Goal: Contribute content: Contribute content

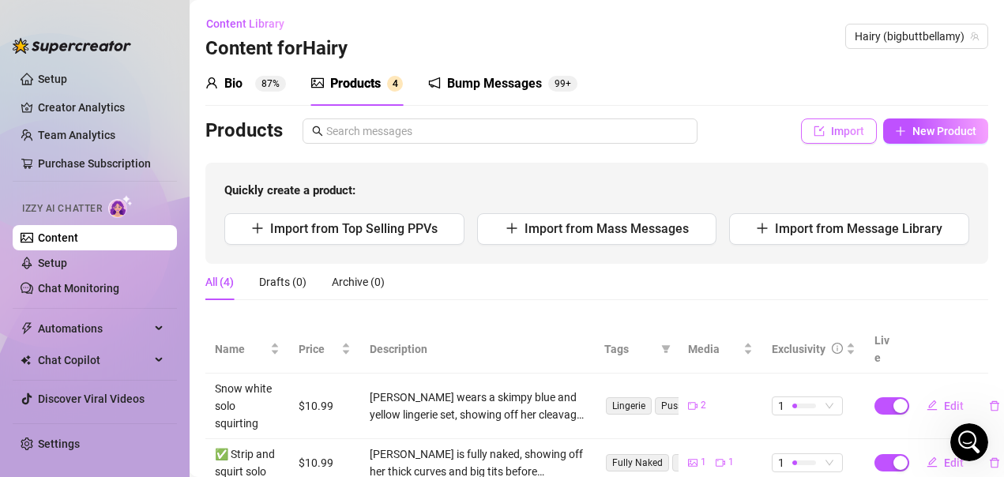
click at [833, 135] on span "Import" at bounding box center [847, 131] width 33 height 13
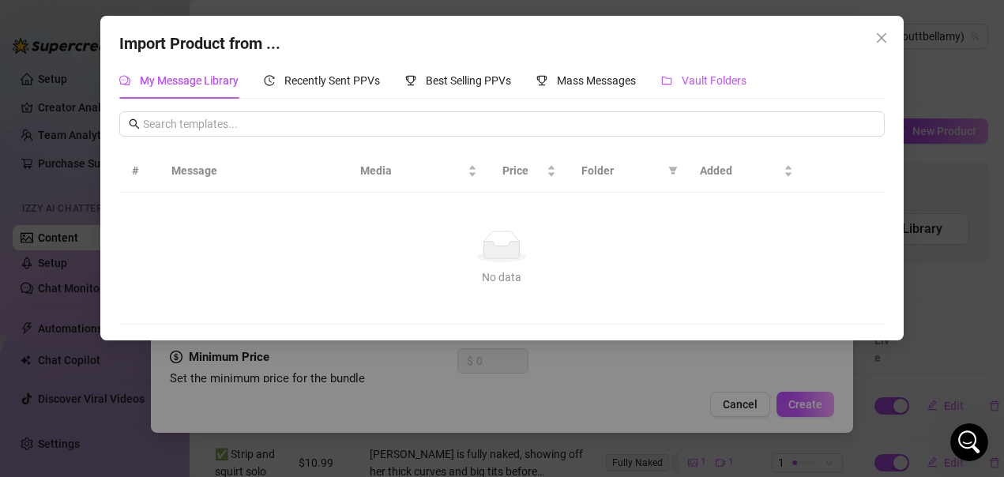
click at [697, 87] on span "Vault Folders" at bounding box center [714, 80] width 65 height 13
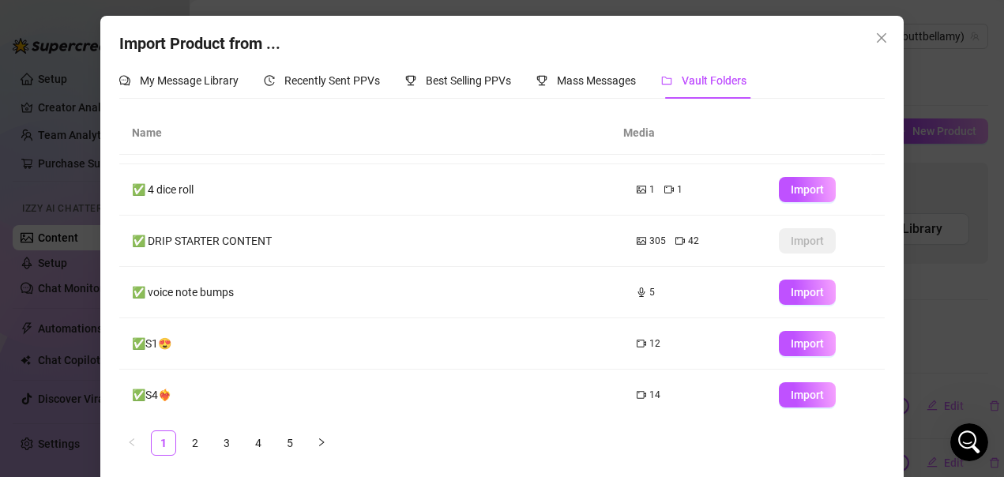
scroll to position [250, 0]
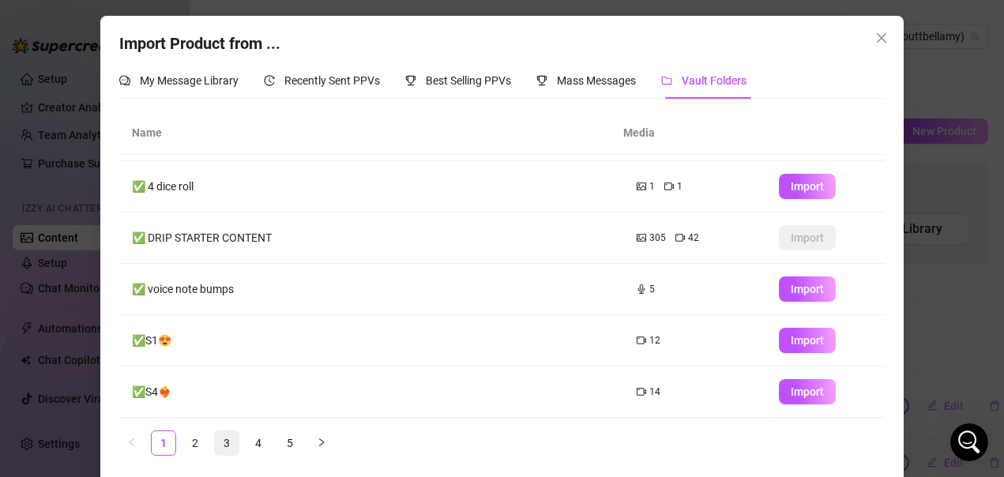
click at [223, 441] on link "3" at bounding box center [227, 443] width 24 height 24
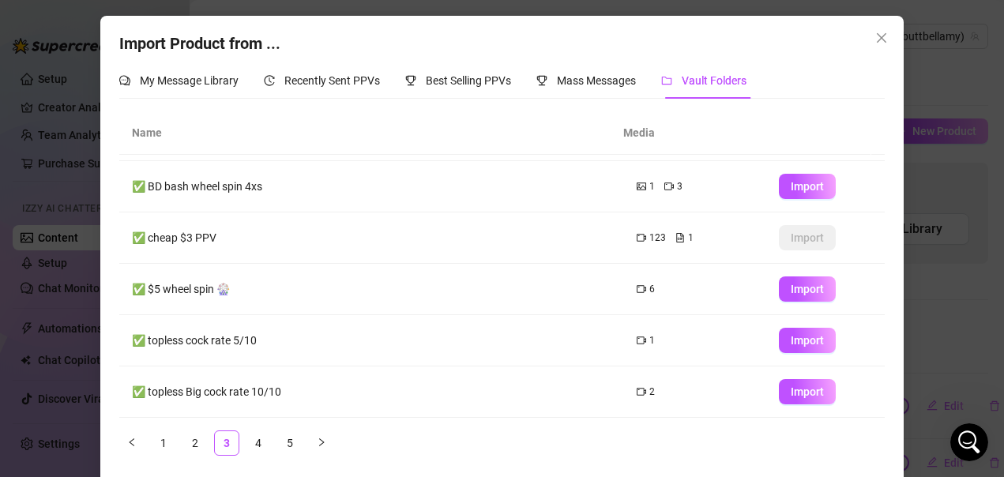
scroll to position [7, 0]
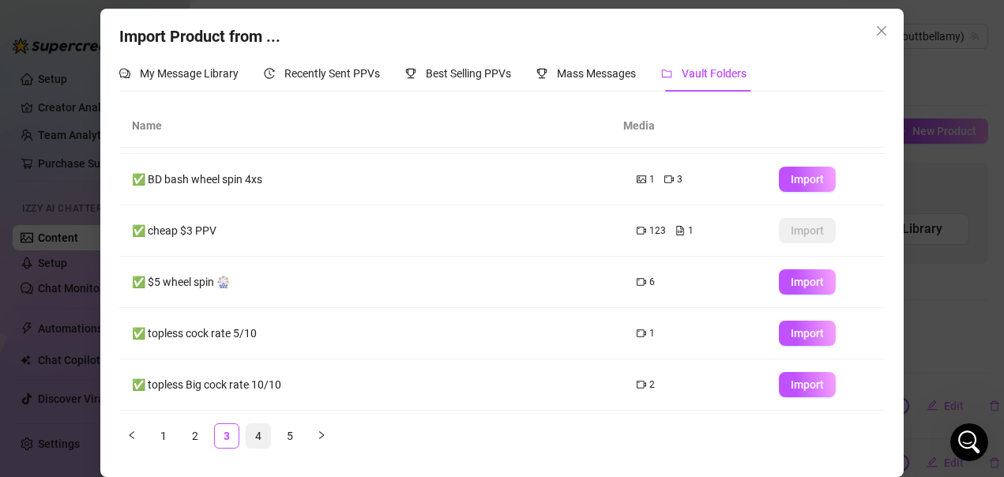
click at [255, 435] on link "4" at bounding box center [259, 436] width 24 height 24
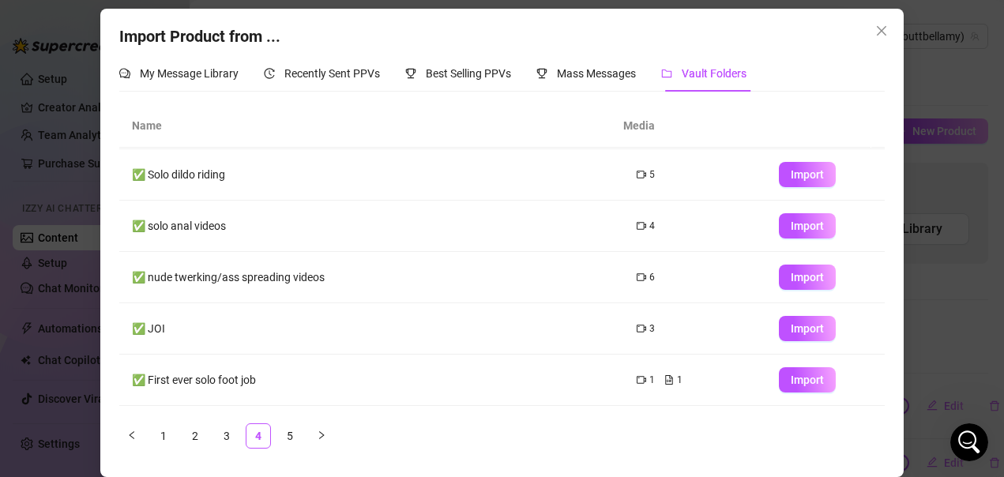
scroll to position [250, 0]
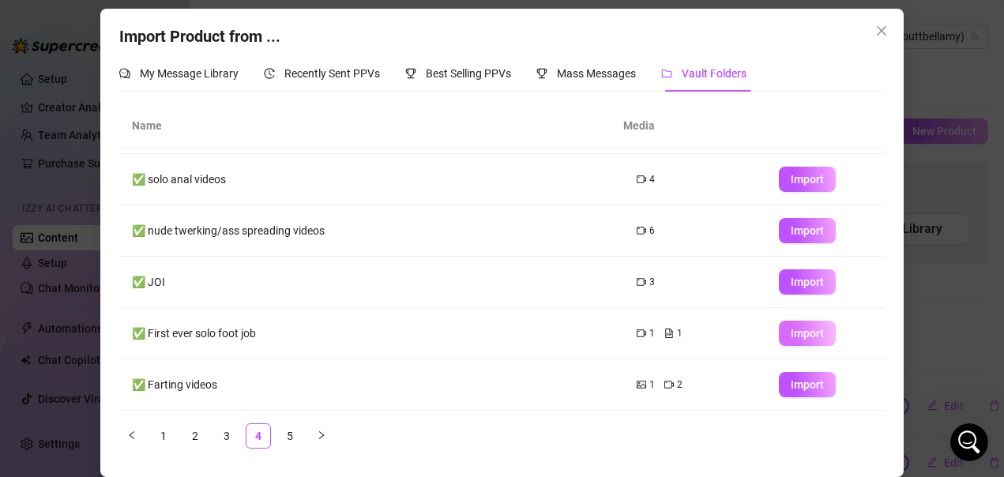
click at [800, 336] on span "Import" at bounding box center [807, 333] width 33 height 13
type textarea "Type your message here..."
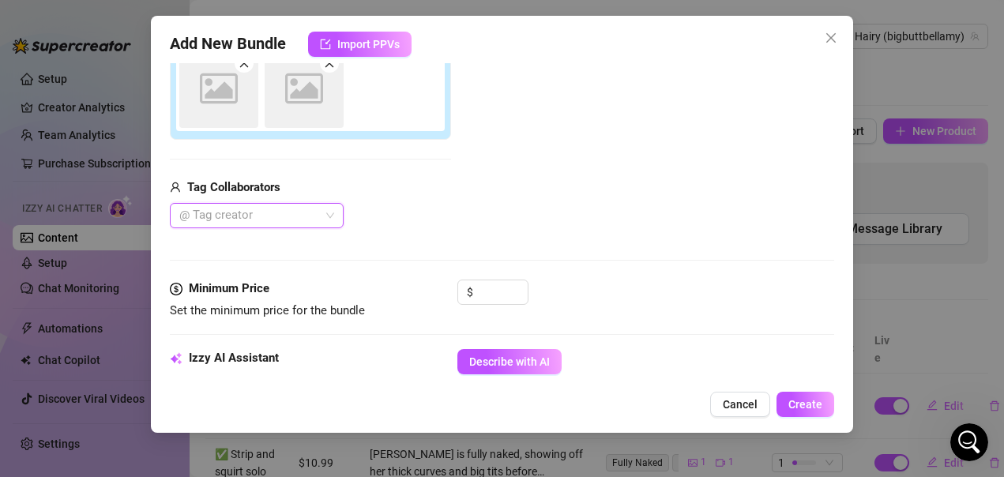
scroll to position [0, 0]
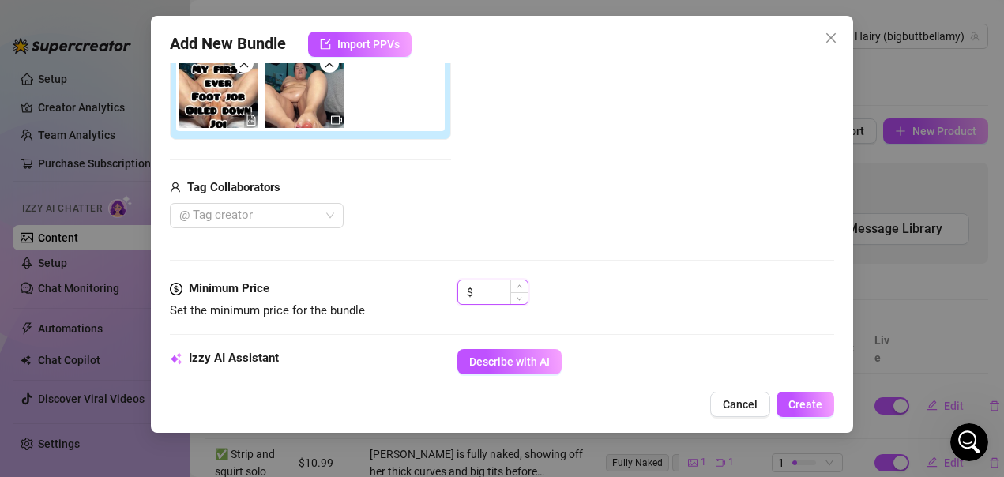
click at [500, 296] on input at bounding box center [501, 293] width 51 height 24
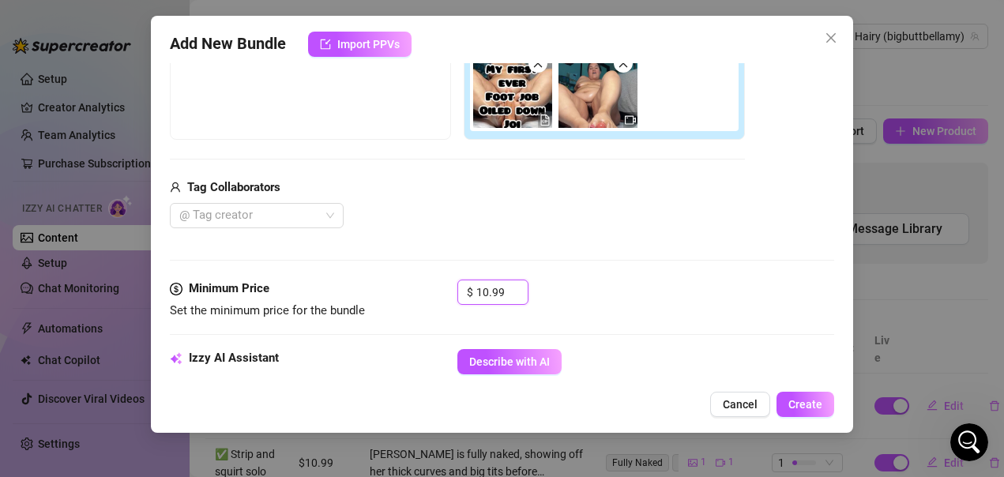
type input "10.99"
click at [586, 281] on div "$ 10.99" at bounding box center [647, 300] width 378 height 40
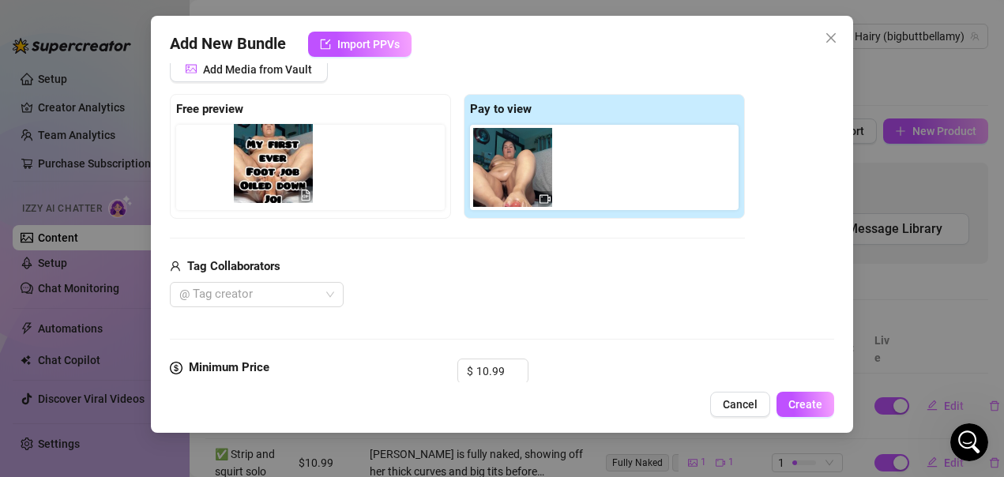
drag, startPoint x: 510, startPoint y: 183, endPoint x: 265, endPoint y: 179, distance: 245.0
click at [265, 179] on div "Free preview Pay to view" at bounding box center [457, 156] width 575 height 125
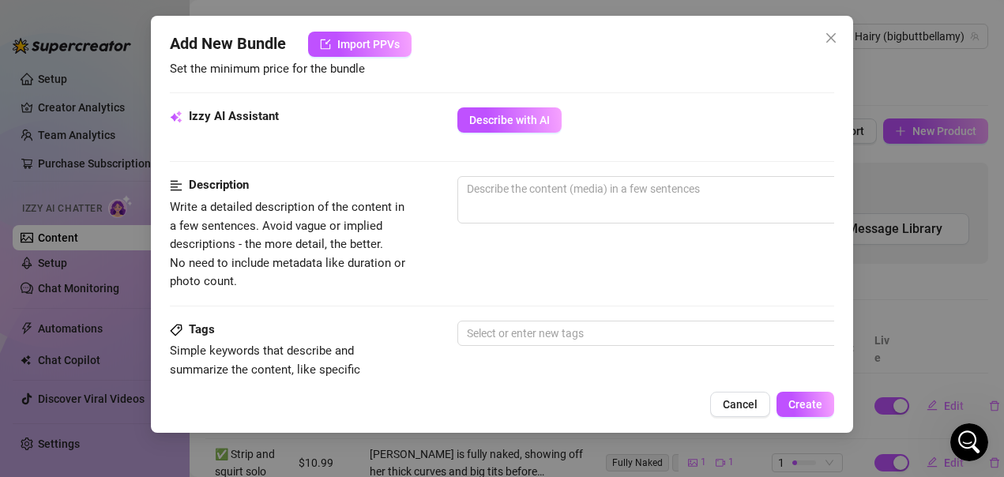
scroll to position [553, 0]
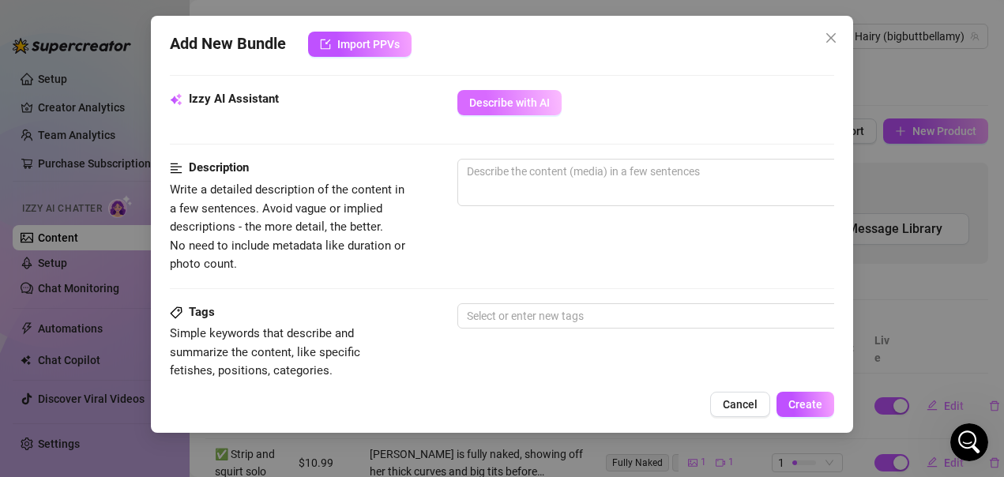
click at [507, 111] on button "Describe with AI" at bounding box center [510, 102] width 104 height 25
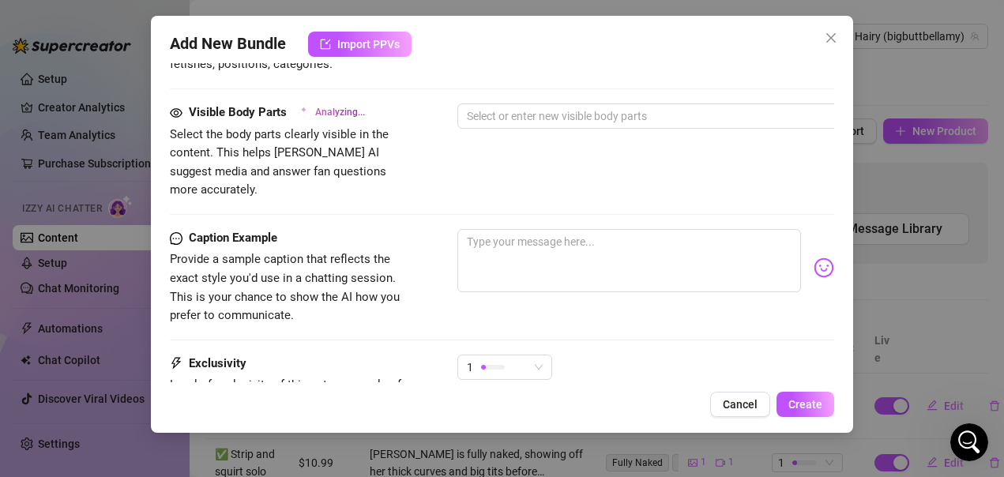
scroll to position [869, 0]
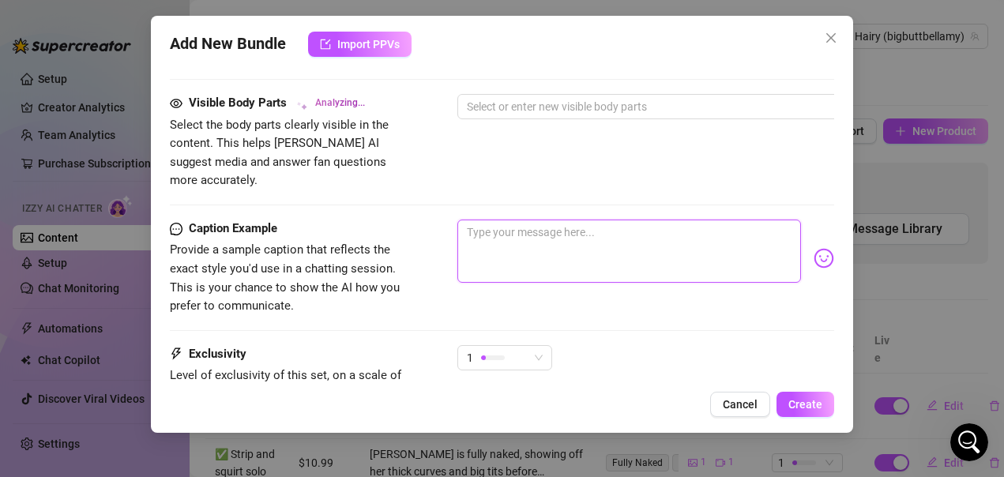
click at [512, 222] on textarea at bounding box center [630, 251] width 345 height 63
type textarea "M"
type textarea "My"
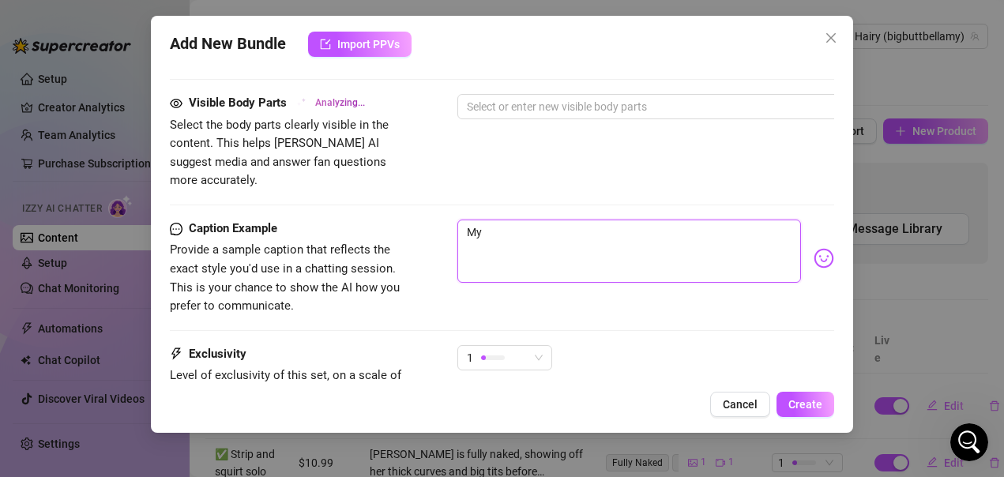
type textarea "My"
type textarea "My f"
type textarea "My fi"
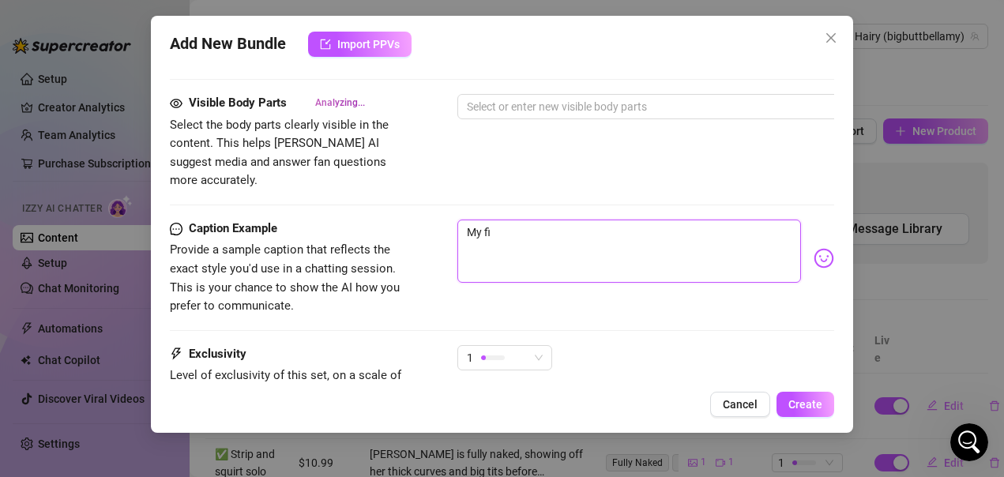
type textarea "My fir"
type textarea "My firs"
type textarea "My first"
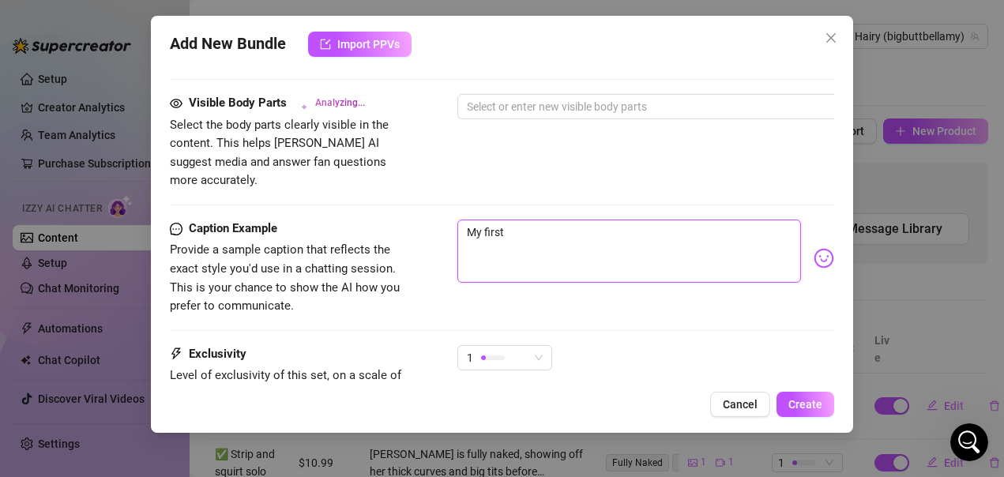
type textarea "My first"
type textarea "My first e"
type textarea "My first ev"
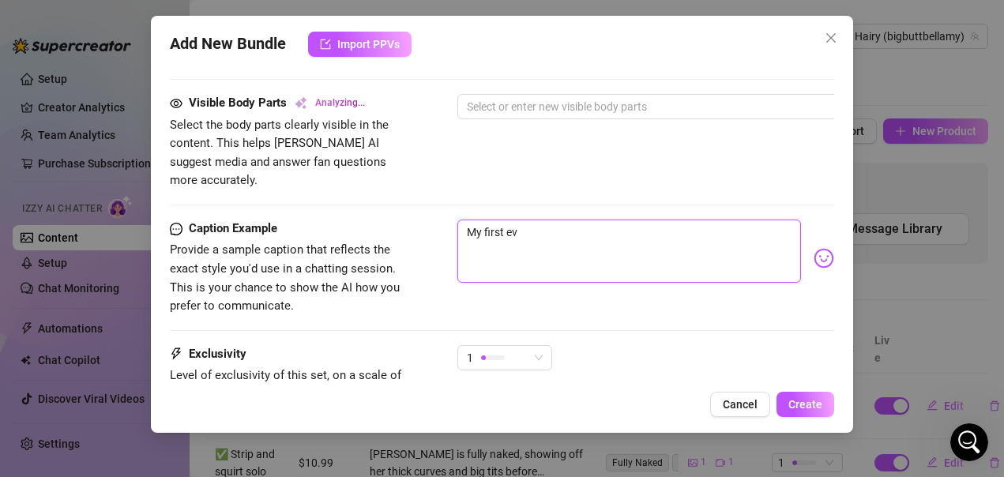
type textarea "My first eve"
type textarea "My first ever"
type textarea "My first ever f"
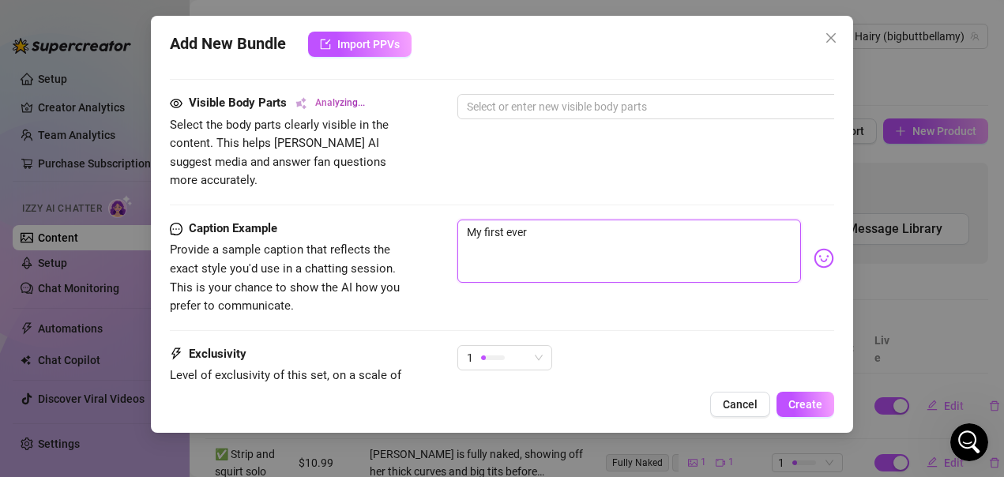
type textarea "My first ever f"
type textarea "My first ever fo"
type textarea "My first ever foo"
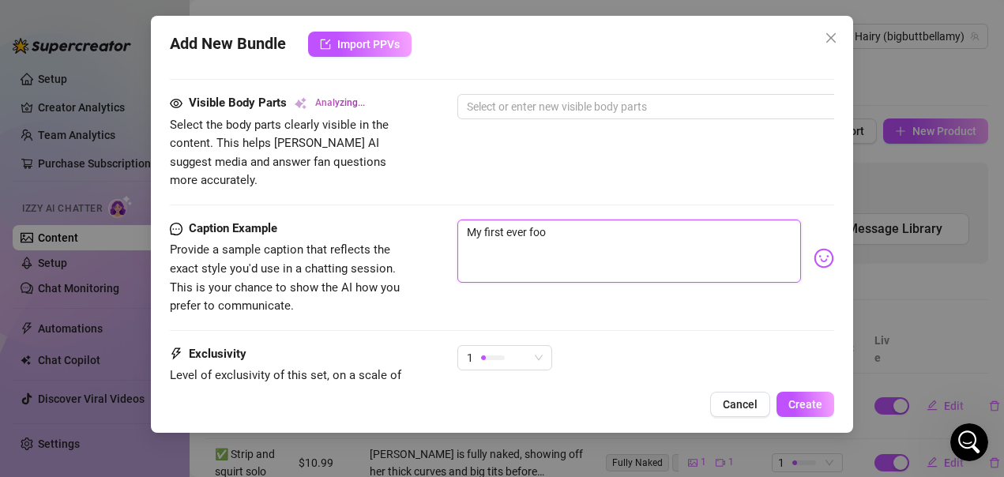
type textarea "My first ever foot"
type textarea "My first ever foot j"
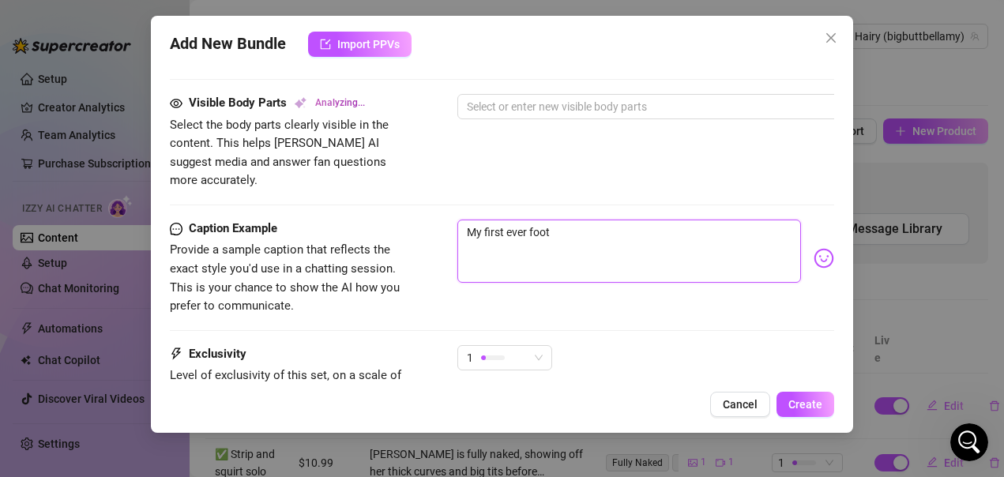
type textarea "My first ever foot j"
type textarea "My first ever foot jo"
type textarea "My first ever foot job"
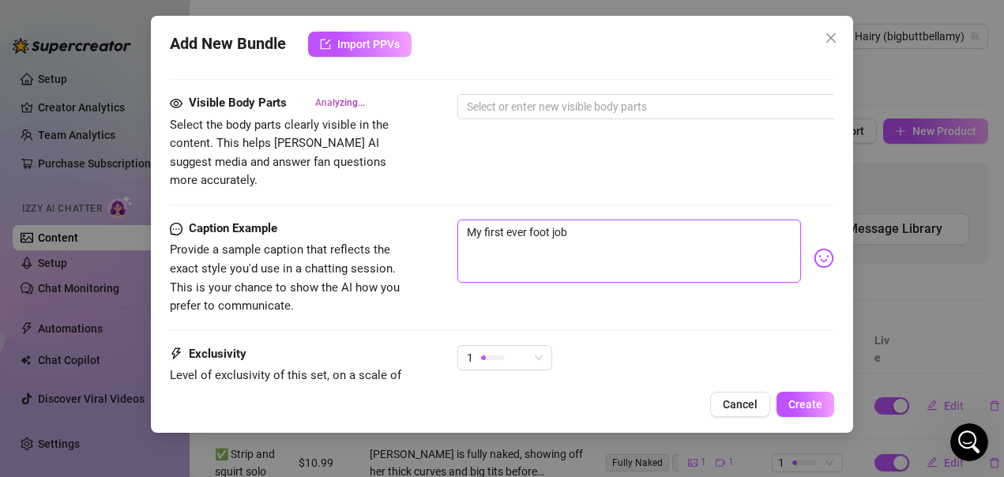
type textarea "My first ever foot job"
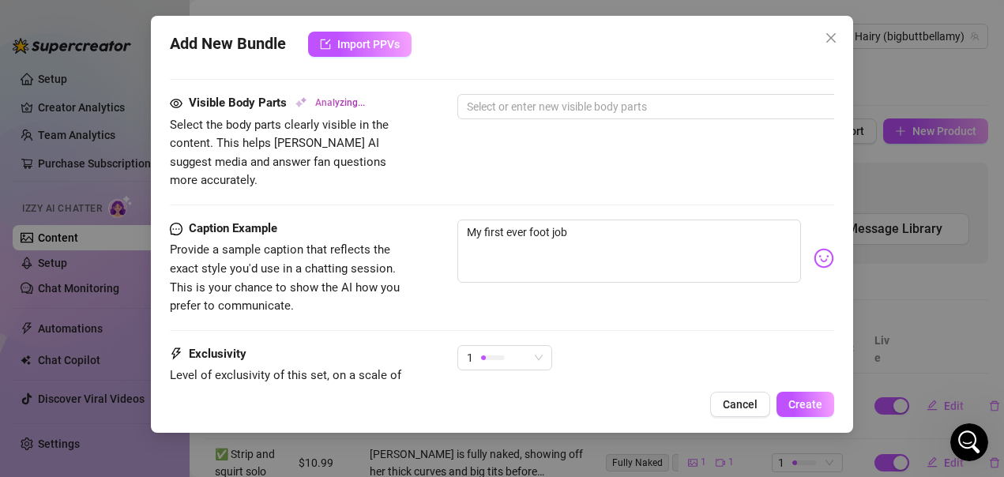
click at [814, 235] on span "😆" at bounding box center [809, 243] width 24 height 22
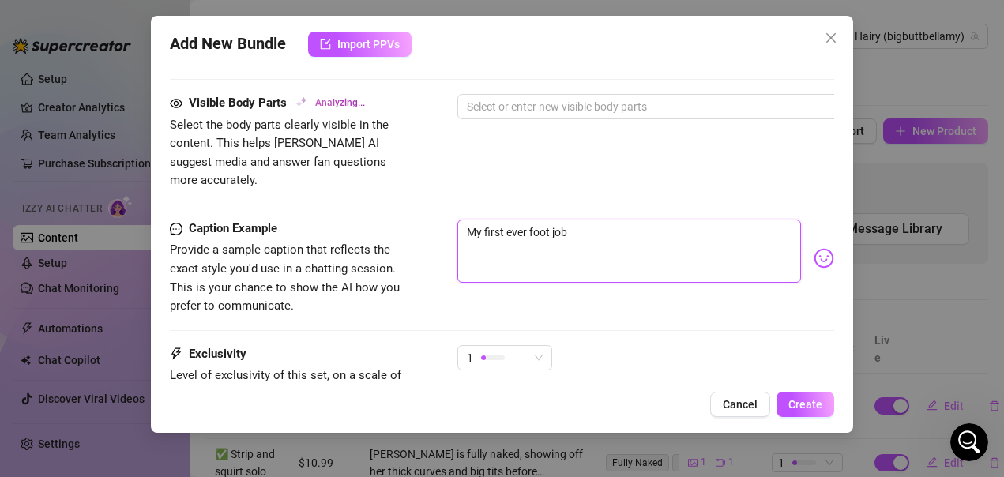
type textarea "My first ever foot job 😆"
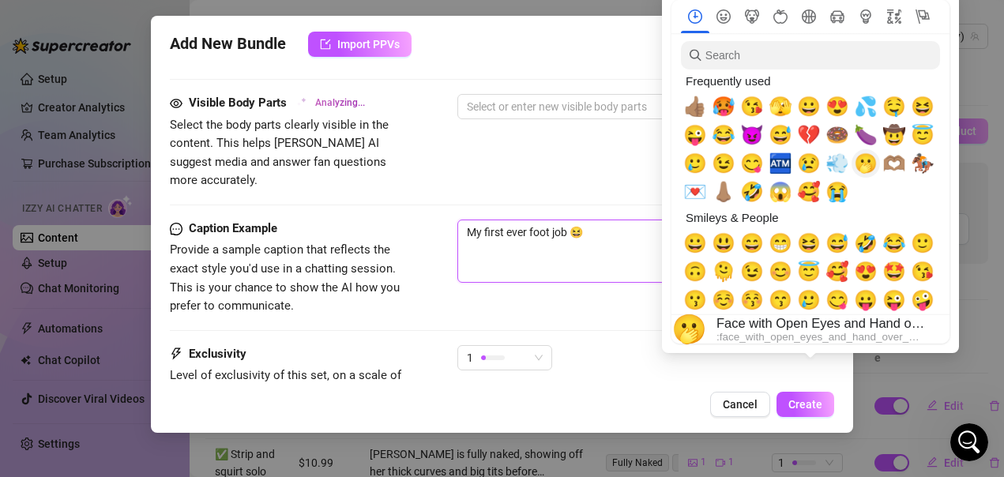
type textarea "My first ever foot job 😆"
click at [867, 162] on span "🫢" at bounding box center [866, 164] width 24 height 22
type textarea "My first ever foot job 😆🫢"
type textarea "[PERSON_NAME]"
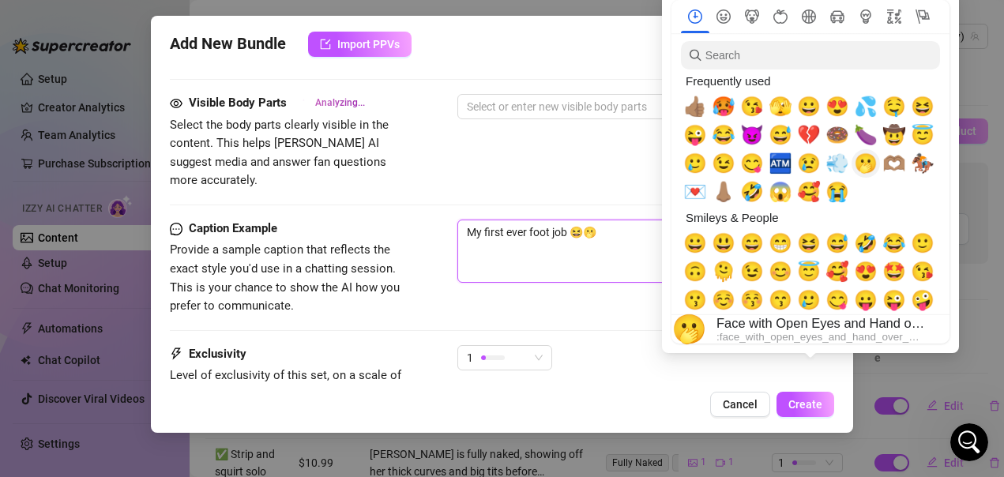
type textarea "[PERSON_NAME]"
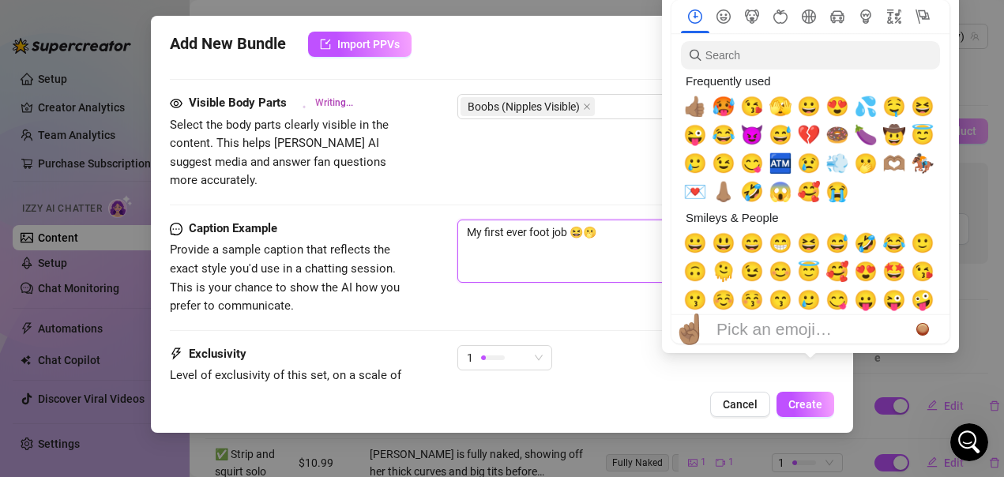
type textarea "[PERSON_NAME] is"
type textarea "[PERSON_NAME] is fully"
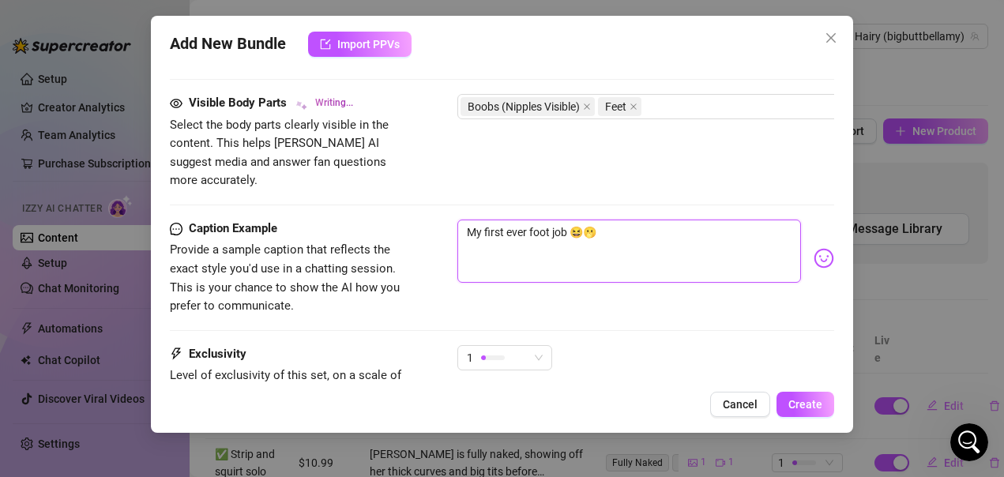
type textarea "[PERSON_NAME] is fully naked"
type textarea "[PERSON_NAME] is fully naked on"
type textarea "[PERSON_NAME] is fully naked on a"
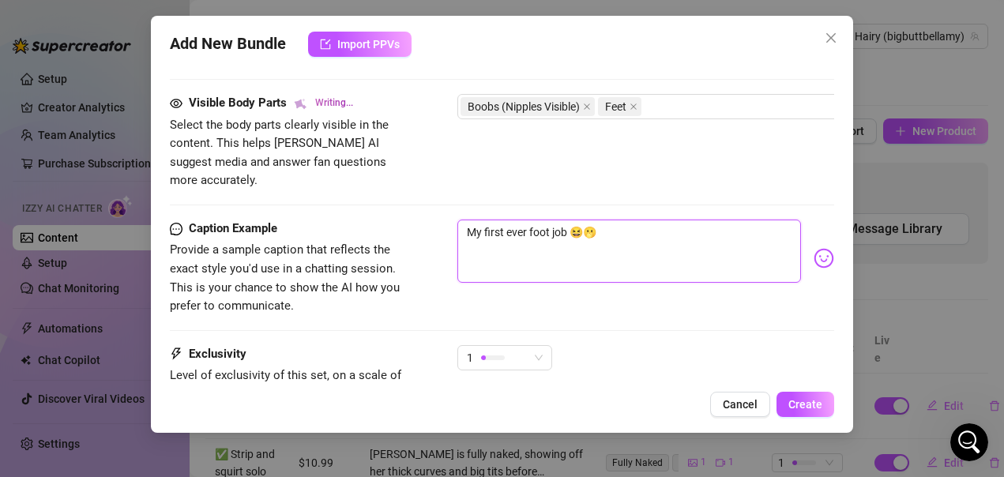
type textarea "[PERSON_NAME] is fully naked on a"
type textarea "[PERSON_NAME] is fully naked on a bed,"
click at [571, 220] on textarea "My first ever foot job 😆🫢" at bounding box center [630, 251] width 345 height 63
type textarea "[PERSON_NAME] is fully naked on a bed, showing"
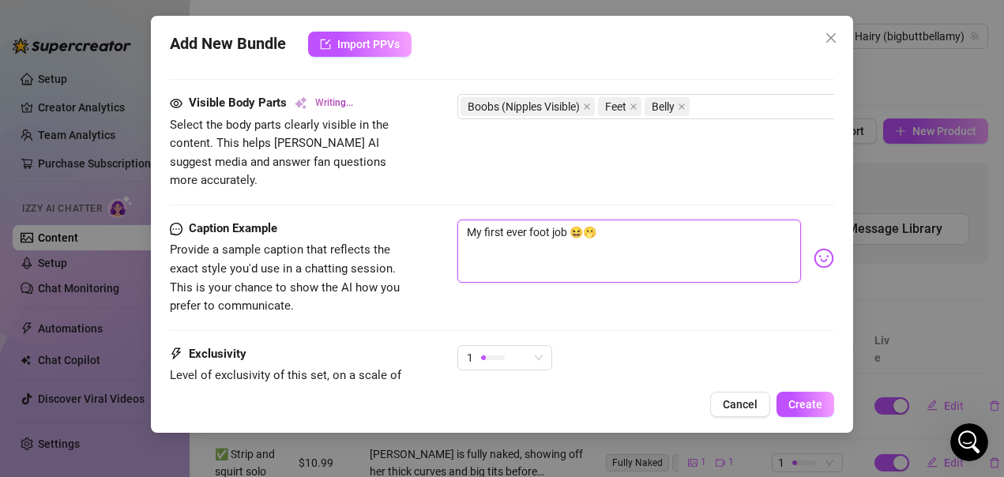
type textarea "[PERSON_NAME] is fully naked on a bed, showing"
type textarea "[PERSON_NAME] is fully naked on a bed, showing off"
type textarea "[PERSON_NAME] is fully naked on a bed, showing off her"
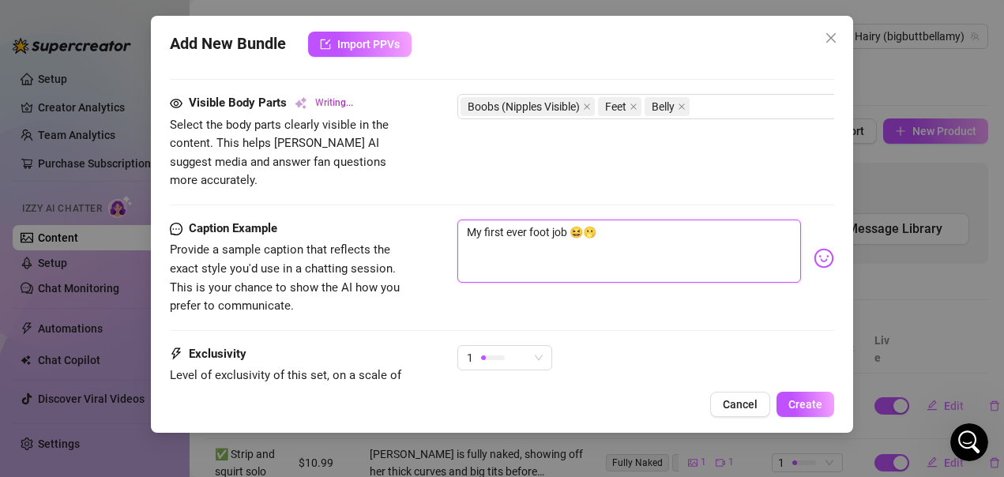
type textarea "[PERSON_NAME] is fully naked on a bed, showing off her big"
type textarea "[PERSON_NAME] is fully naked on a bed, showing off her big natural"
type textarea "[PERSON_NAME] is fully naked on a bed, showing off her big natural tits"
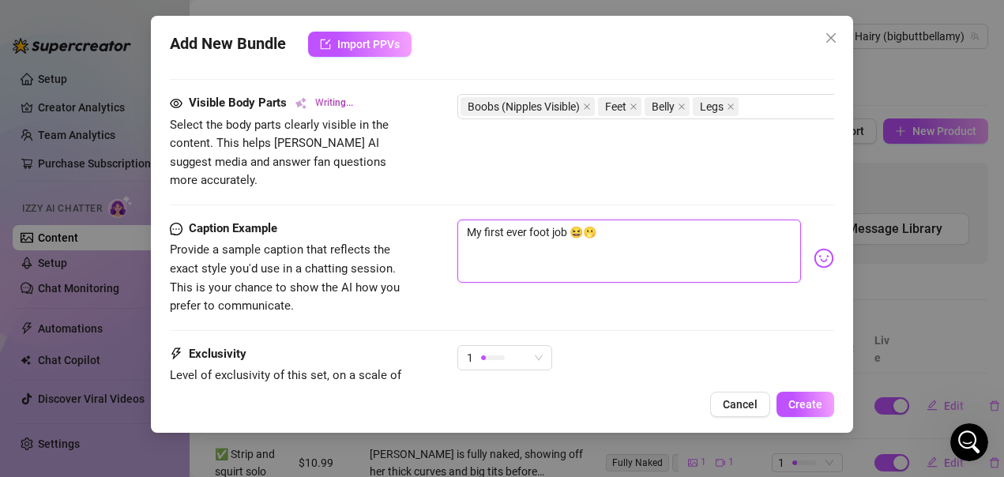
type textarea "[PERSON_NAME] is fully naked on a bed, showing off her big natural tits"
type textarea "[PERSON_NAME] is fully naked on a bed, showing off her big natural tits and"
type textarea "[PERSON_NAME] is fully naked on a bed, showing off her big natural tits and thi…"
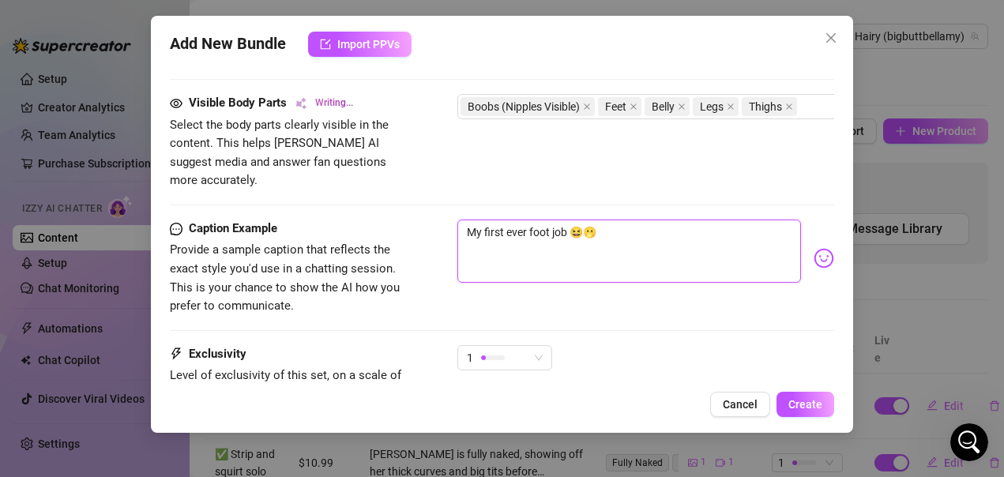
type textarea "[PERSON_NAME] is fully naked on a bed, showing off her big natural tits and thi…"
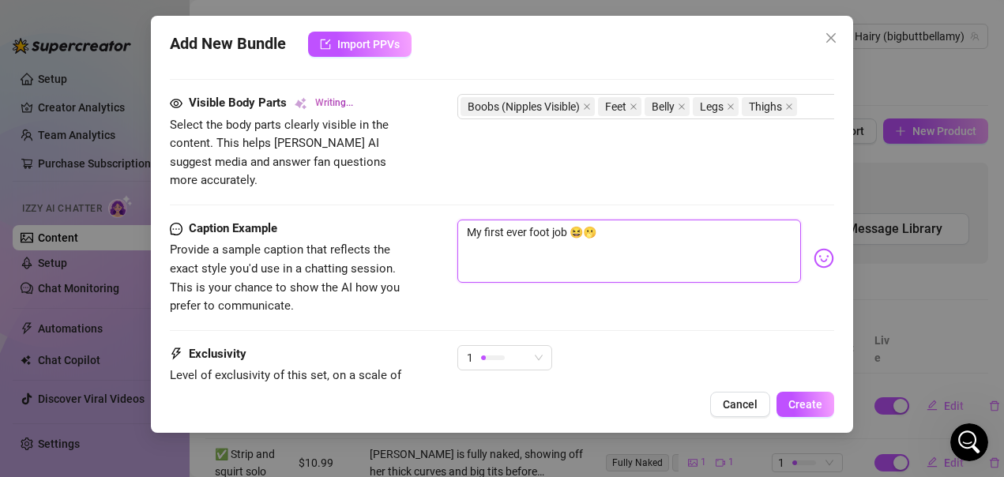
type textarea "[PERSON_NAME] is fully naked on a bed, showing off her big natural tits and thi…"
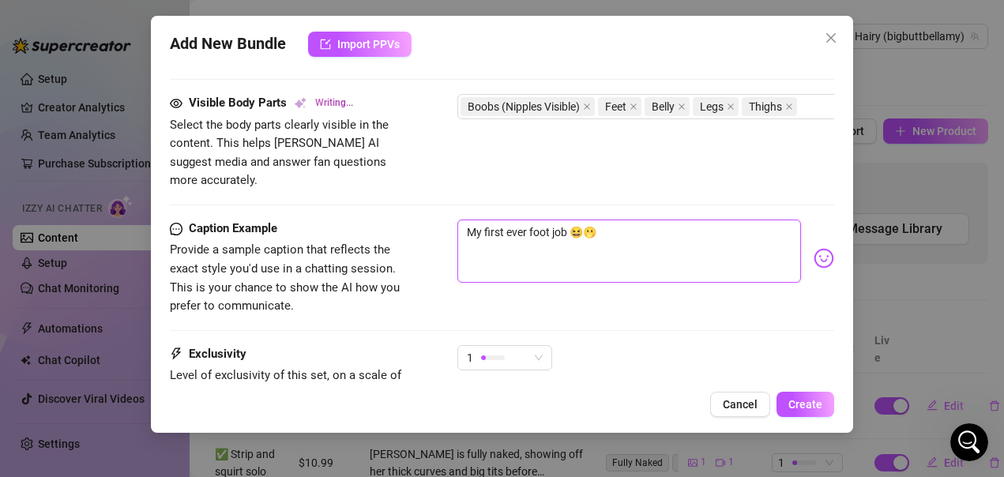
type textarea "My first ever foot job😆🫢"
type textarea "[PERSON_NAME] is fully naked on a bed, showing off her big natural tits and thi…"
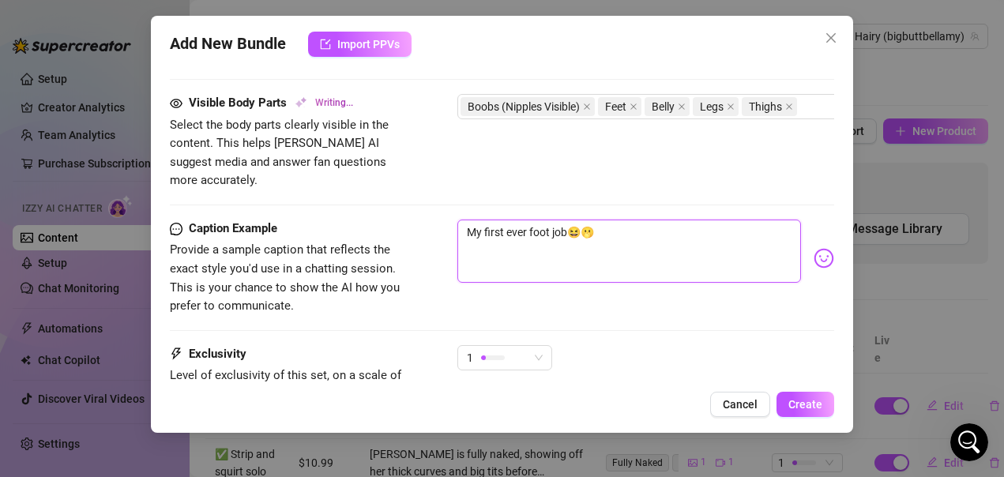
type textarea "[PERSON_NAME] is fully naked on a bed, showing off her big natural tits and thi…"
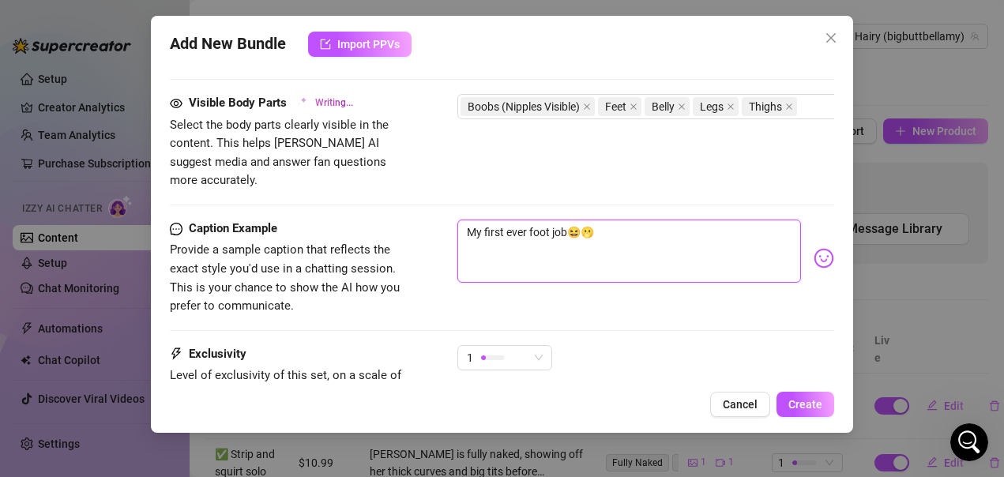
type textarea "My first ever foot jo😆🫢"
type textarea "[PERSON_NAME] is fully naked on a bed, showing off her big natural tits and thi…"
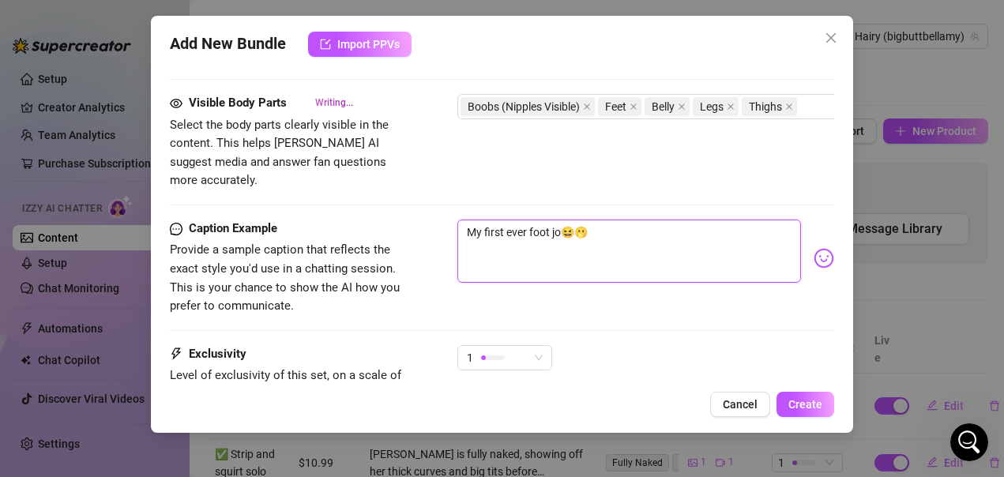
type textarea "My first ever foot j😆🫢"
type textarea "[PERSON_NAME] is fully naked on a bed, showing off her big natural tits and thi…"
type textarea "My first ever foot j😆🫢"
type textarea "[PERSON_NAME] is fully naked on a bed, showing off her big natural tits and thi…"
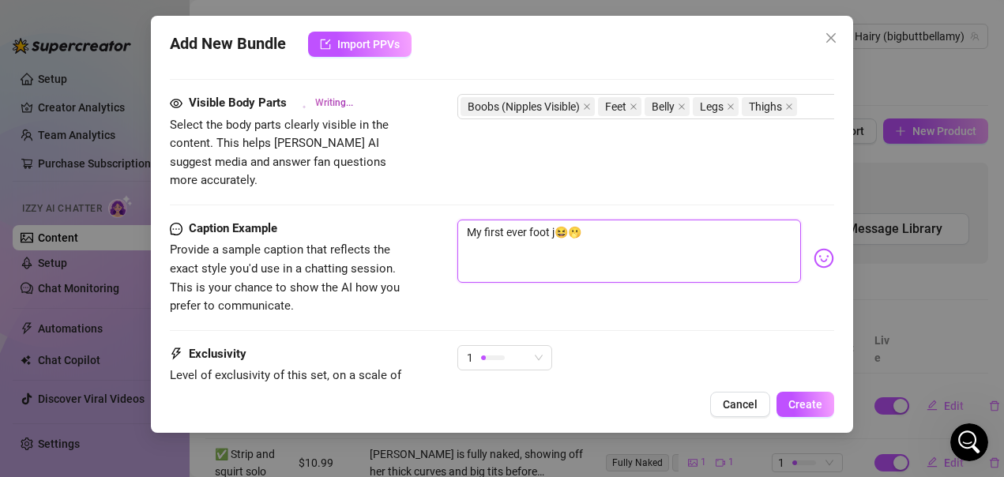
type textarea "[PERSON_NAME] is fully naked on a bed, showing off her big natural tits and thi…"
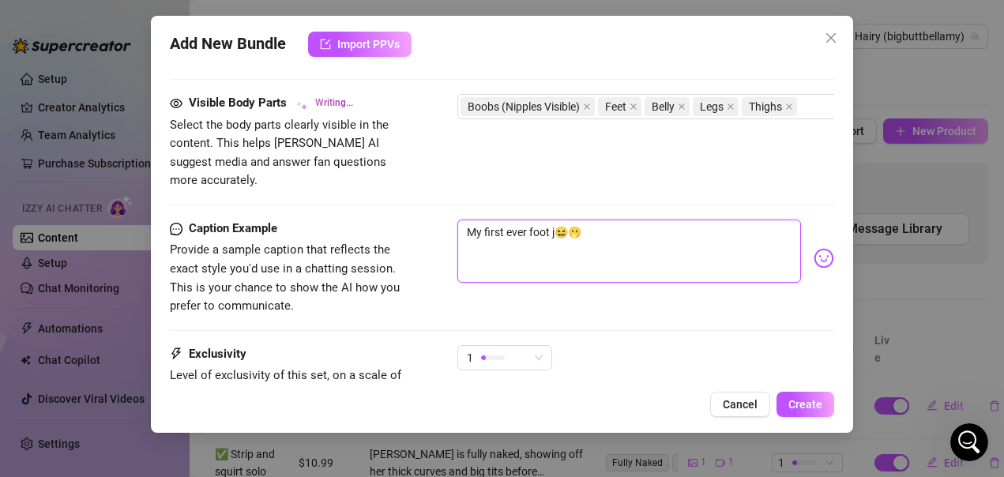
type textarea "[PERSON_NAME] is fully naked on a bed, showing off her big natural tits and thi…"
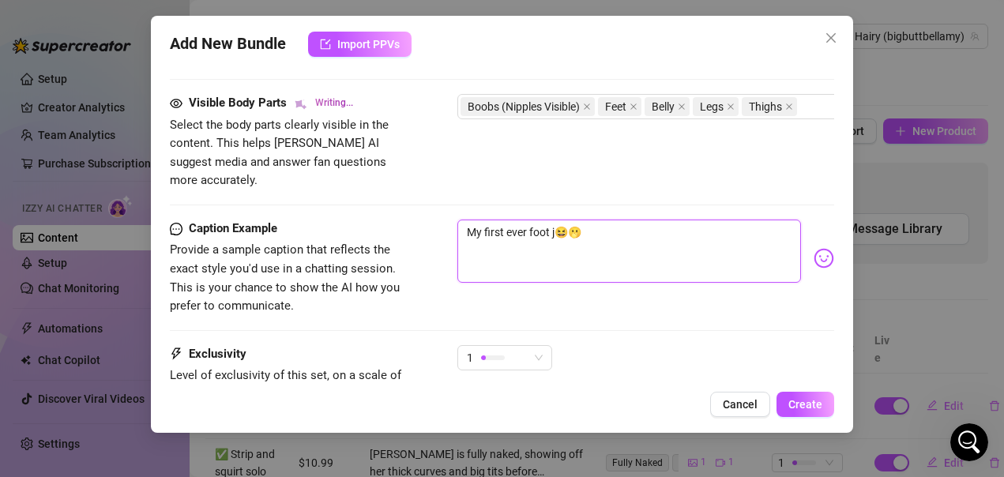
type textarea "My first ever foot 😆🫢"
type textarea "[PERSON_NAME] is fully naked on a bed, showing off her big natural tits and thi…"
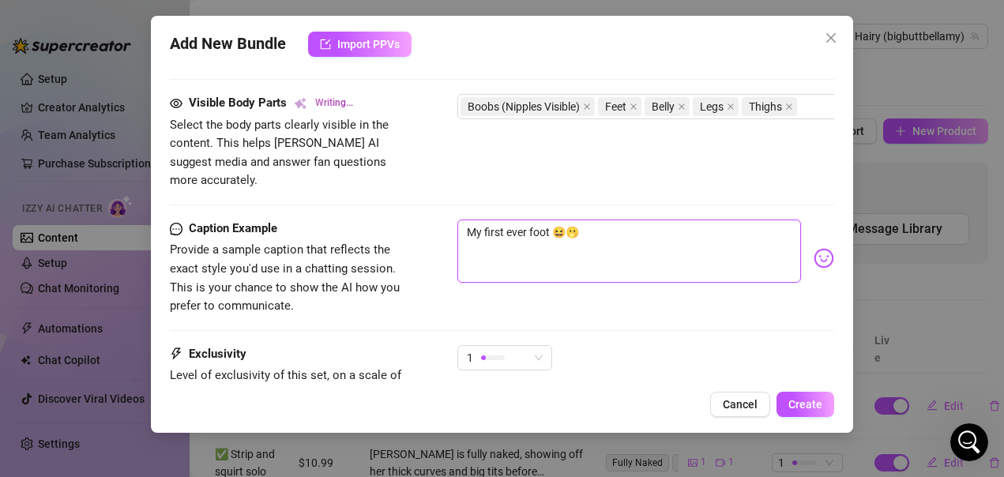
type textarea "[PERSON_NAME] is fully naked on a bed, showing off her big natural tits and thi…"
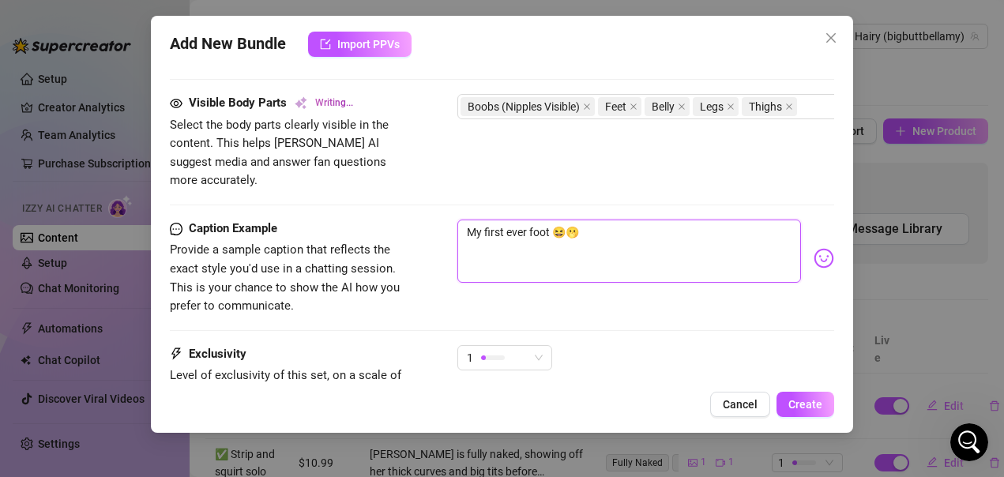
type textarea "[PERSON_NAME] is fully naked on a bed, showing off her big natural tits and thi…"
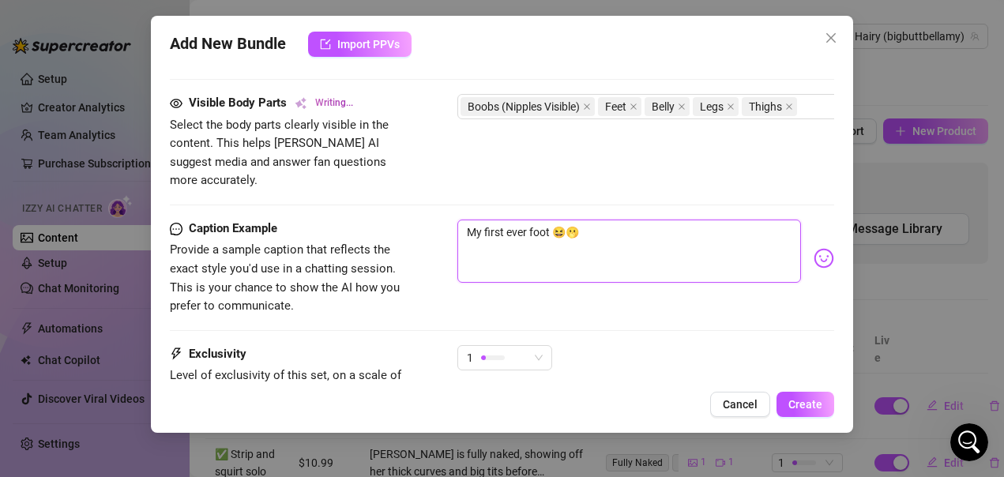
type textarea "[PERSON_NAME] is fully naked on a bed, showing off her big natural tits and thi…"
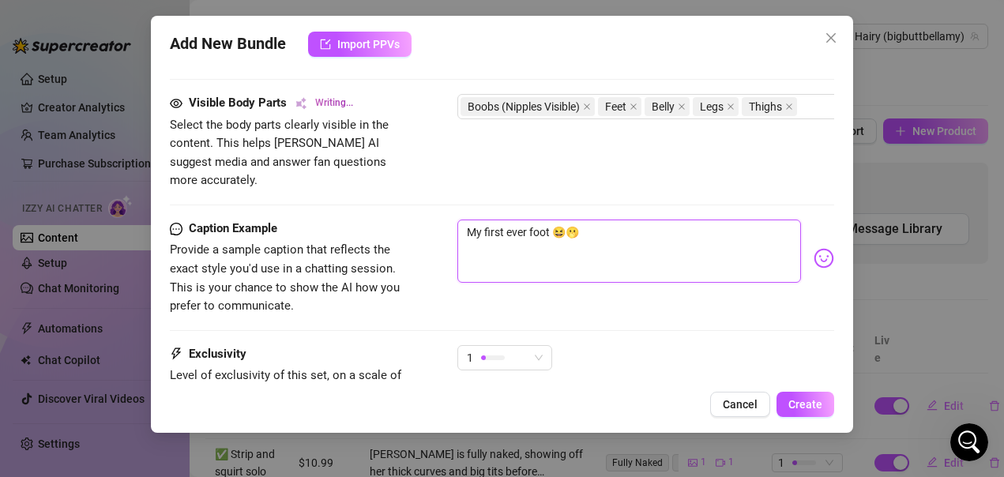
type textarea "[PERSON_NAME] is fully naked on a bed, showing off her big natural tits and thi…"
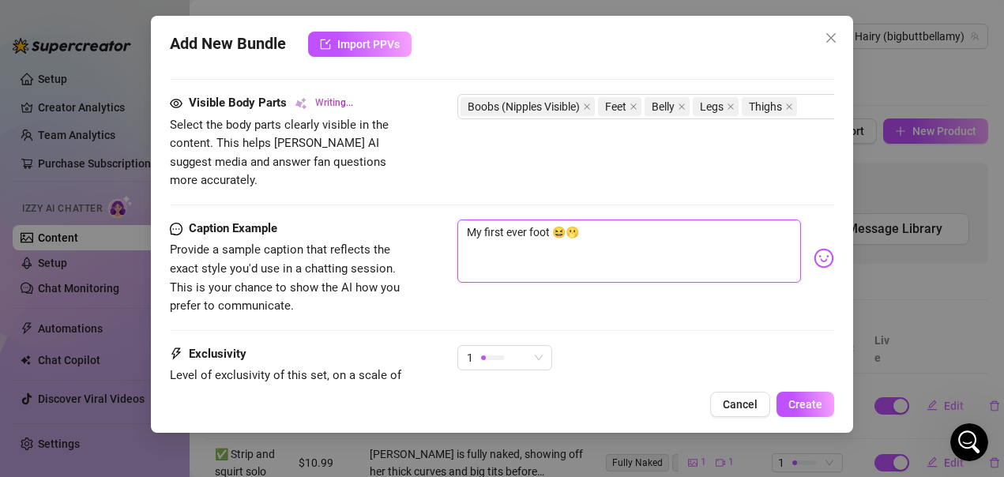
type textarea "[PERSON_NAME] is fully naked on a bed, showing off her big natural tits and thi…"
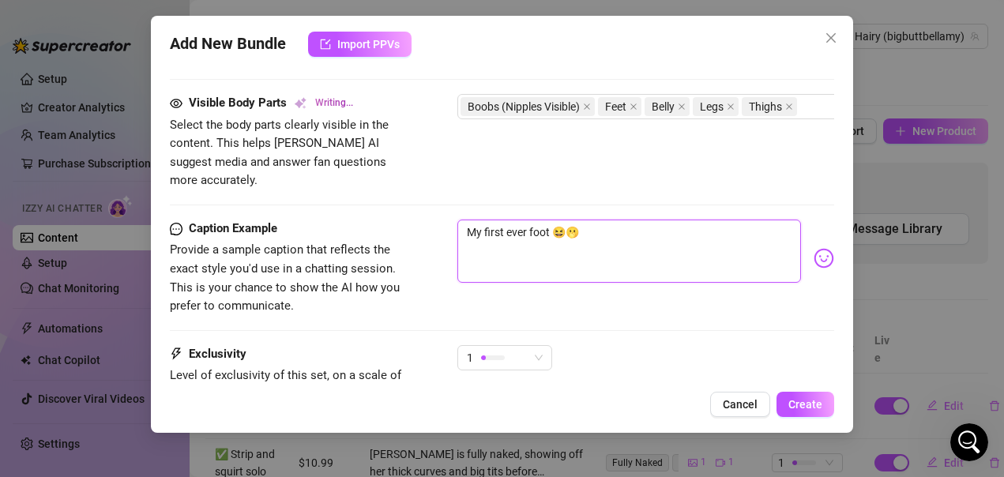
type textarea "[PERSON_NAME] is fully naked on a bed, showing off her big natural tits and thi…"
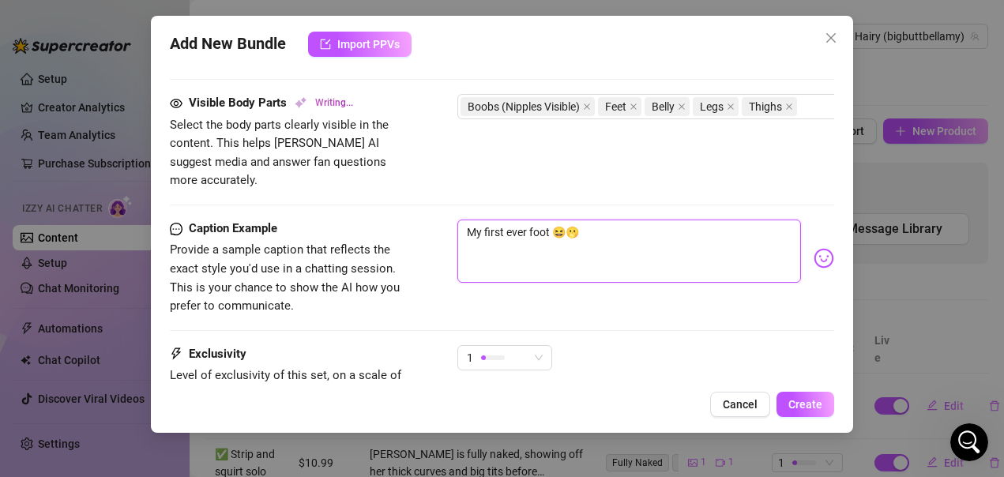
type textarea "[PERSON_NAME] is fully naked on a bed, showing off her big natural tits and thi…"
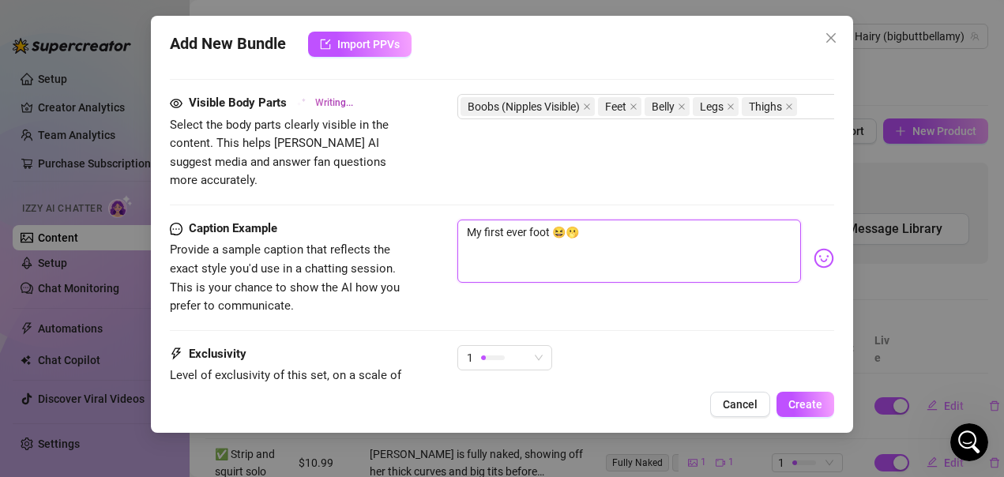
type textarea "[PERSON_NAME] is fully naked on a bed, showing off her big natural tits and thi…"
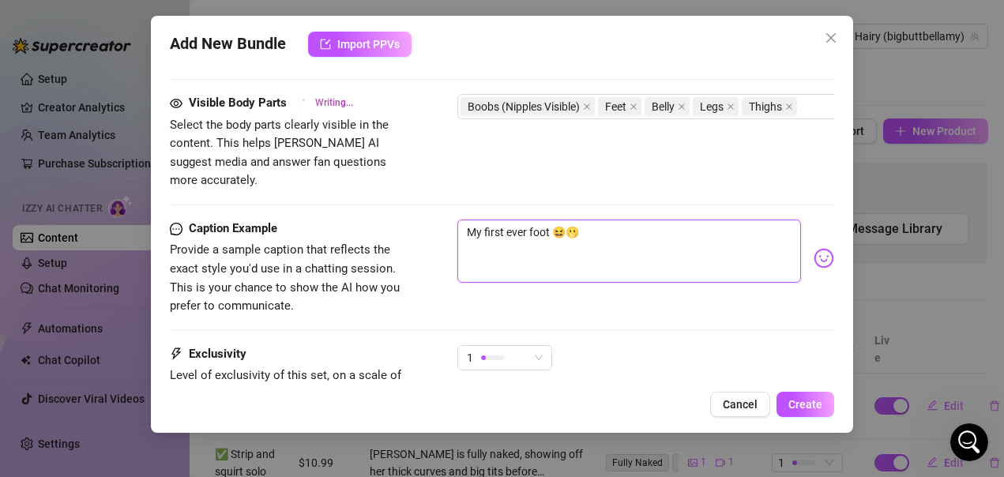
type textarea "[PERSON_NAME] is fully naked on a bed, showing off her big natural tits and thi…"
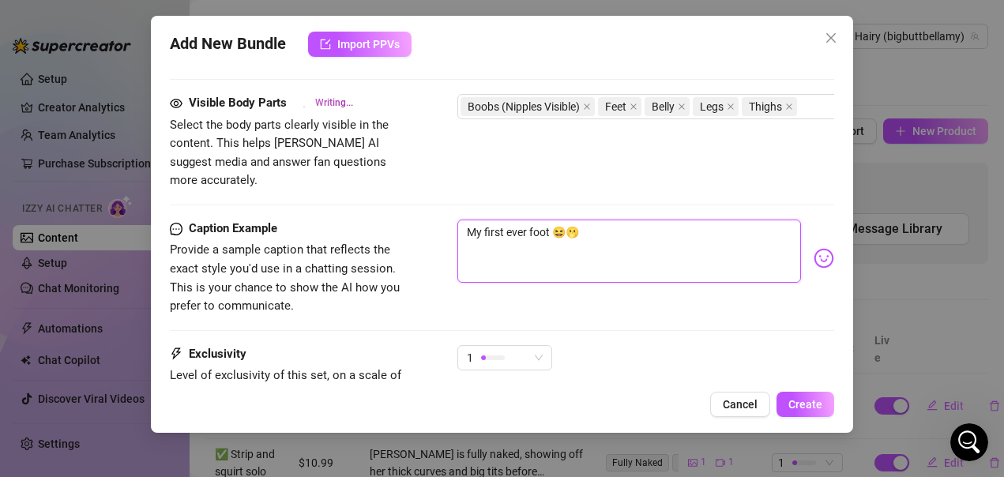
type textarea "[PERSON_NAME] is fully naked on a bed, showing off her big natural tits and thi…"
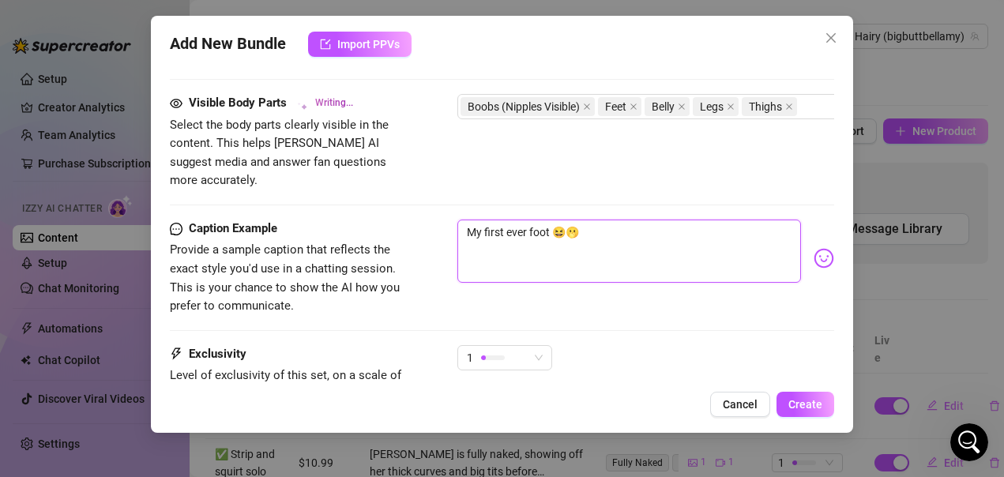
type textarea "[PERSON_NAME] is fully naked on a bed, showing off her big natural tits and thi…"
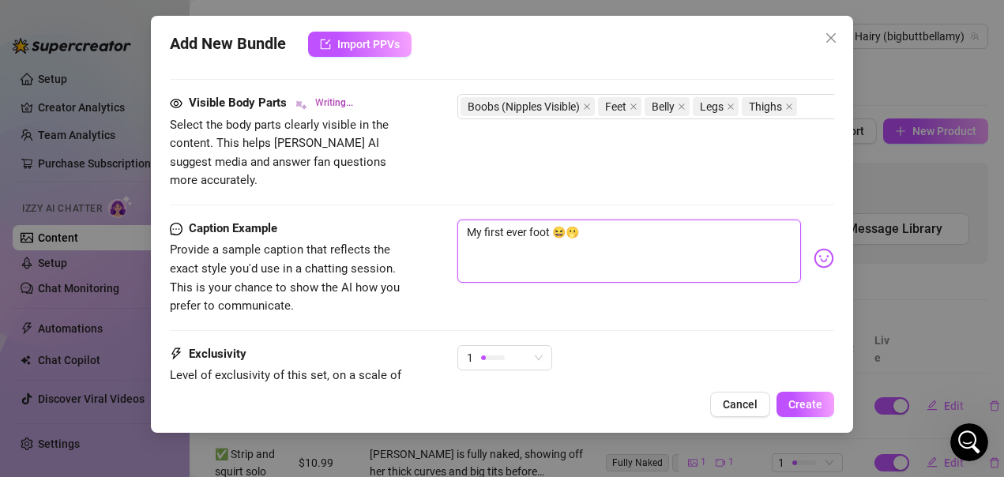
type textarea "[PERSON_NAME] is fully naked on a bed, showing off her big natural tits and thi…"
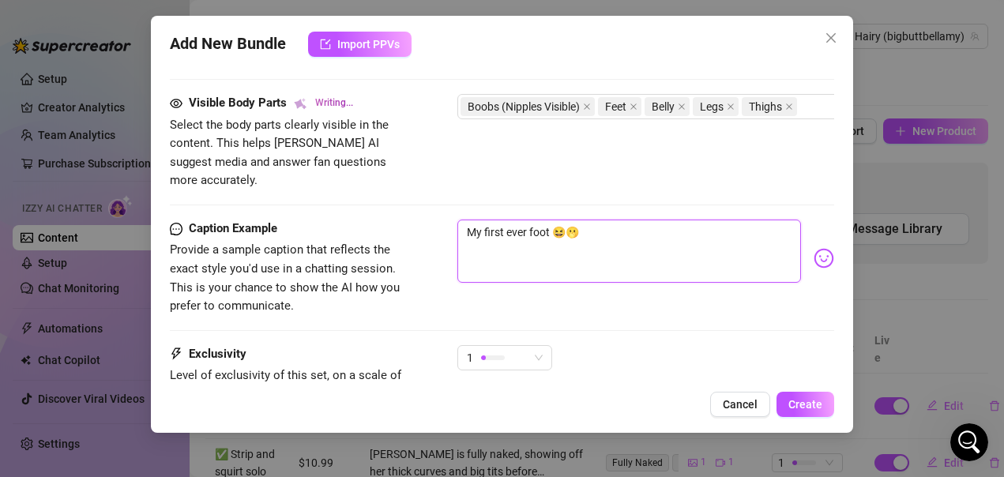
type textarea "[PERSON_NAME] is fully naked on a bed, showing off her big natural tits and thi…"
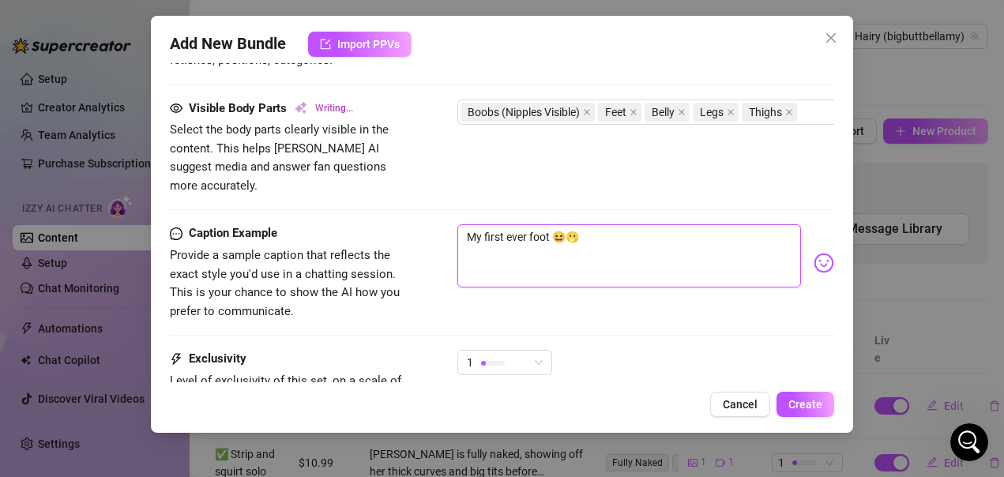
type textarea "[PERSON_NAME] is fully naked on a bed, showing off her big natural tits and thi…"
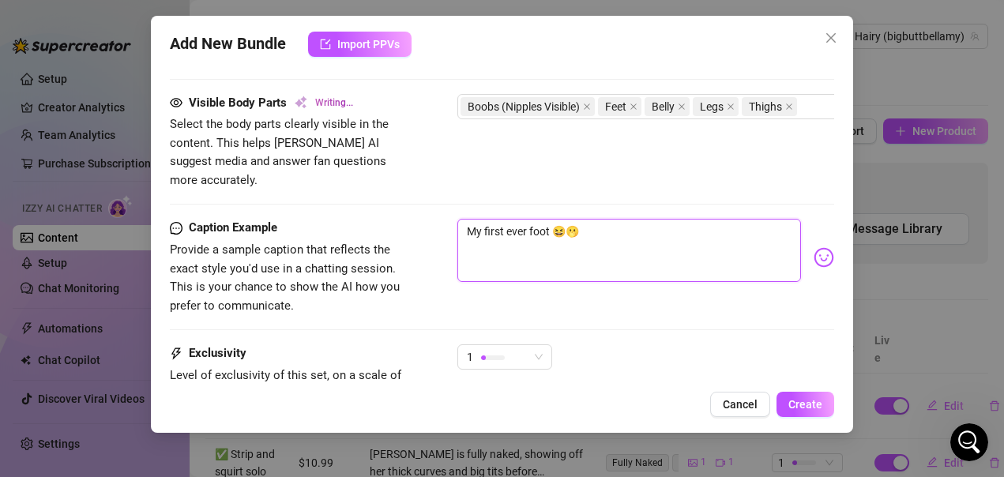
type textarea "[PERSON_NAME] is fully naked on a bed, showing off her big natural tits and thi…"
click at [569, 219] on textarea "My first ever foot 😆🫢" at bounding box center [630, 250] width 345 height 63
type textarea "My first ever foot 🫢"
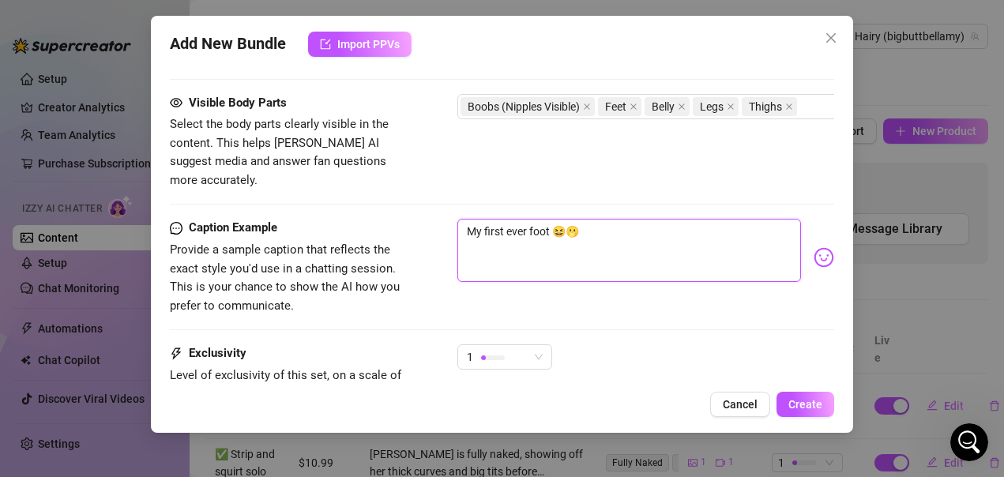
type textarea "My first ever foot 🫢"
type textarea "My first ever foot🫢"
type textarea "My first ever foot 🫢"
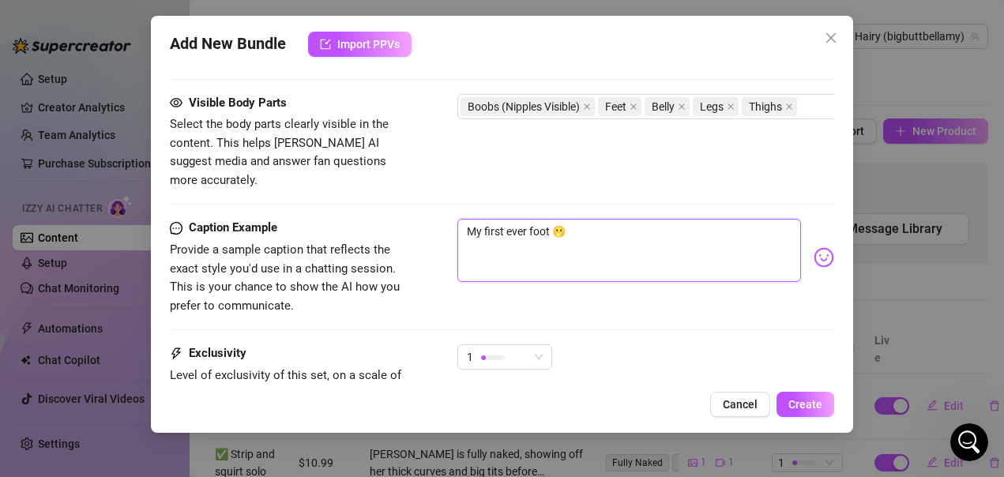
type textarea "My first ever foot j🫢"
type textarea "My first ever foot jo🫢"
type textarea "My first ever foot job🫢"
click at [599, 222] on textarea "My first ever foot job🫢" at bounding box center [630, 250] width 345 height 63
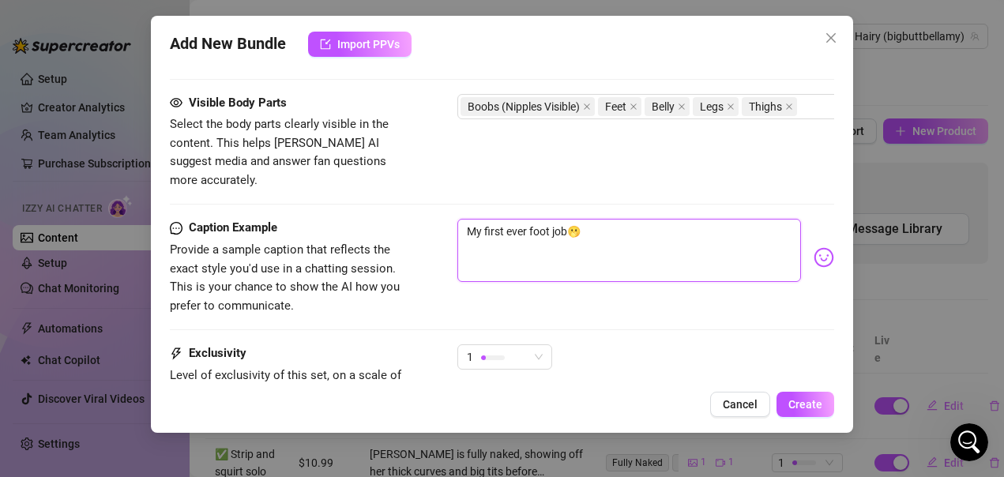
type textarea "My first ever foot job🫢a"
click at [567, 219] on textarea "My first ever foot job🫢and I had you in mind when I made thi" at bounding box center [630, 250] width 345 height 63
click at [495, 233] on textarea "My first ever foot job JOI 🫢and I had you in mind when I made thi" at bounding box center [630, 250] width 345 height 63
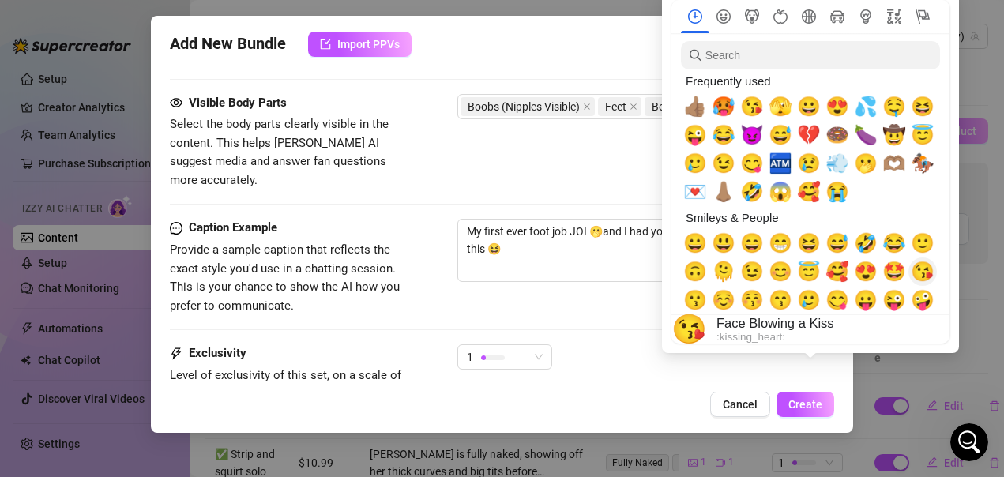
click at [926, 270] on span "😘" at bounding box center [923, 272] width 24 height 22
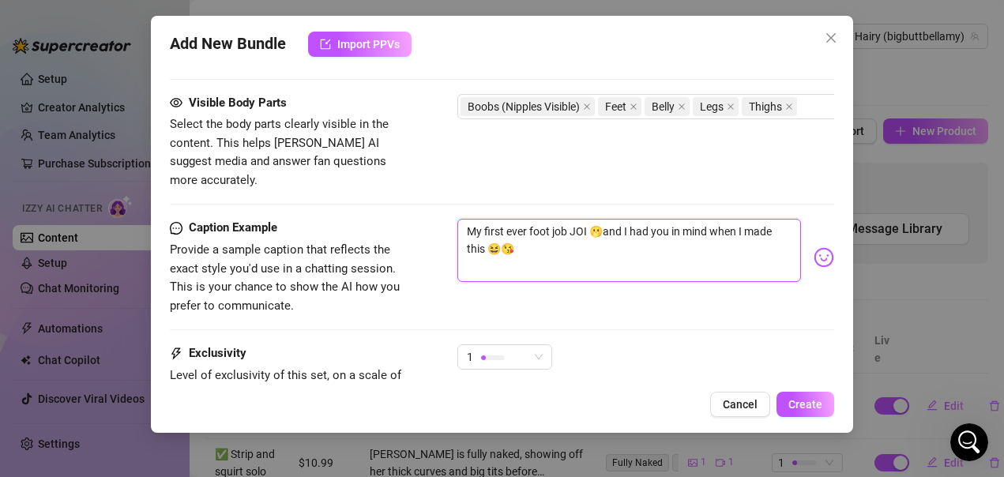
click at [507, 232] on textarea "My first ever foot job JOI 🫢and I had you in mind when I made this 😆😘" at bounding box center [630, 250] width 345 height 63
click at [518, 229] on textarea "My first ever foot job JOI 🫢and I had you in mind when I made this😘" at bounding box center [630, 250] width 345 height 63
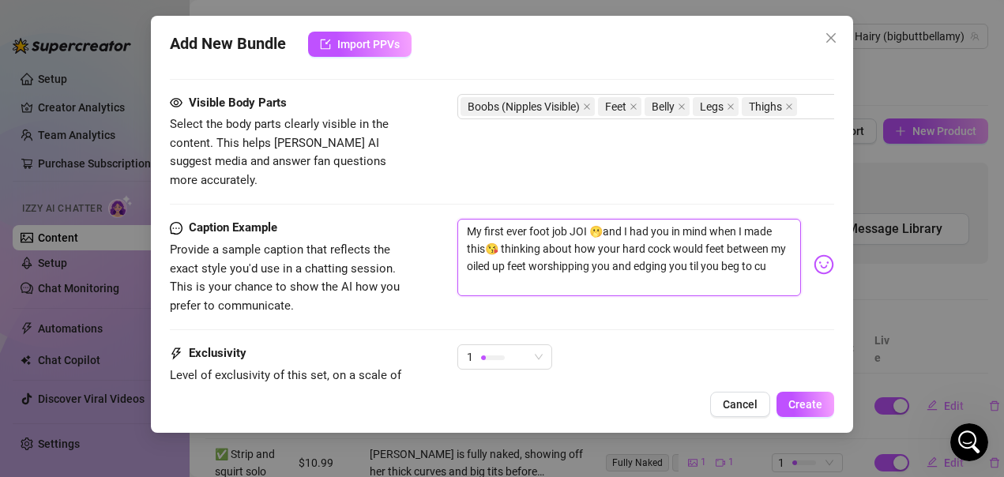
scroll to position [0, 0]
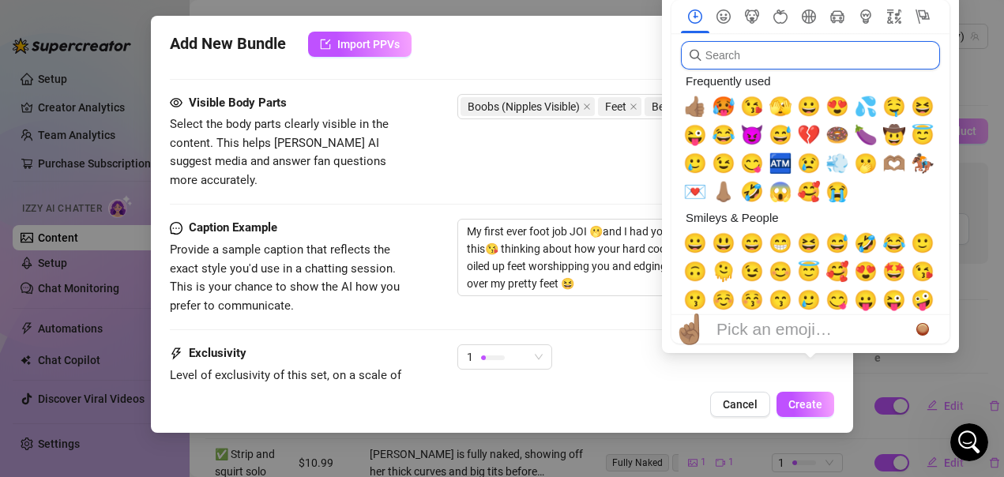
click at [758, 51] on input "search" at bounding box center [810, 55] width 259 height 28
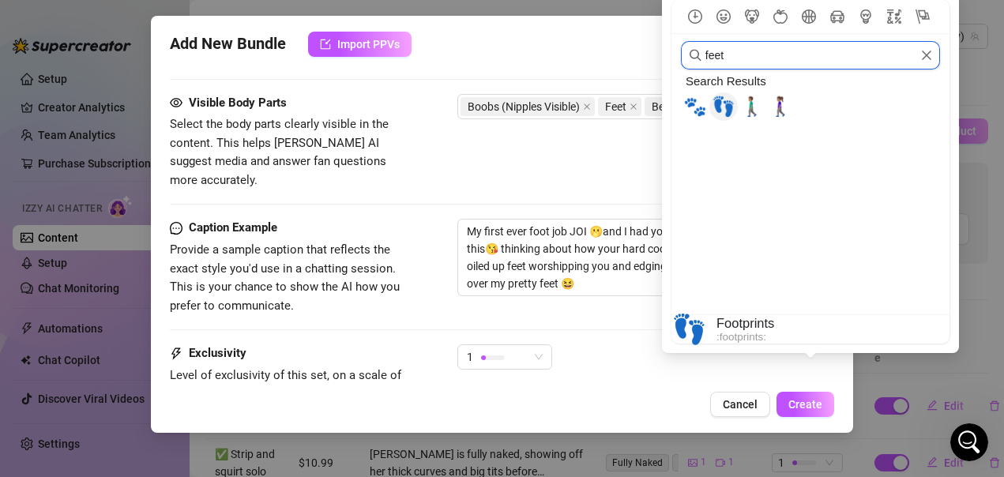
click at [722, 107] on span "👣" at bounding box center [724, 107] width 24 height 22
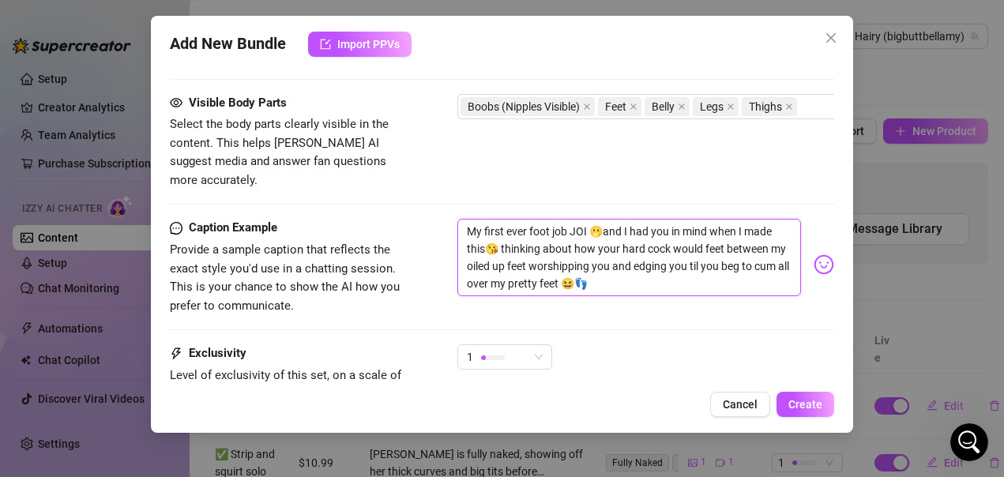
click at [616, 266] on textarea "My first ever foot job JOI 🫢and I had you in mind when I made this😘 thinking ab…" at bounding box center [630, 257] width 345 height 77
click at [717, 247] on textarea "My first ever foot job JOI 🫢and I had you in mind when I made this😘 thinking ab…" at bounding box center [630, 257] width 345 height 77
click at [710, 247] on textarea "My first ever foot job JOI 🫢and I had you in mind when I made this😘 thinking ab…" at bounding box center [630, 257] width 345 height 77
drag, startPoint x: 710, startPoint y: 247, endPoint x: 704, endPoint y: 267, distance: 20.5
click at [704, 267] on textarea "My first ever foot job JOI 🫢and I had you in mind when I made this😘 thinking ab…" at bounding box center [630, 257] width 345 height 77
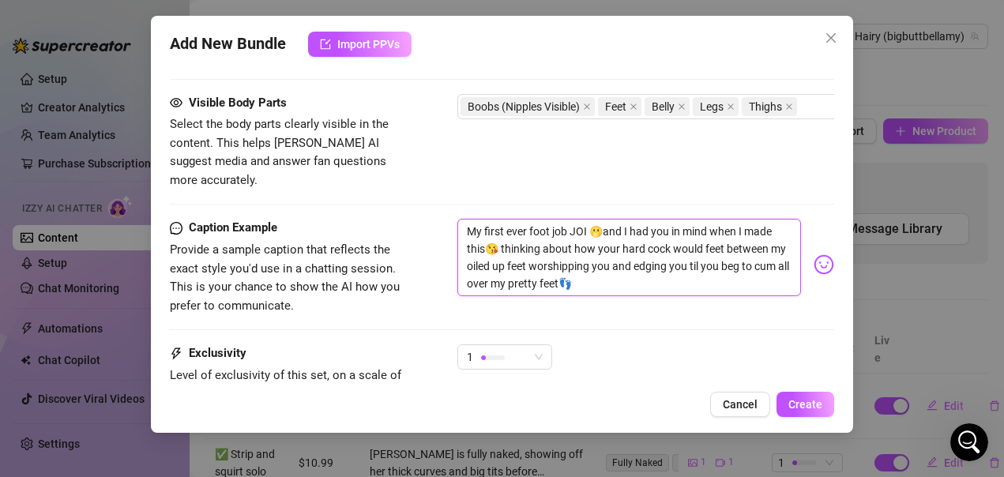
click at [716, 250] on textarea "My first ever foot job JOI 🫢and I had you in mind when I made this😘 thinking ab…" at bounding box center [630, 257] width 345 height 77
click at [717, 247] on textarea "My first ever foot job JOI 🫢and I had you in mind when I made this😘 thinking ab…" at bounding box center [630, 257] width 345 height 77
click at [697, 269] on textarea "My first ever foot job JOI 🫢and I had you in mind when I made this😘 thinking ab…" at bounding box center [630, 257] width 345 height 77
click at [720, 250] on textarea "My first ever foot job JOI 🫢and I had you in mind when I made this😘 thinking ab…" at bounding box center [630, 257] width 345 height 77
click at [650, 266] on textarea "My first ever foot job JOI 🫢and I had you in mind when I made this😘 thinking ab…" at bounding box center [630, 257] width 345 height 77
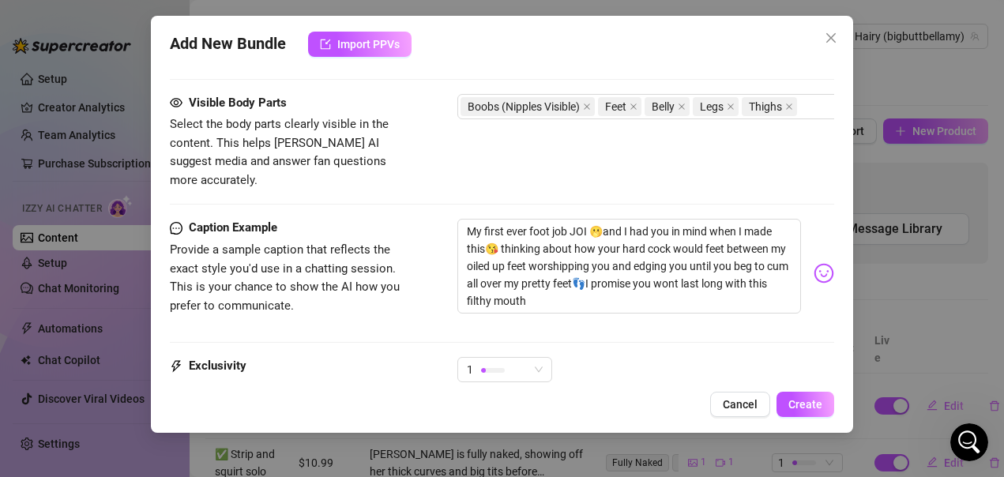
click at [811, 255] on div "Search Results 🐾 👣 🚶🏽‍♂️ 🚶🏽‍♀️ Frequently used Smileys & People Animals & Natur…" at bounding box center [811, 255] width 0 height 0
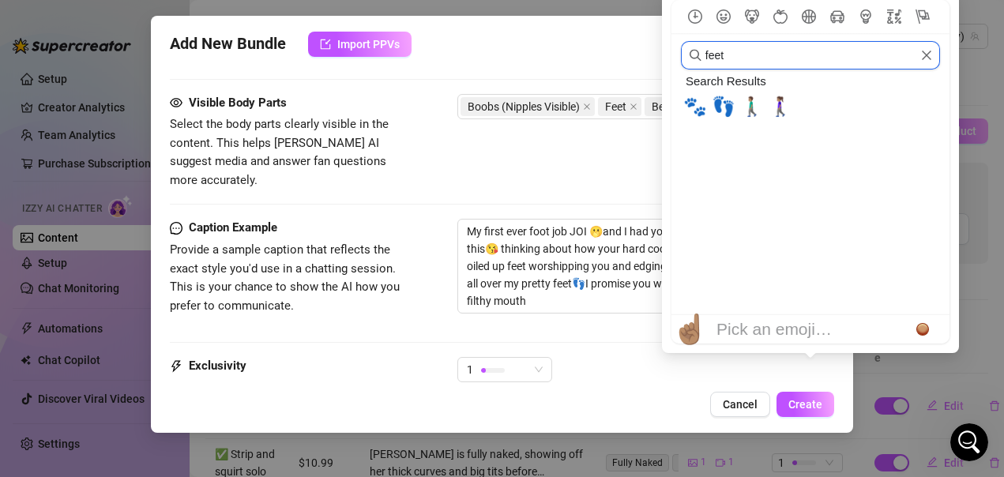
click at [774, 60] on input "feet" at bounding box center [810, 55] width 259 height 28
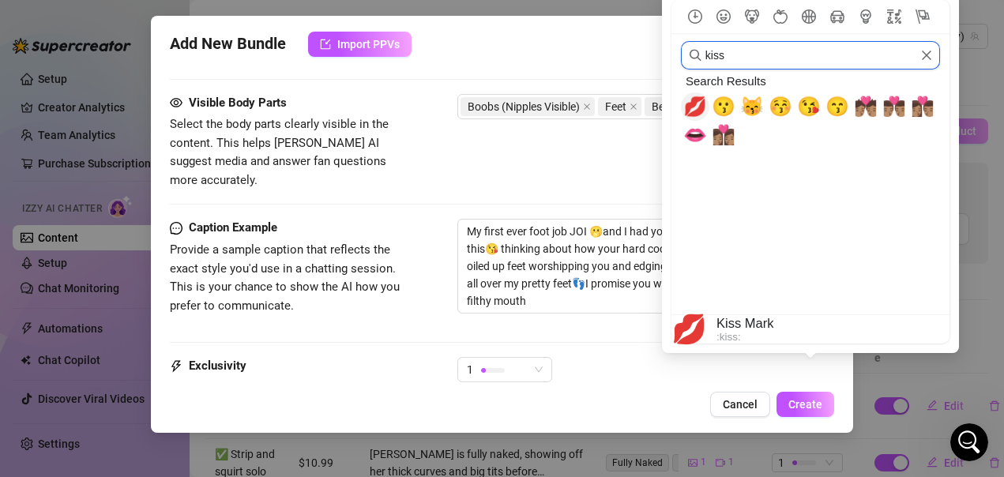
click at [701, 102] on span "💋" at bounding box center [695, 107] width 24 height 22
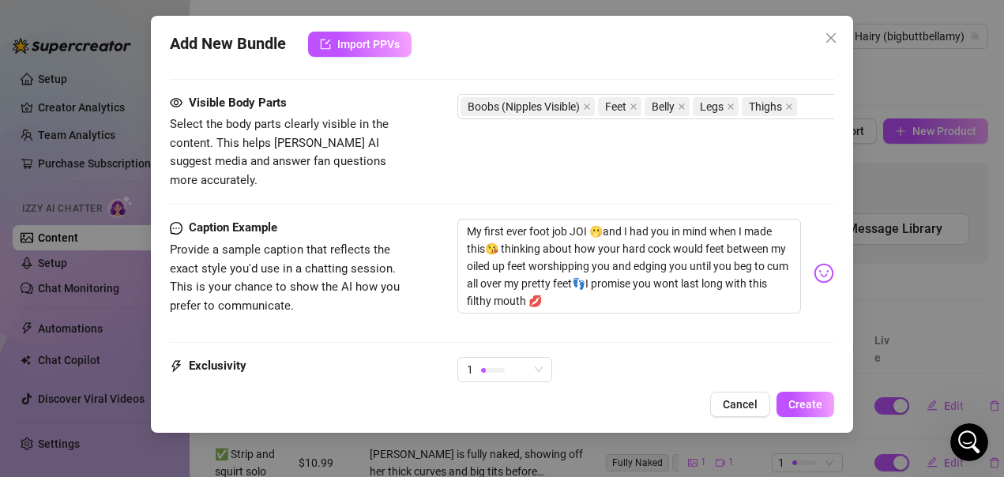
click at [536, 152] on div "Visible Body Parts Select the body parts clearly visible in the content. This h…" at bounding box center [502, 142] width 665 height 96
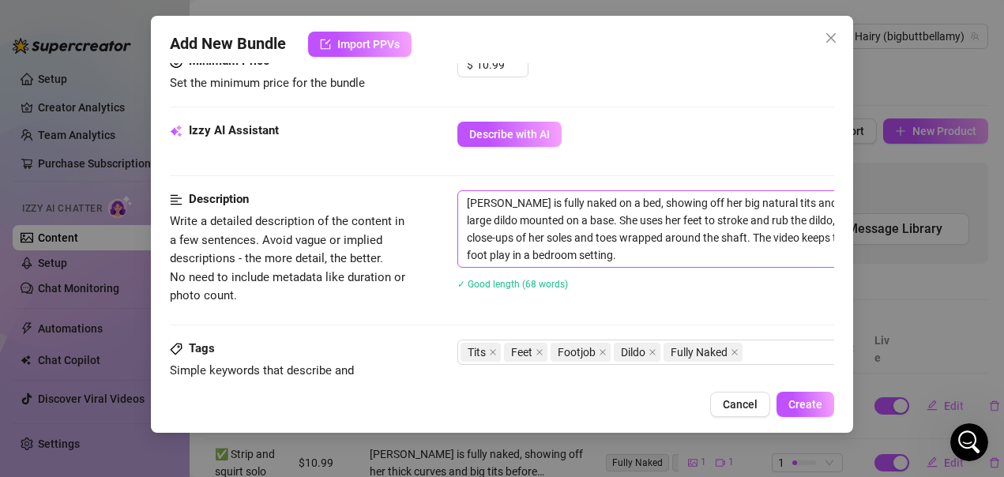
scroll to position [559, 0]
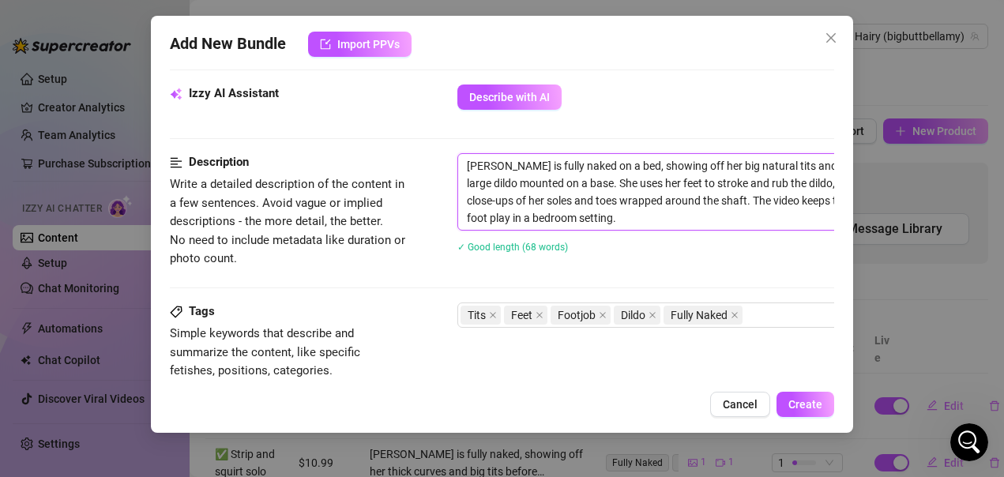
click at [616, 168] on textarea "[PERSON_NAME] is fully naked on a bed, showing off her big natural tits and thi…" at bounding box center [734, 192] width 552 height 76
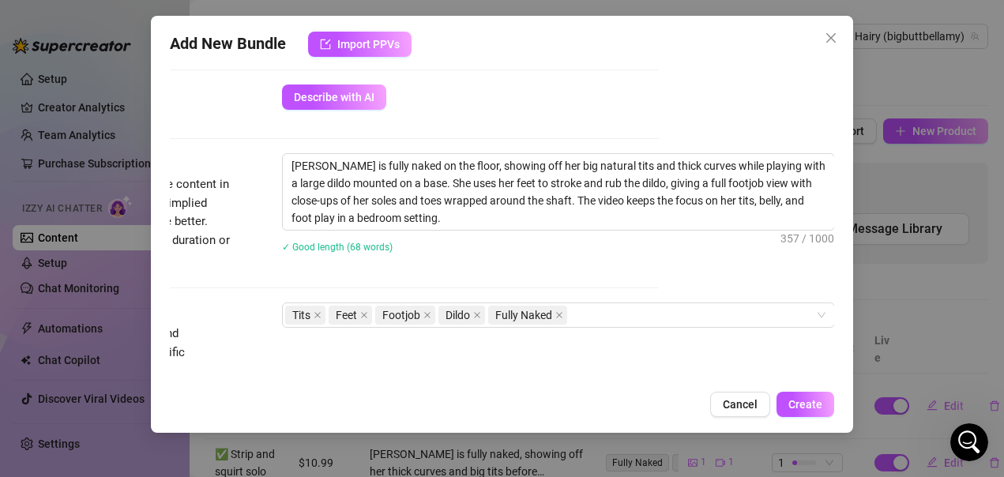
scroll to position [559, 189]
click at [704, 184] on textarea "[PERSON_NAME] is fully naked on the floor, showing off her big natural tits and…" at bounding box center [559, 192] width 552 height 76
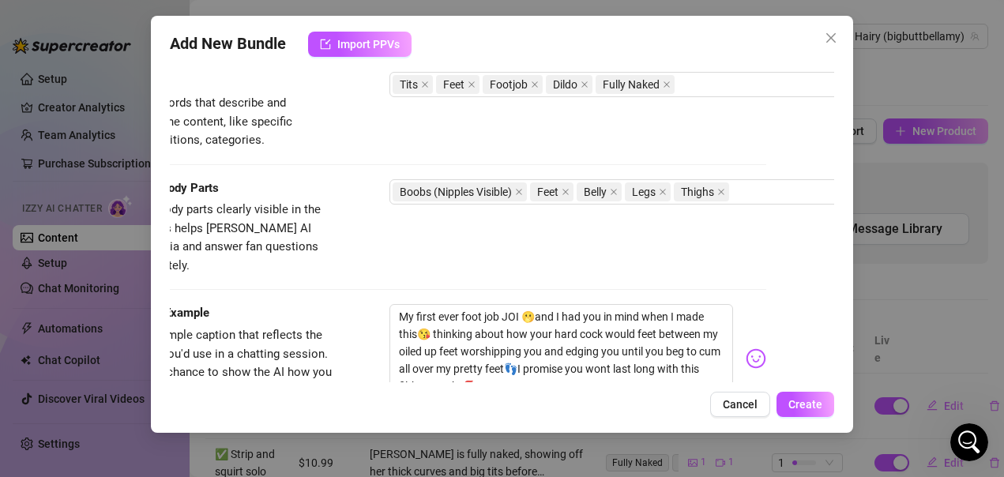
scroll to position [869, 68]
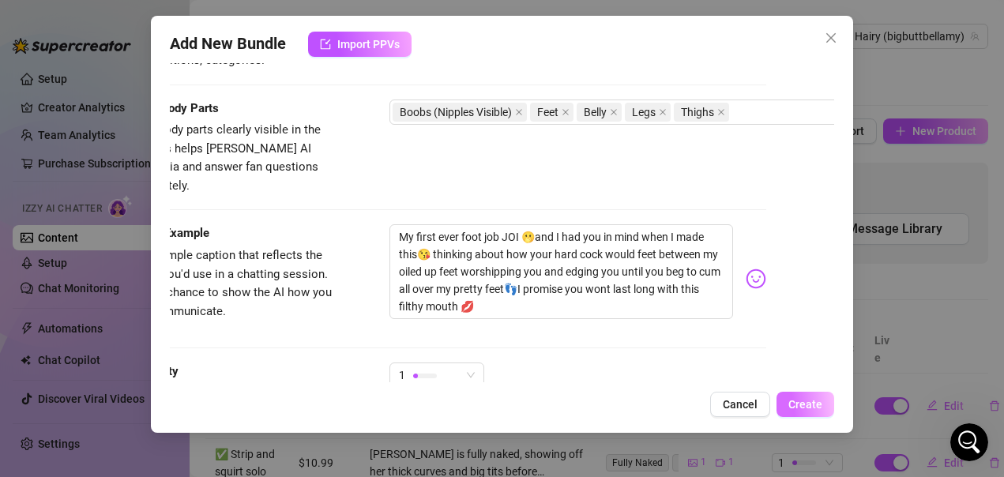
click at [809, 401] on span "Create" at bounding box center [806, 404] width 34 height 13
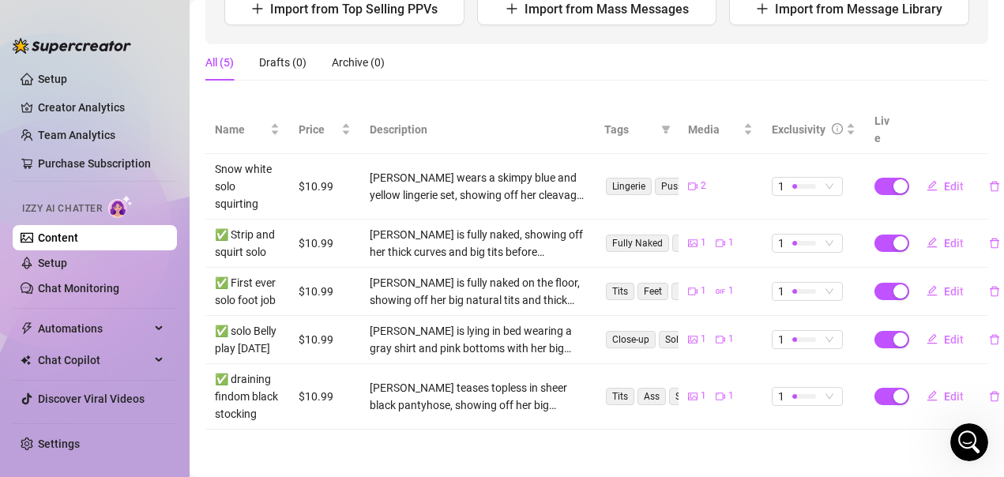
scroll to position [268, 0]
click at [944, 390] on span "Edit" at bounding box center [954, 396] width 20 height 13
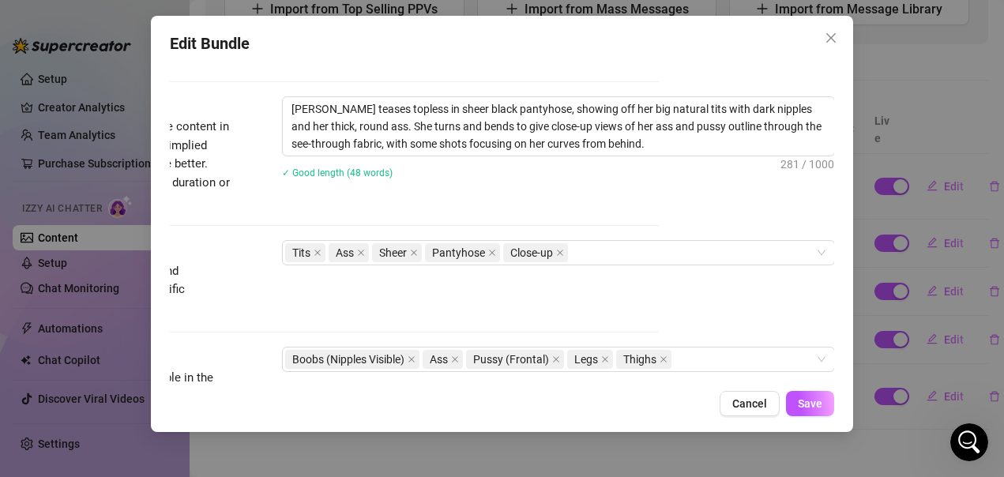
scroll to position [632, 189]
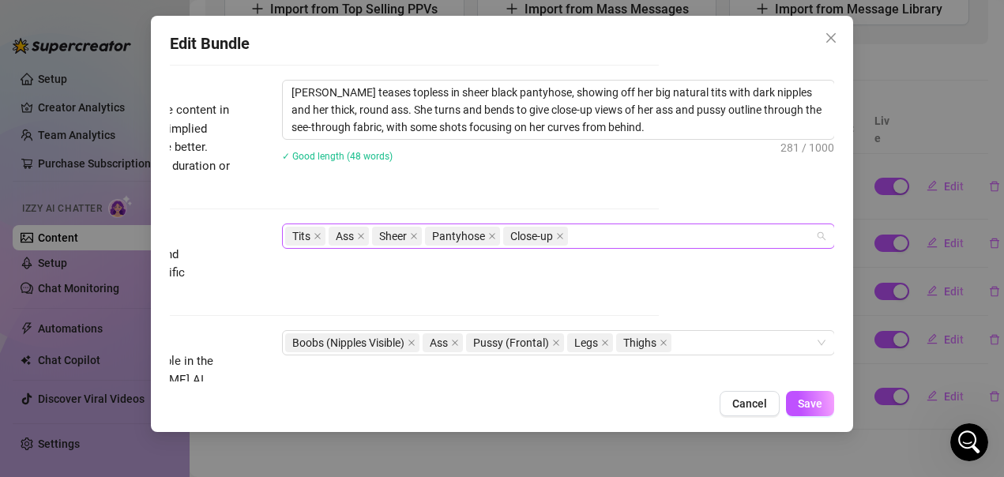
click at [583, 236] on div "Tits Ass Sheer Pantyhose Close-up" at bounding box center [550, 236] width 530 height 22
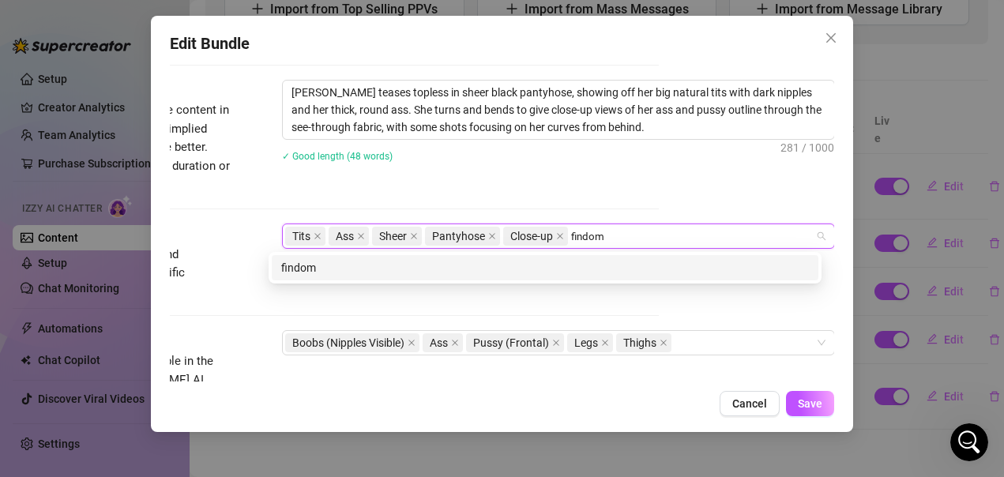
click at [534, 270] on div "findom" at bounding box center [545, 267] width 528 height 17
click at [516, 268] on div "wallet draining" at bounding box center [545, 267] width 528 height 17
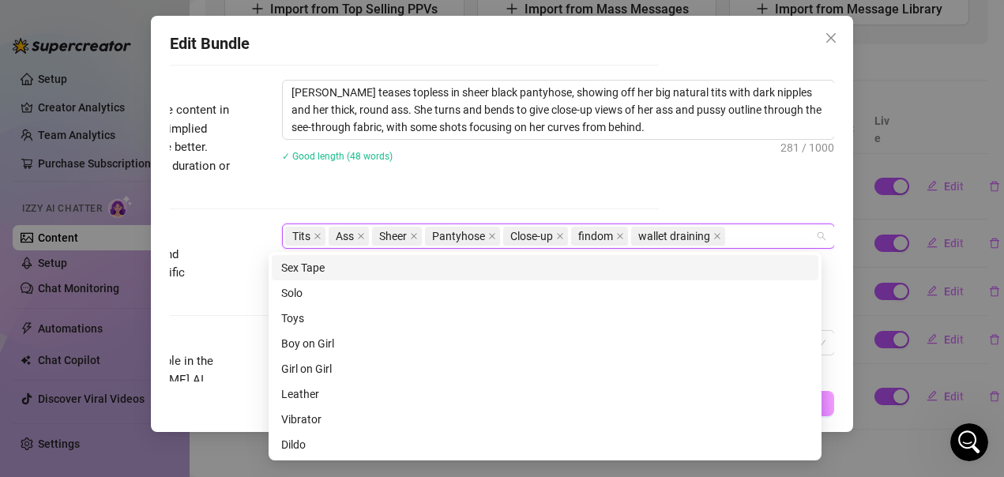
click at [462, 165] on div "✓ Good length (48 words)" at bounding box center [558, 155] width 553 height 25
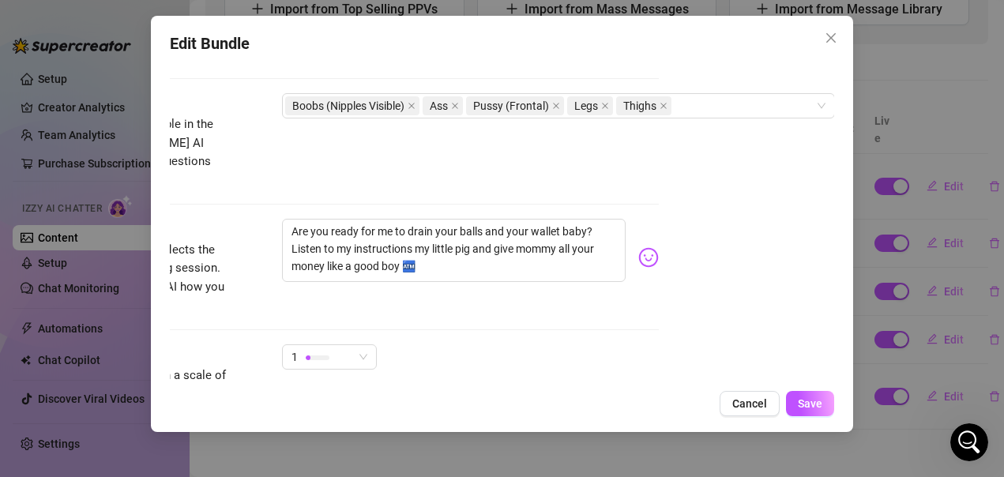
scroll to position [1022, 189]
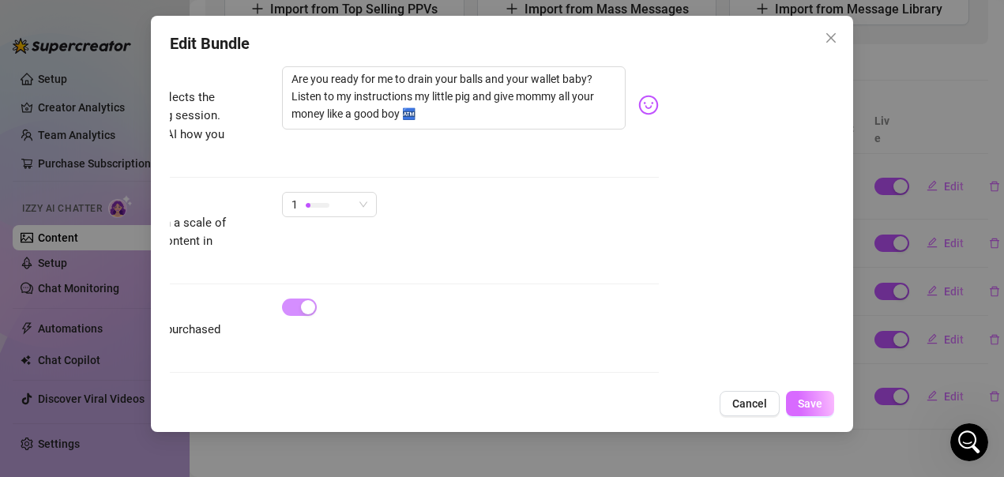
click at [822, 413] on button "Save" at bounding box center [810, 403] width 48 height 25
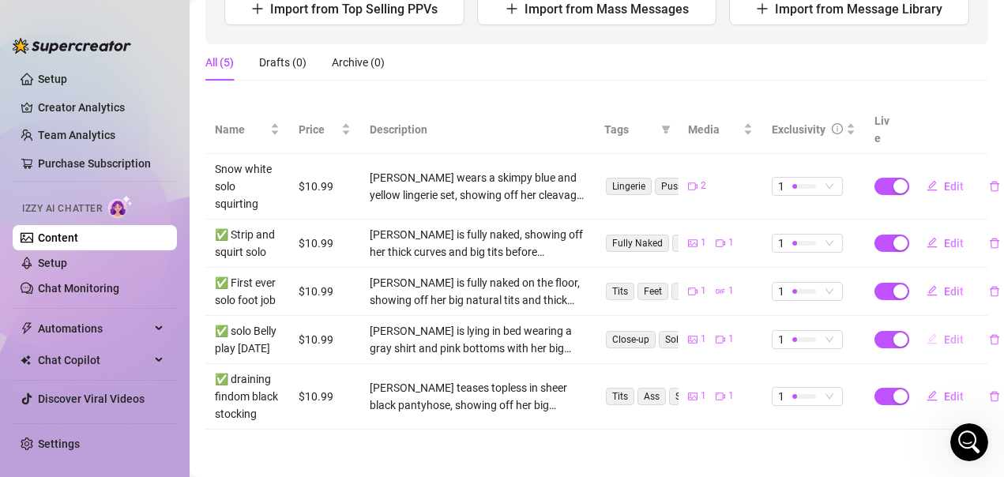
click at [930, 327] on button "Edit" at bounding box center [945, 339] width 62 height 25
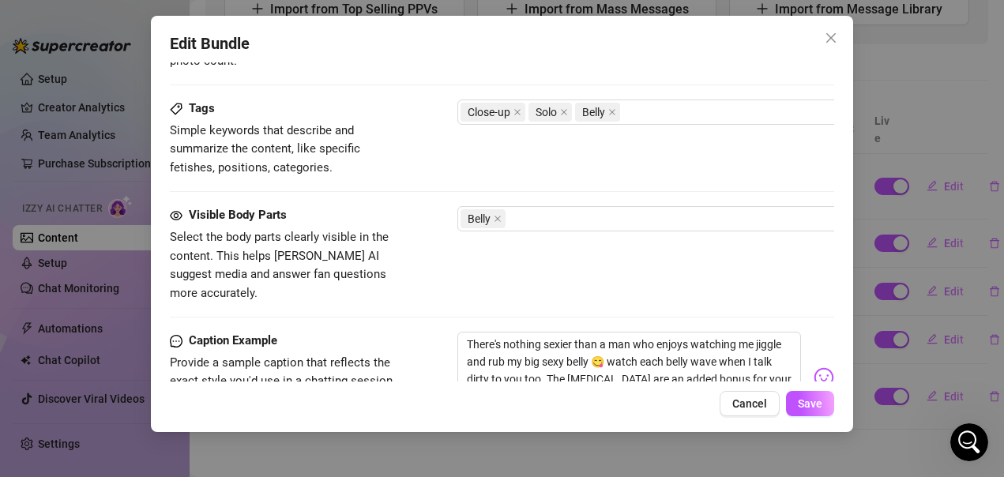
scroll to position [790, 0]
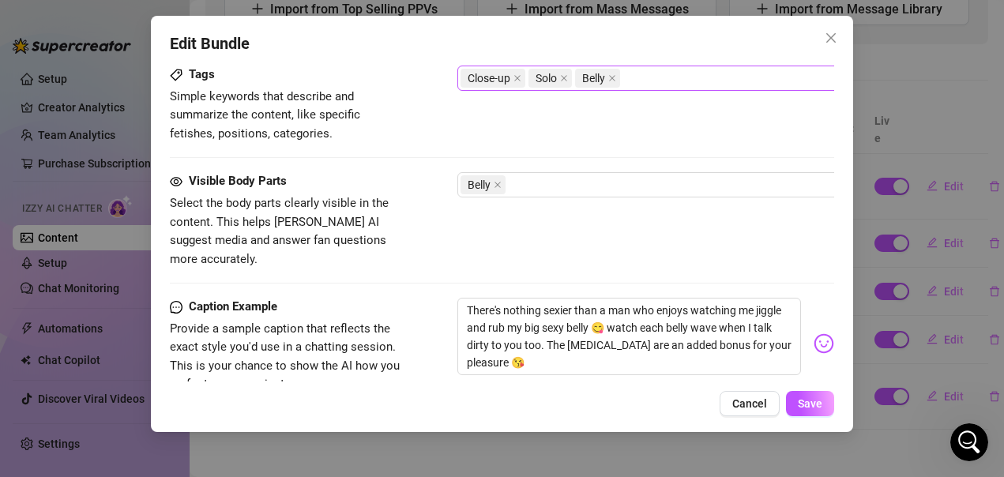
click at [653, 79] on div "Close-up Solo Belly" at bounding box center [726, 78] width 530 height 22
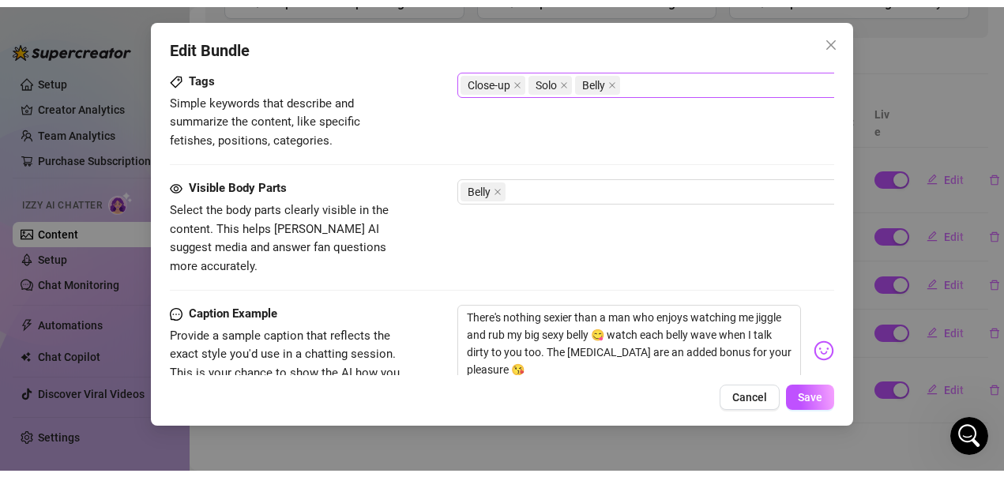
scroll to position [958, 0]
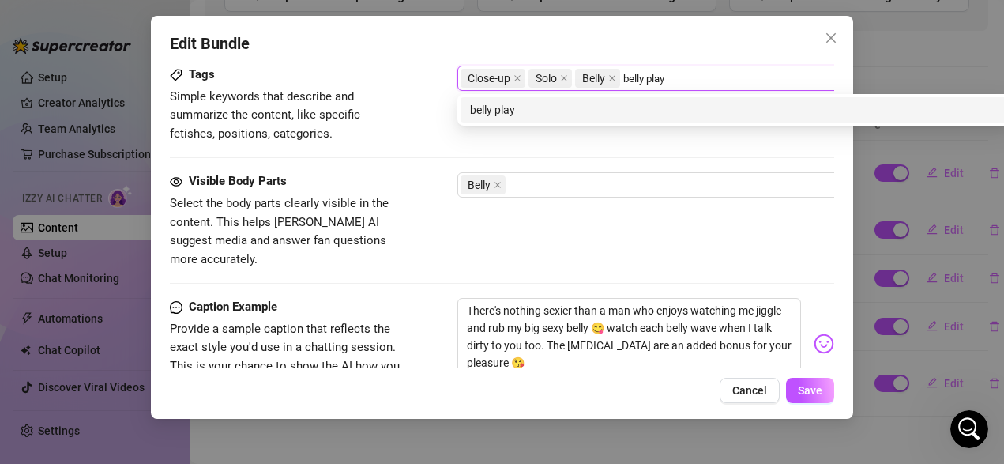
click at [589, 110] on div "belly play" at bounding box center [734, 109] width 528 height 17
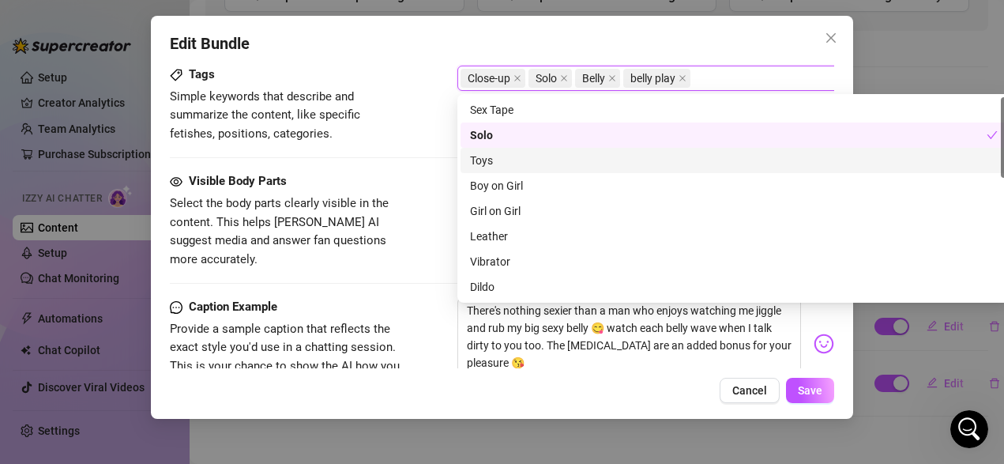
click at [419, 172] on div "Visible Body Parts Select the body parts clearly visible in the content. This h…" at bounding box center [502, 220] width 665 height 96
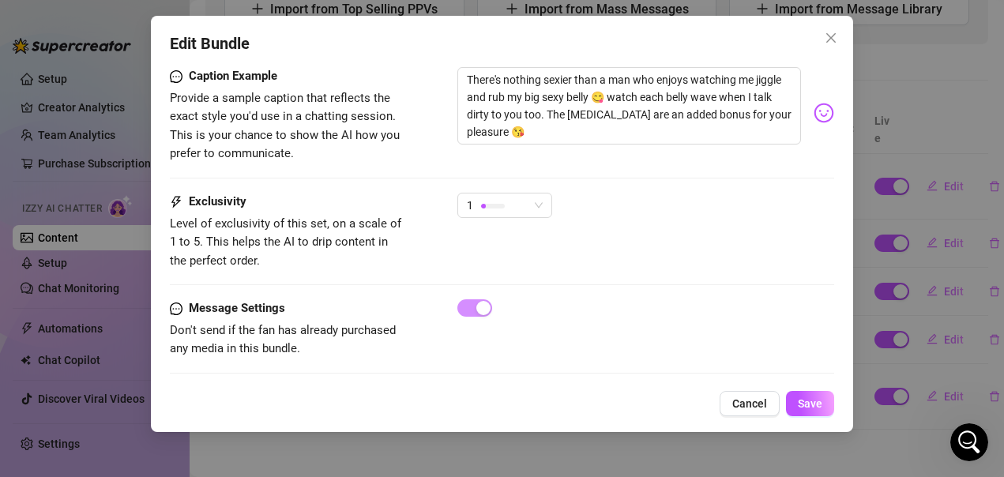
scroll to position [1022, 0]
click at [817, 405] on span "Save" at bounding box center [810, 403] width 24 height 13
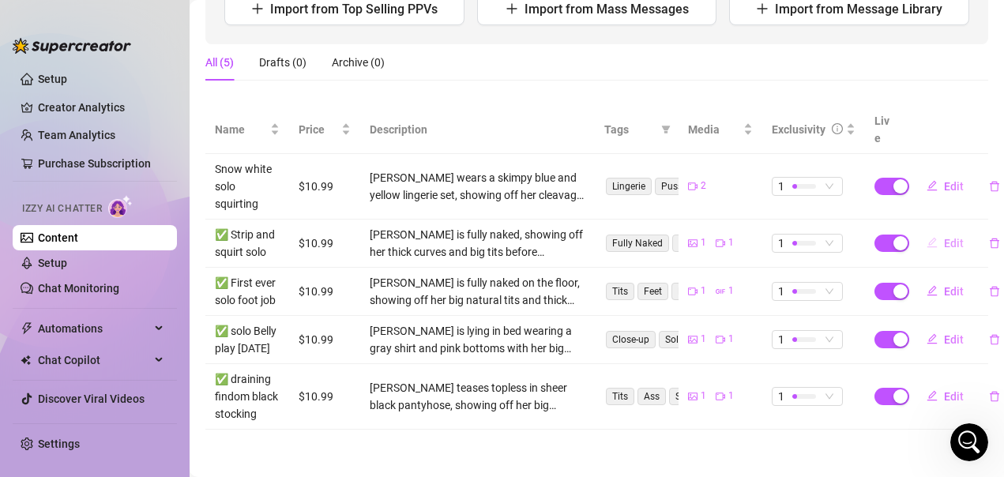
click at [944, 237] on span "Edit" at bounding box center [954, 243] width 20 height 13
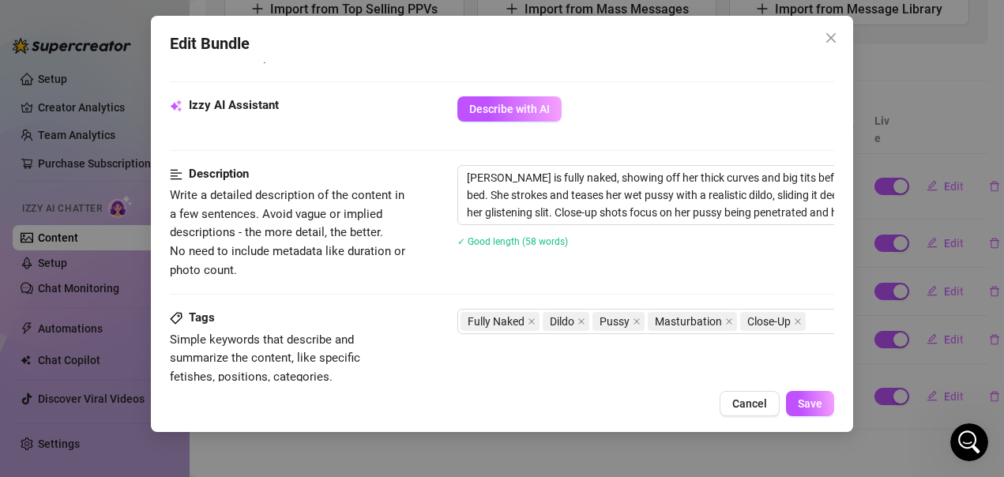
scroll to position [553, 0]
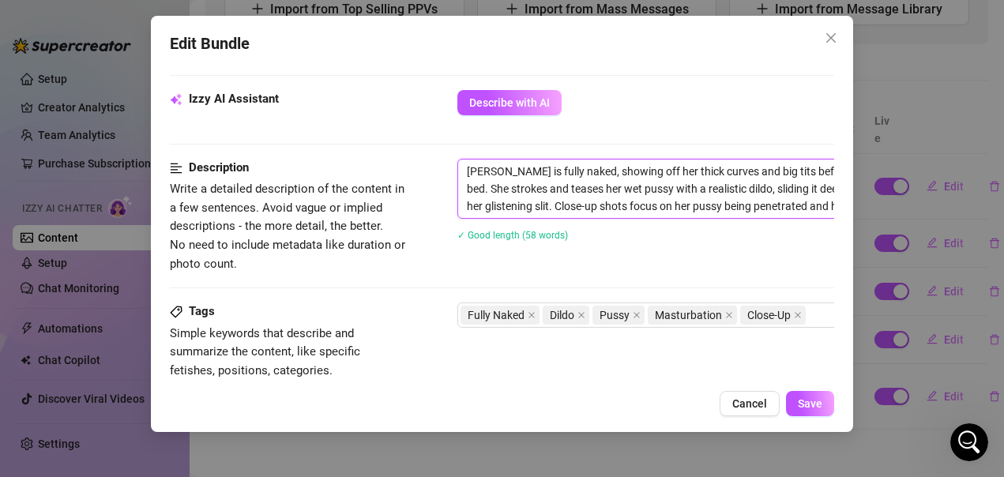
click at [571, 170] on textarea "[PERSON_NAME] is fully naked, showing off her thick curves and big tits before …" at bounding box center [734, 189] width 552 height 58
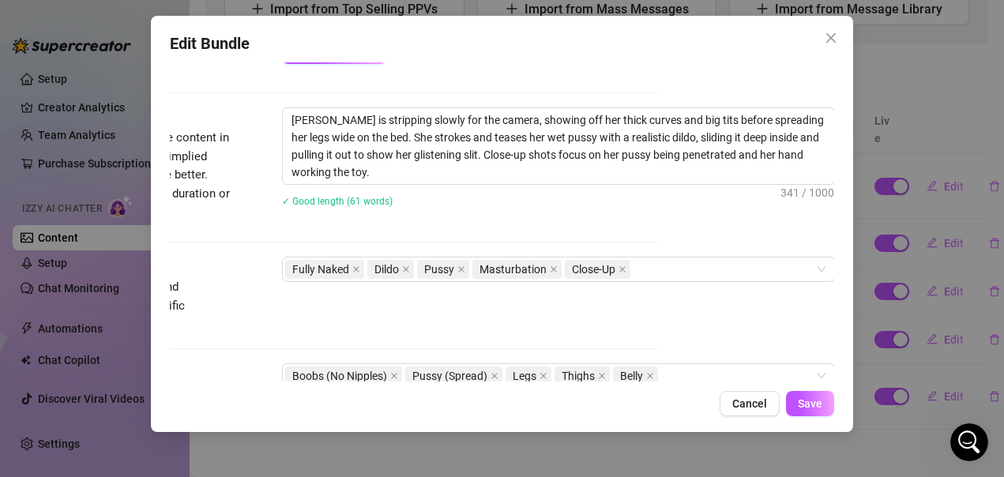
scroll to position [632, 189]
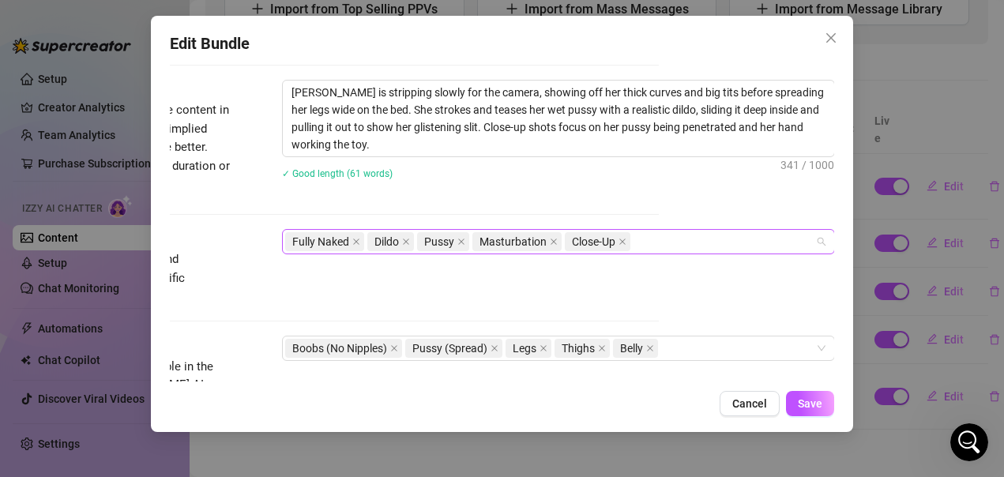
click at [653, 243] on div "Fully Naked Dildo Pussy Masturbation Close-Up" at bounding box center [550, 242] width 530 height 22
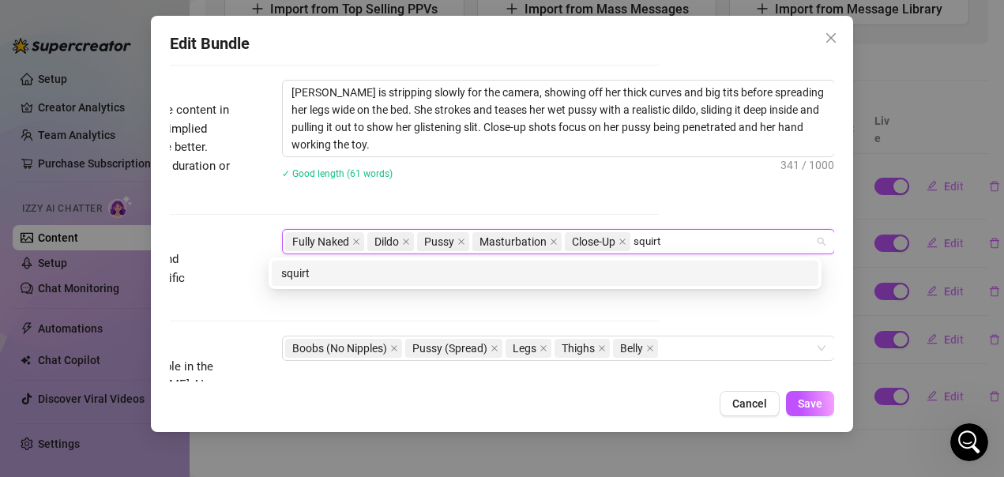
click at [648, 274] on div "squirt" at bounding box center [545, 273] width 528 height 17
click at [534, 270] on div "squirting" at bounding box center [545, 273] width 528 height 17
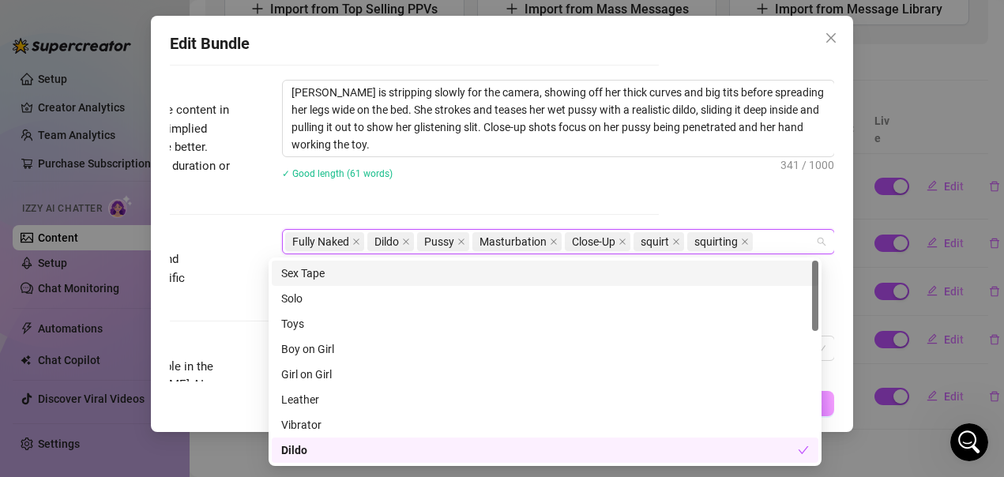
click at [503, 183] on div "✓ Good length (61 words)" at bounding box center [558, 172] width 553 height 25
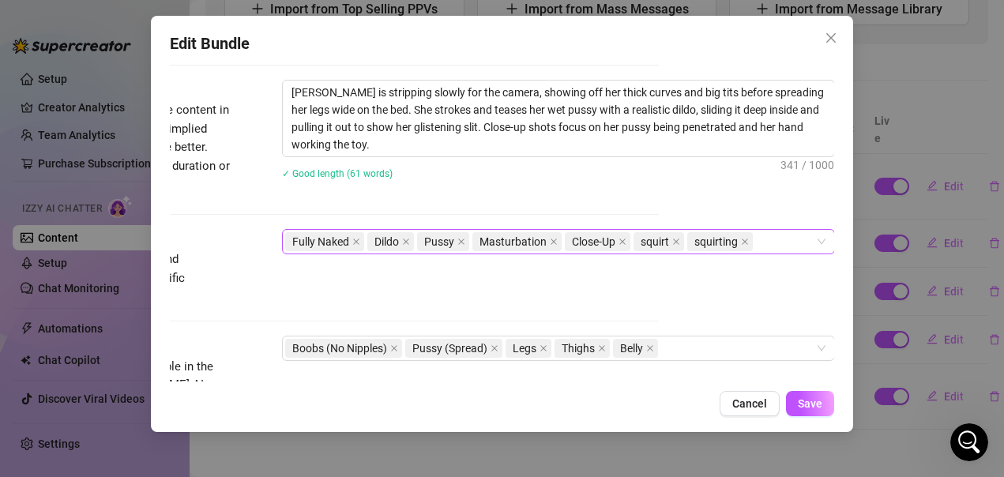
click at [754, 243] on div "Fully Naked Dildo Pussy Masturbation Close-Up squirt squirting" at bounding box center [550, 242] width 530 height 22
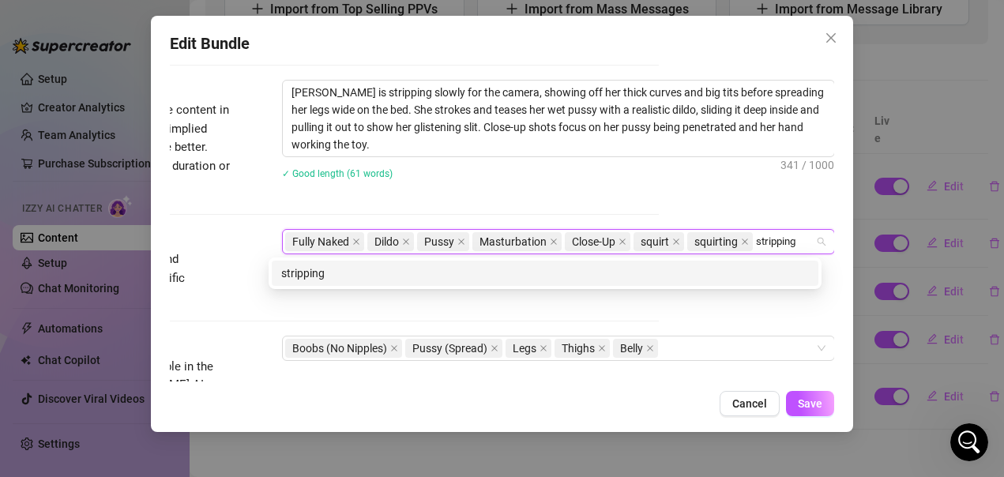
click at [574, 270] on div "stripping" at bounding box center [545, 273] width 528 height 17
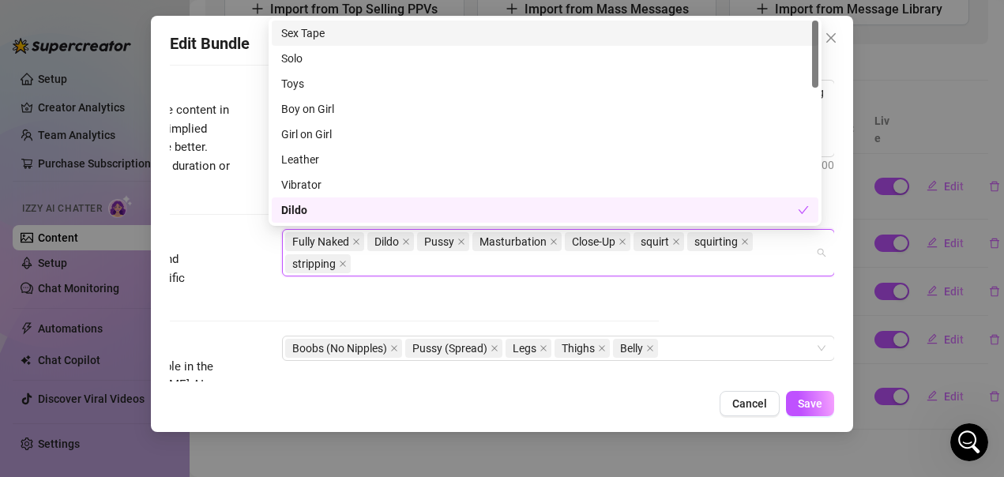
click at [226, 248] on div "Tags Simple keywords that describe and summarize the content, like specific fet…" at bounding box center [326, 267] width 665 height 77
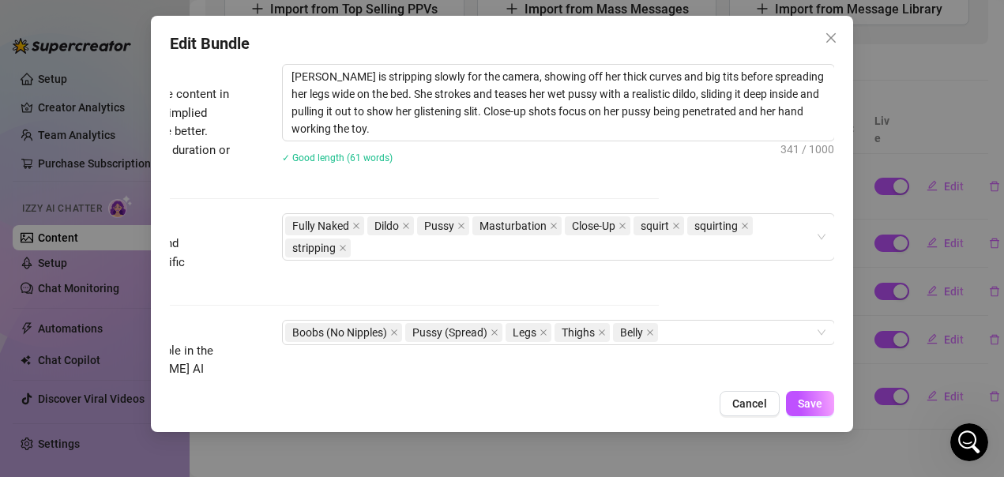
scroll to position [553, 189]
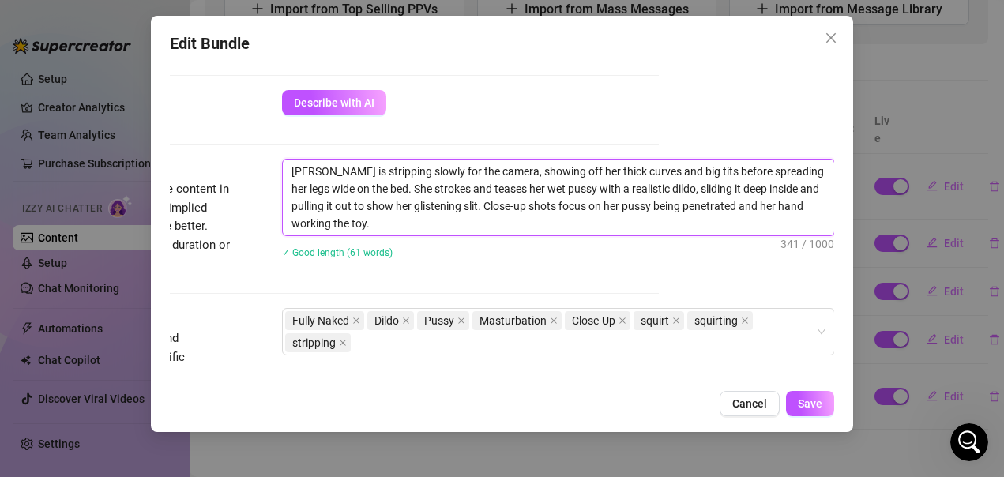
click at [333, 227] on textarea "[PERSON_NAME] is stripping slowly for the camera, showing off her thick curves …" at bounding box center [559, 198] width 552 height 76
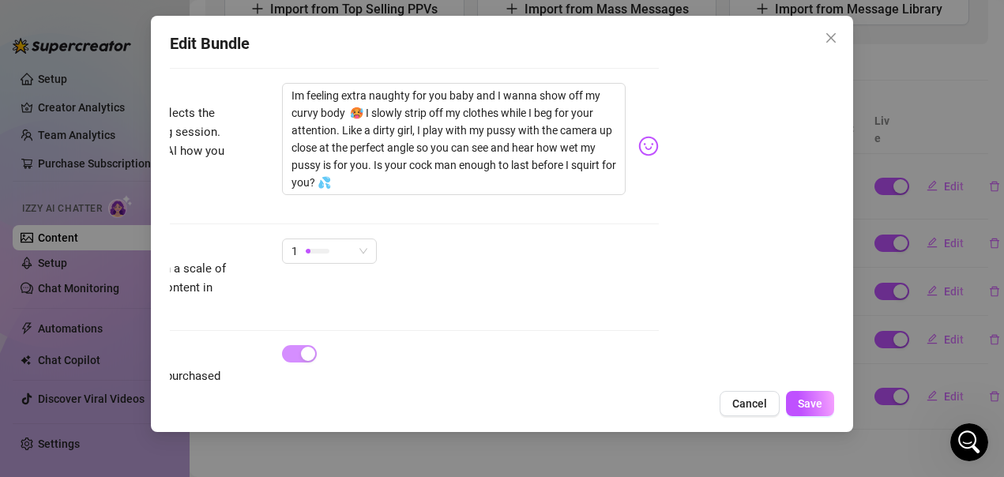
scroll to position [1075, 189]
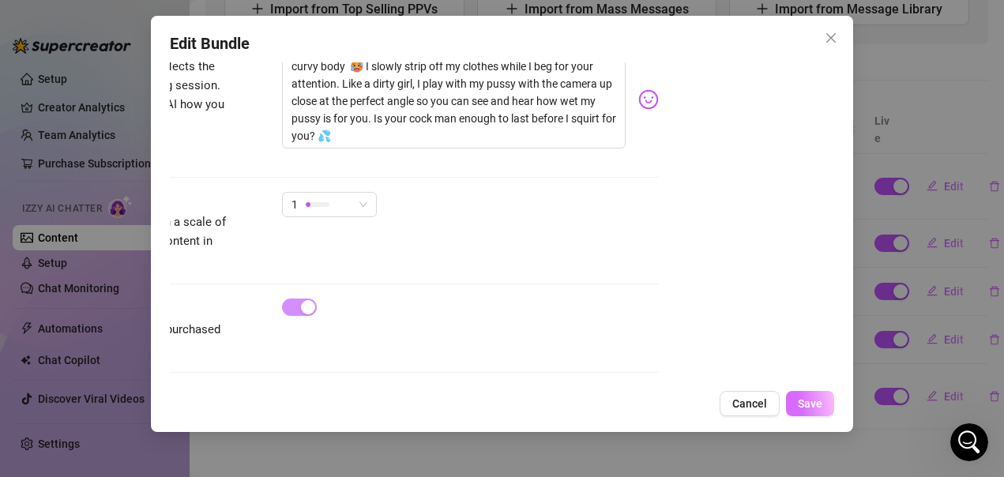
click at [819, 408] on span "Save" at bounding box center [810, 403] width 24 height 13
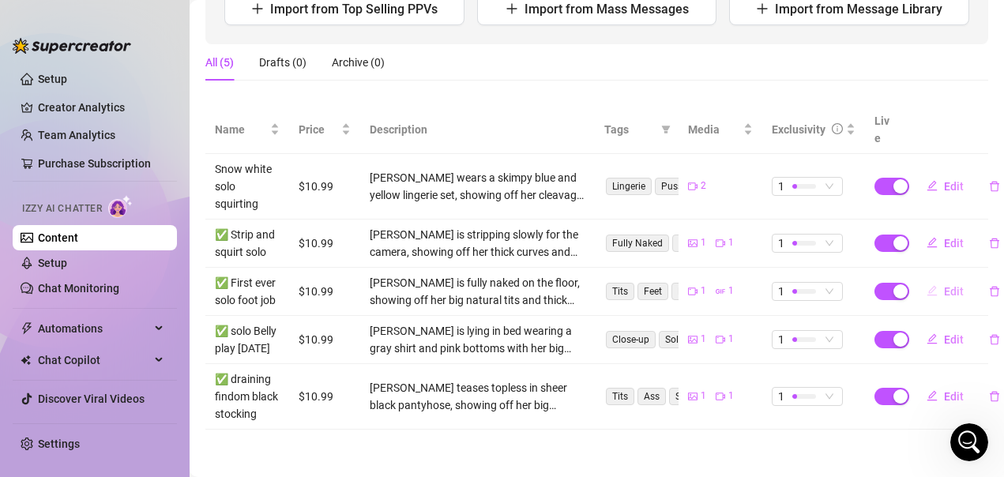
click at [947, 285] on span "Edit" at bounding box center [954, 291] width 20 height 13
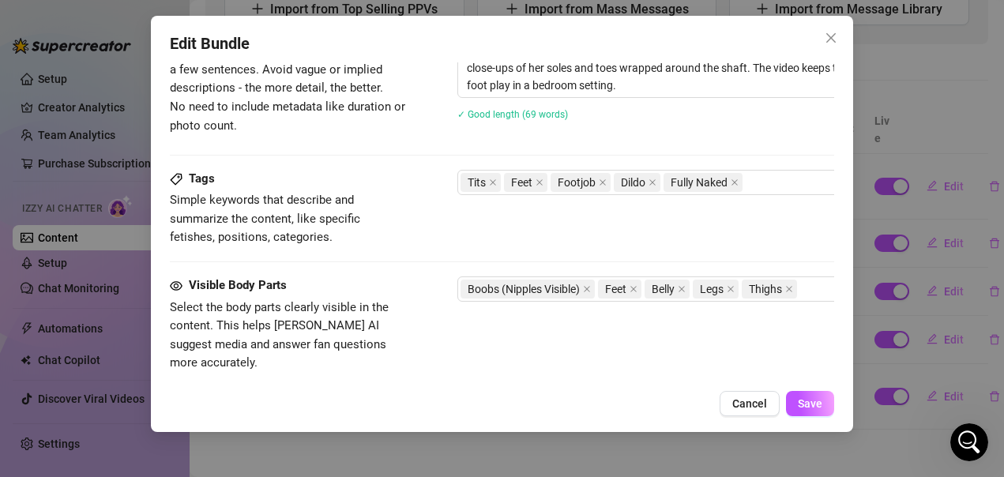
scroll to position [711, 0]
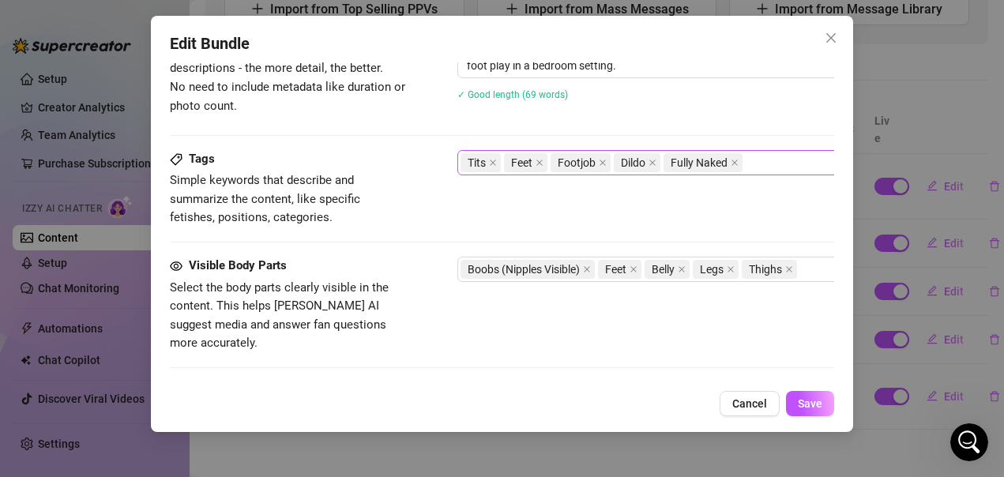
click at [769, 164] on div "Tits Feet Footjob Dildo Fully Naked" at bounding box center [726, 163] width 530 height 22
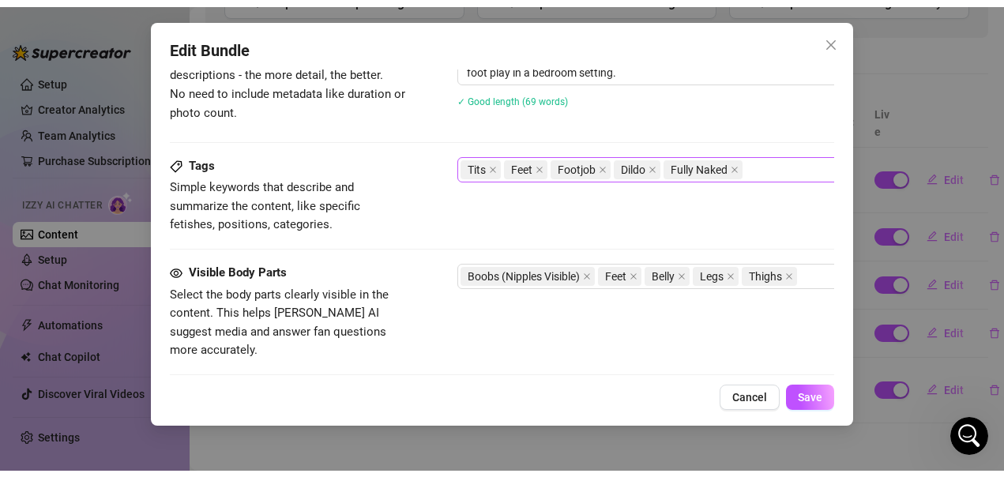
scroll to position [958, 0]
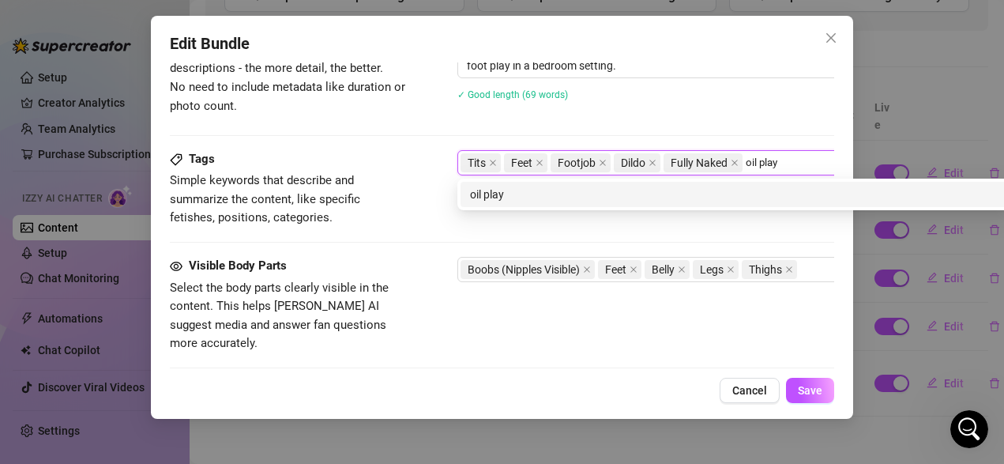
click at [735, 199] on div "oil play" at bounding box center [734, 194] width 528 height 17
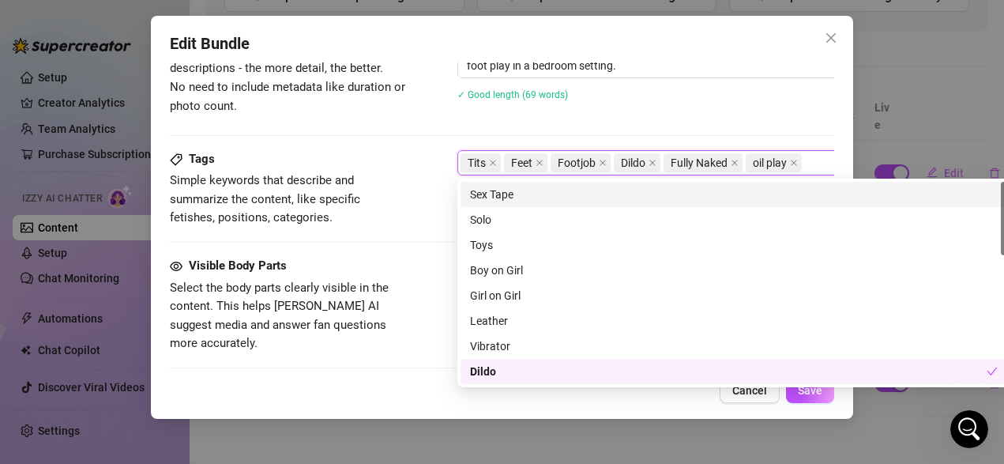
click at [410, 150] on div "Tags Simple keywords that describe and summarize the content, like specific fet…" at bounding box center [502, 188] width 665 height 77
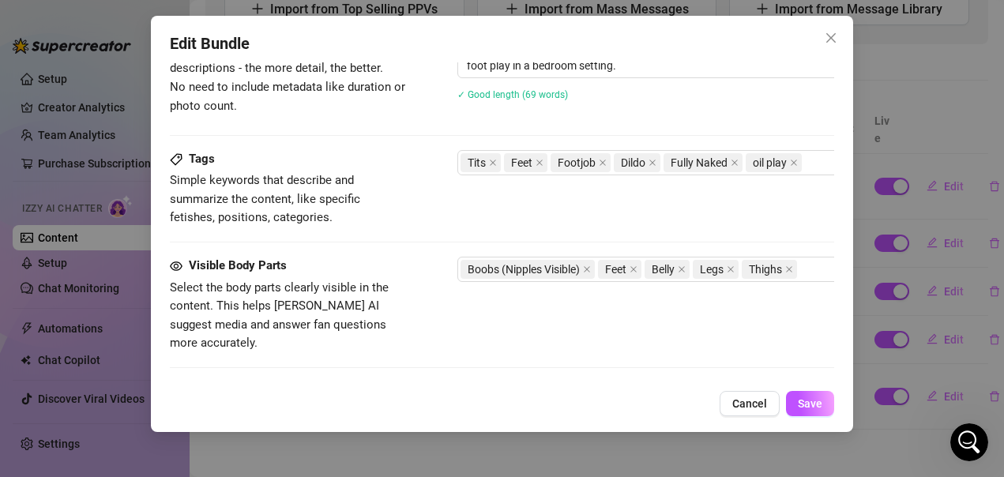
scroll to position [945, 0]
click at [816, 407] on span "Save" at bounding box center [810, 403] width 24 height 13
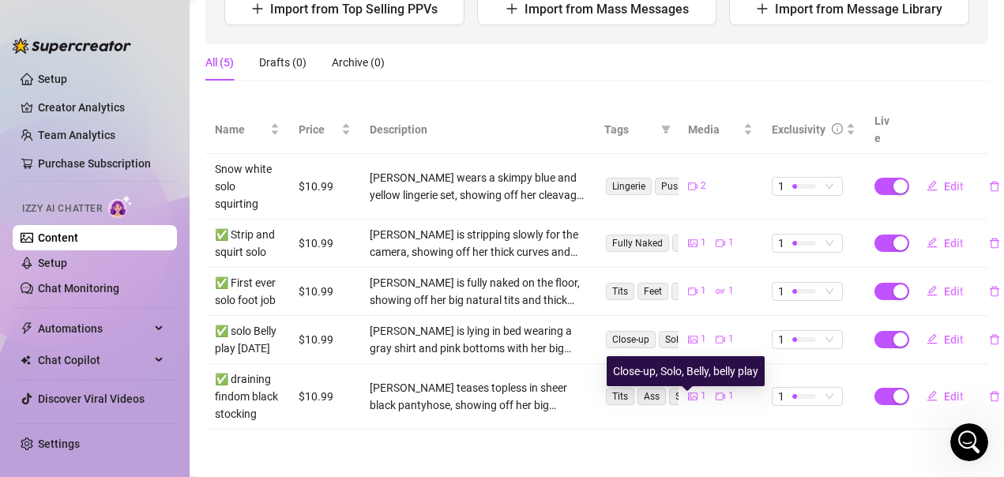
scroll to position [31, 0]
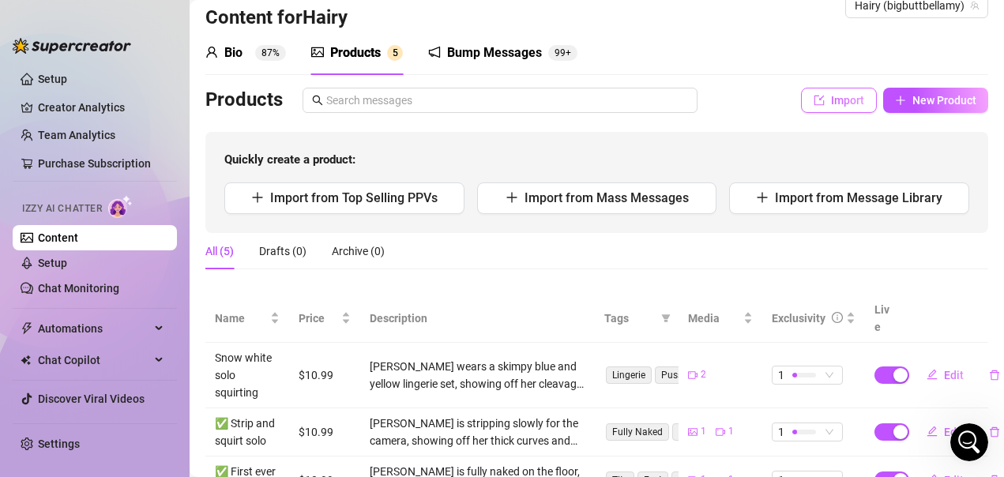
click at [831, 105] on span "Import" at bounding box center [847, 100] width 33 height 13
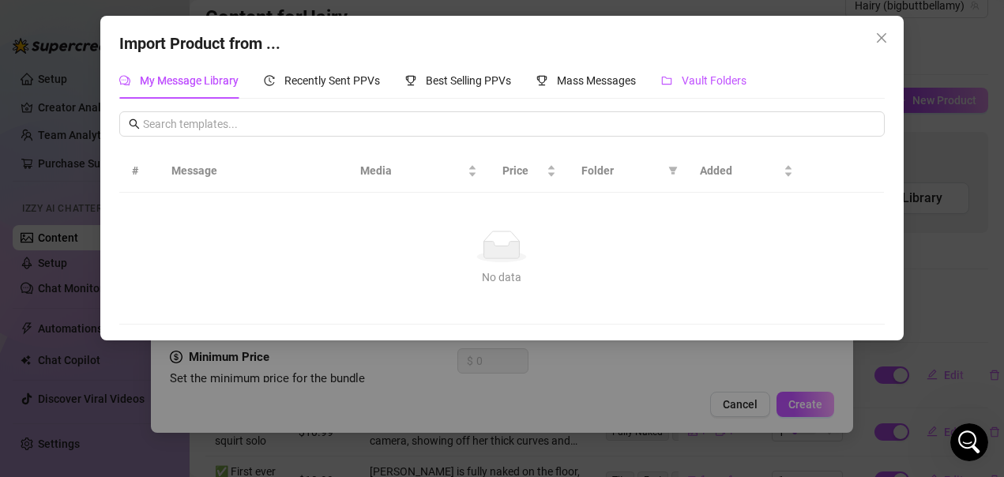
click at [732, 77] on span "Vault Folders" at bounding box center [714, 80] width 65 height 13
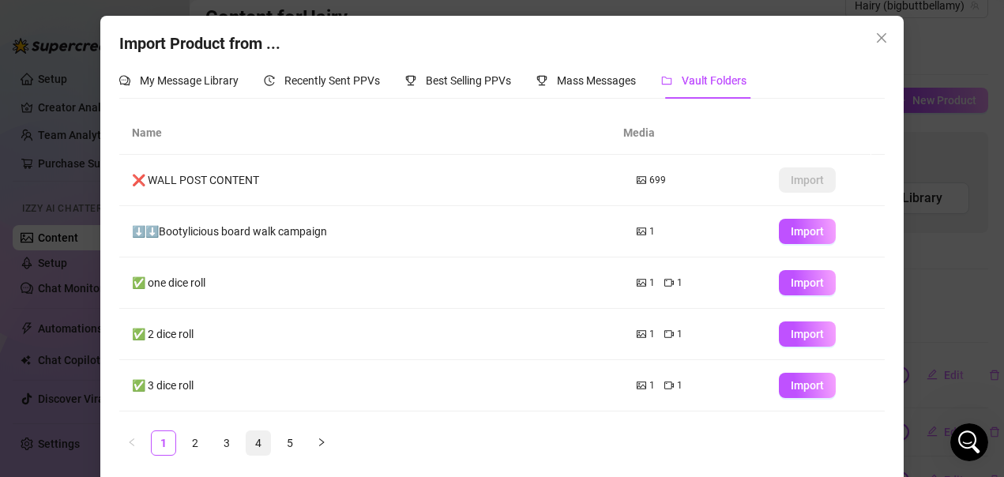
click at [251, 442] on link "4" at bounding box center [259, 443] width 24 height 24
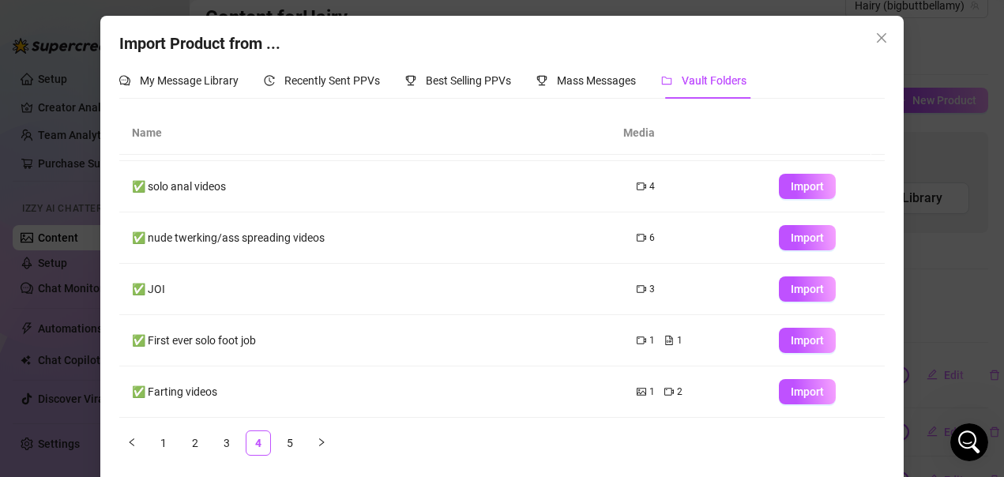
scroll to position [7, 0]
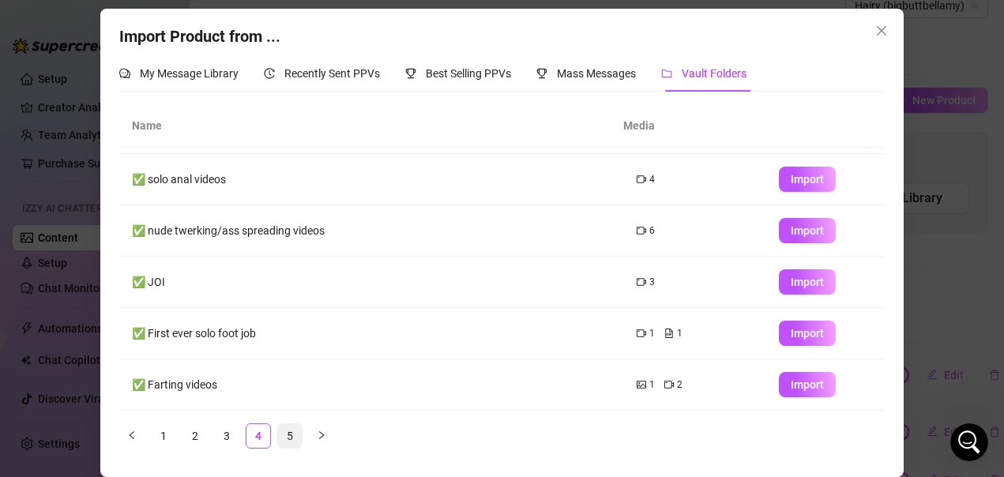
click at [287, 437] on link "5" at bounding box center [290, 436] width 24 height 24
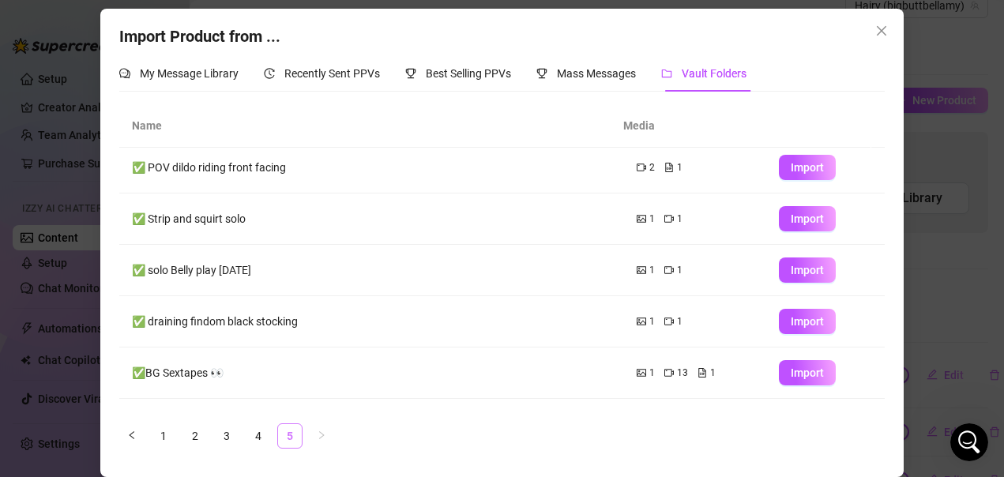
scroll to position [0, 0]
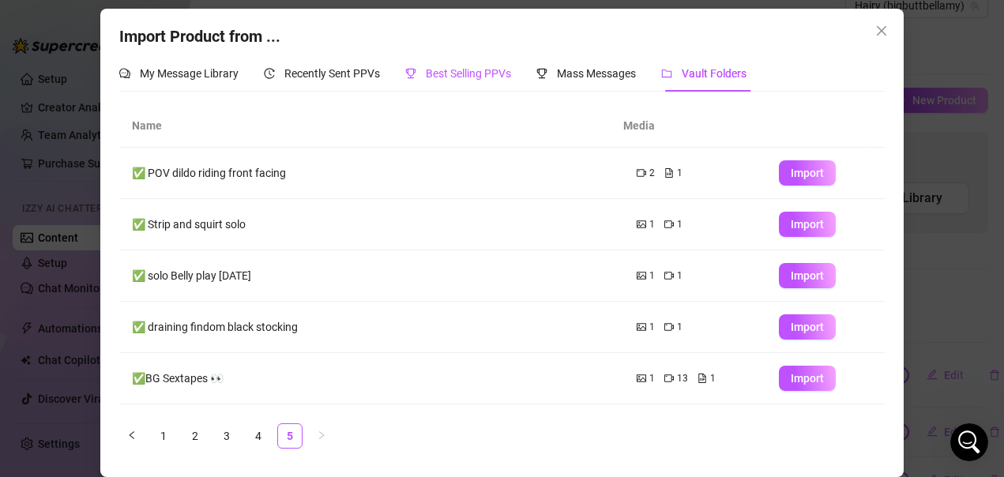
click at [498, 77] on span "Best Selling PPVs" at bounding box center [468, 73] width 85 height 13
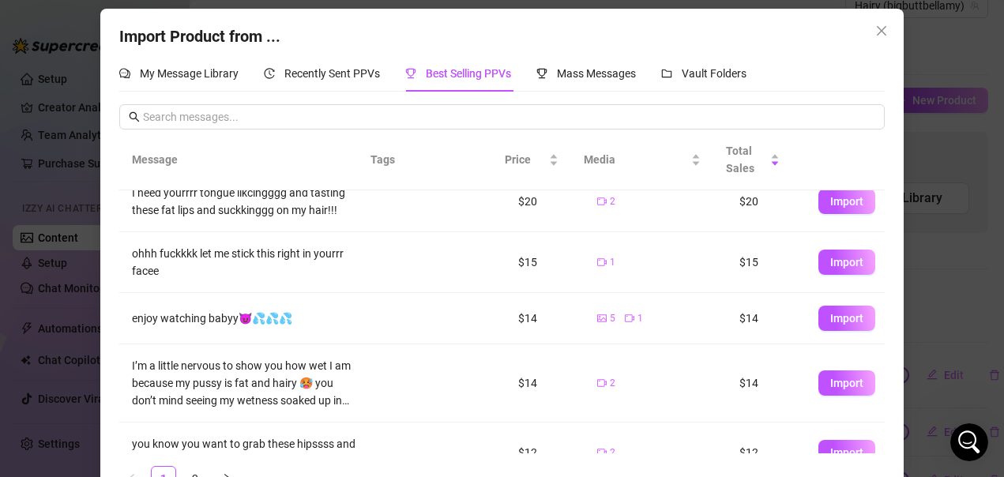
scroll to position [237, 0]
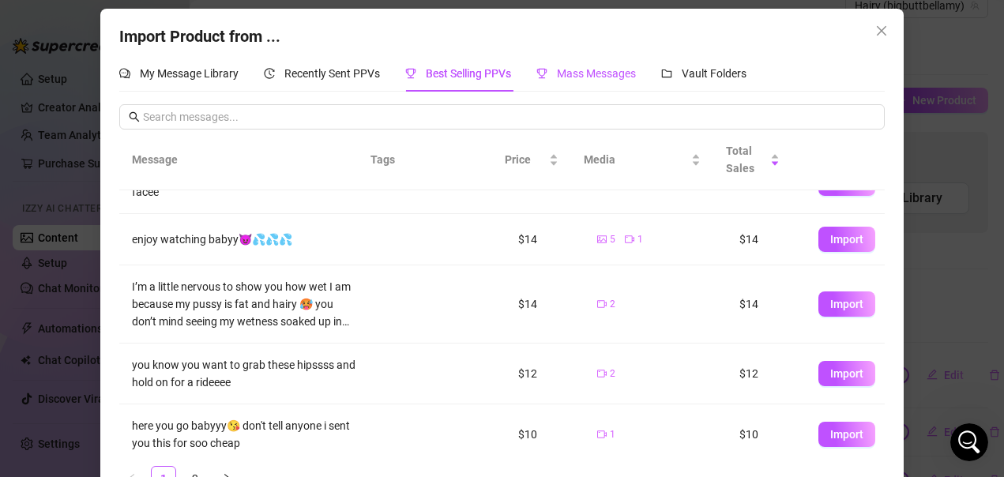
click at [573, 77] on span "Mass Messages" at bounding box center [596, 73] width 79 height 13
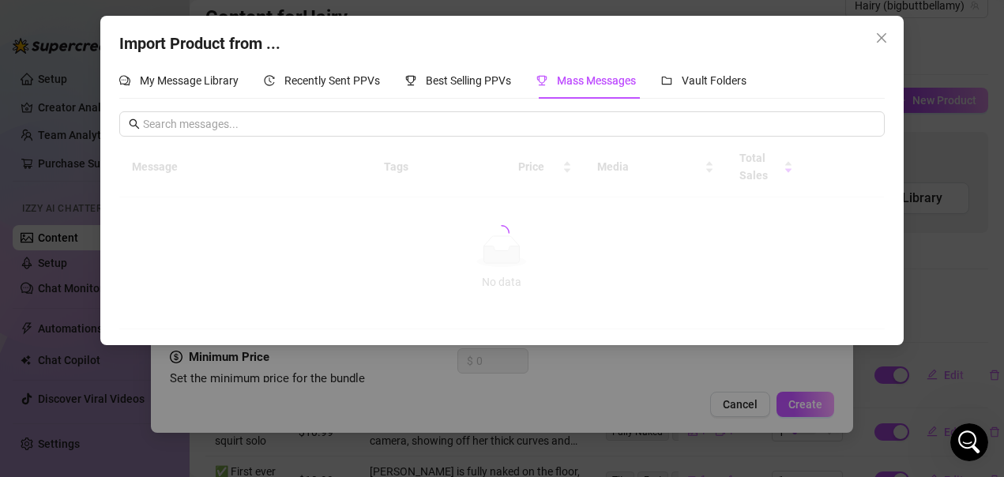
scroll to position [0, 0]
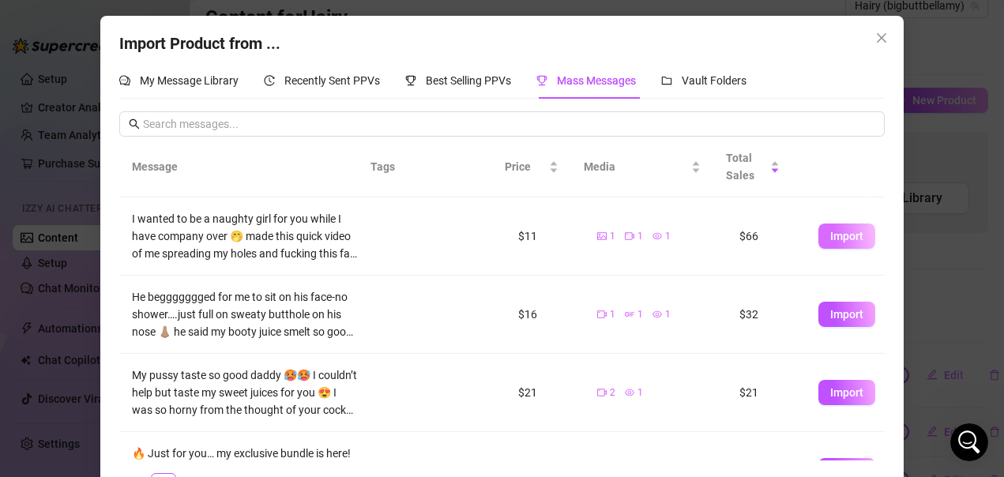
click at [830, 239] on span "Import" at bounding box center [846, 236] width 33 height 13
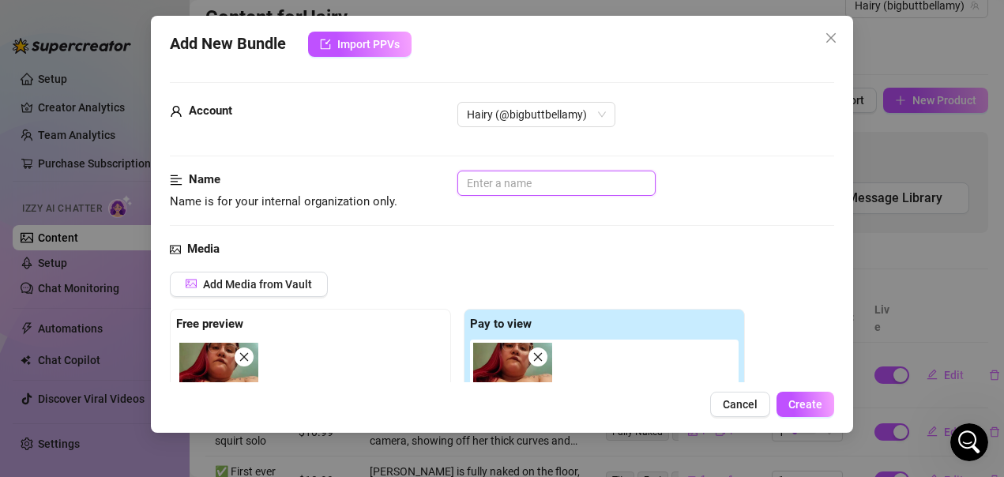
click at [557, 182] on input "text" at bounding box center [557, 183] width 198 height 25
click at [642, 235] on div "Name Name is for your internal organization only. solo dildo play" at bounding box center [502, 206] width 665 height 70
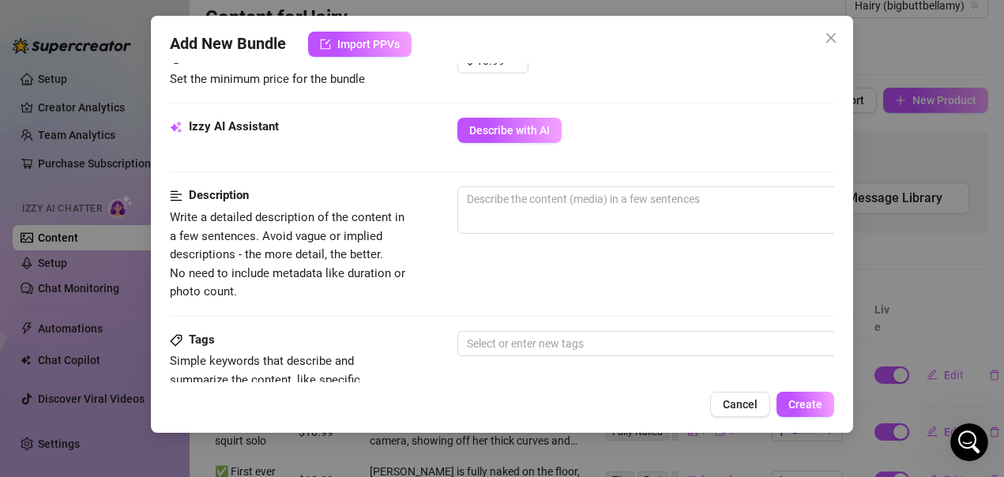
scroll to position [553, 0]
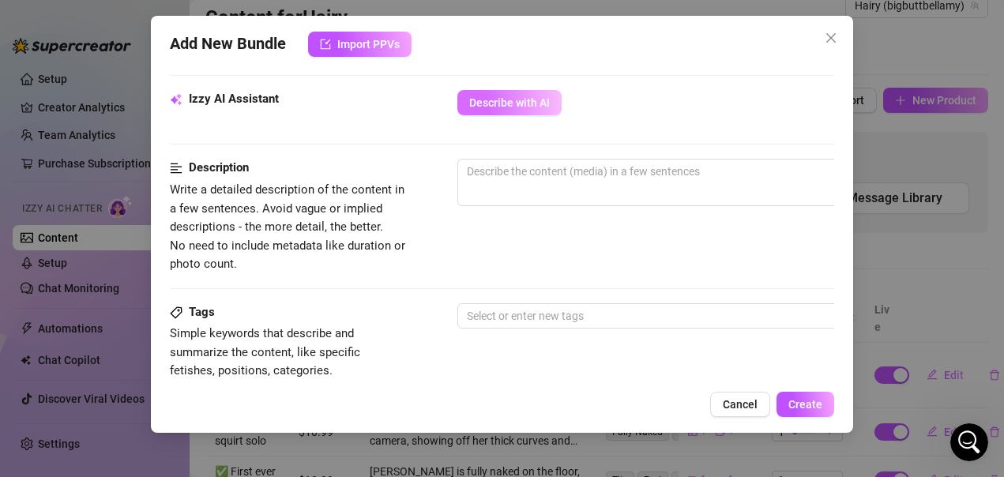
click at [548, 107] on span "Describe with AI" at bounding box center [509, 102] width 81 height 13
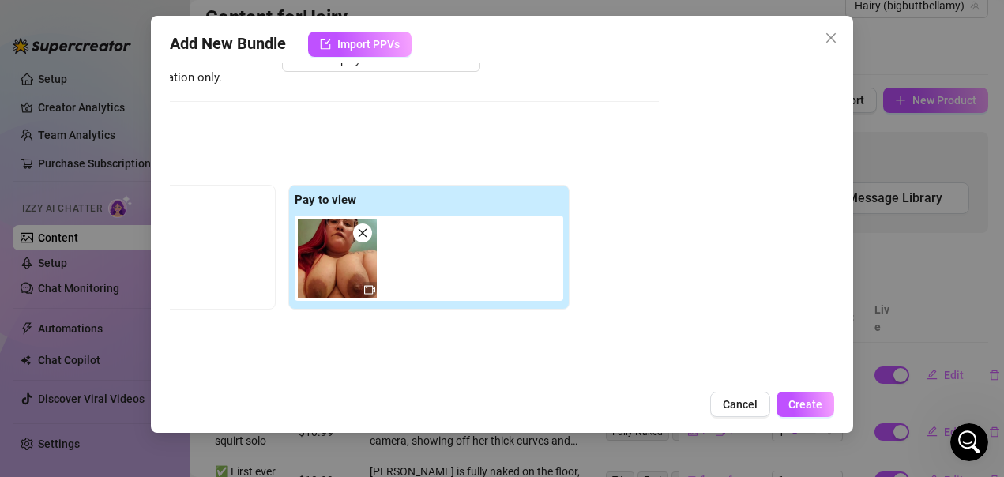
scroll to position [0, 189]
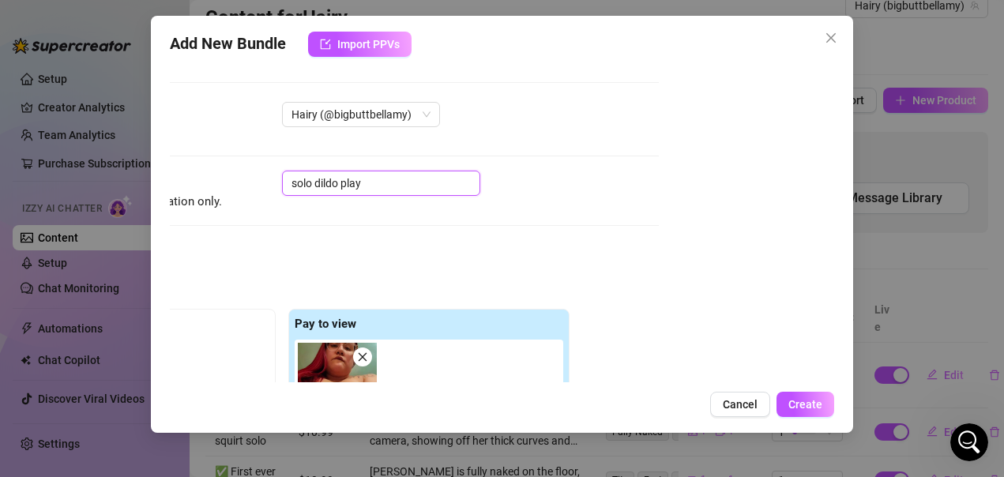
click at [379, 185] on input "solo dildo play" at bounding box center [381, 183] width 198 height 25
click at [668, 206] on div "Account Hairy (@bigbuttbellamy) Name Name is for your internal organization onl…" at bounding box center [502, 222] width 665 height 319
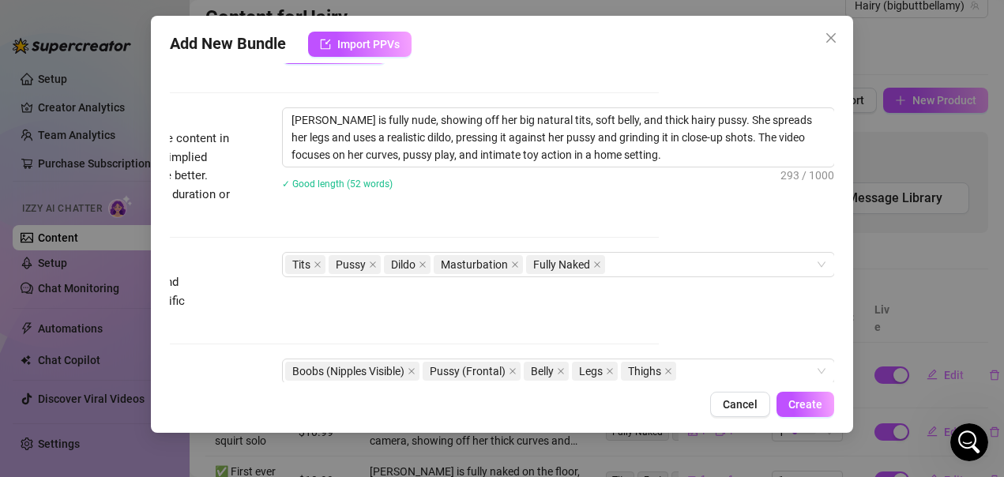
scroll to position [632, 189]
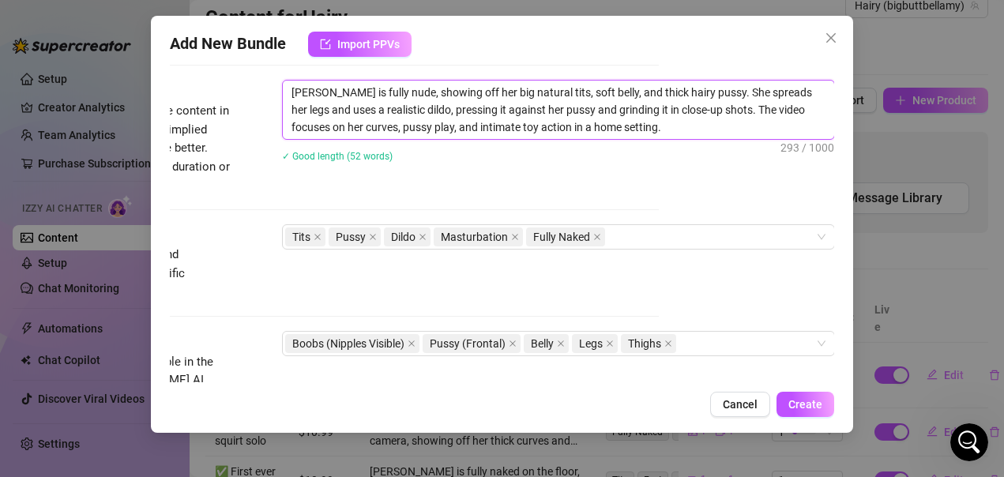
drag, startPoint x: 612, startPoint y: 125, endPoint x: 540, endPoint y: 127, distance: 71.9
click at [540, 127] on textarea "[PERSON_NAME] is fully nude, showing off her big natural tits, soft belly, and …" at bounding box center [559, 110] width 552 height 58
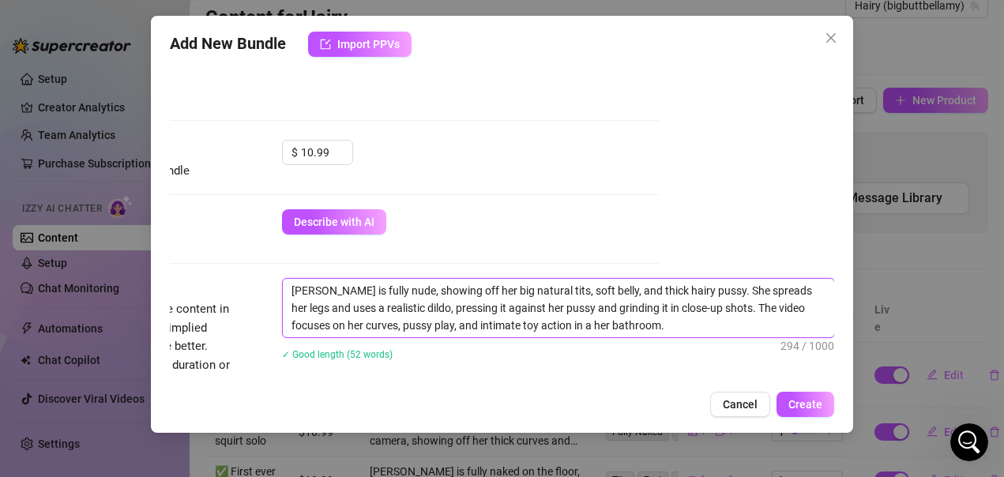
scroll to position [474, 189]
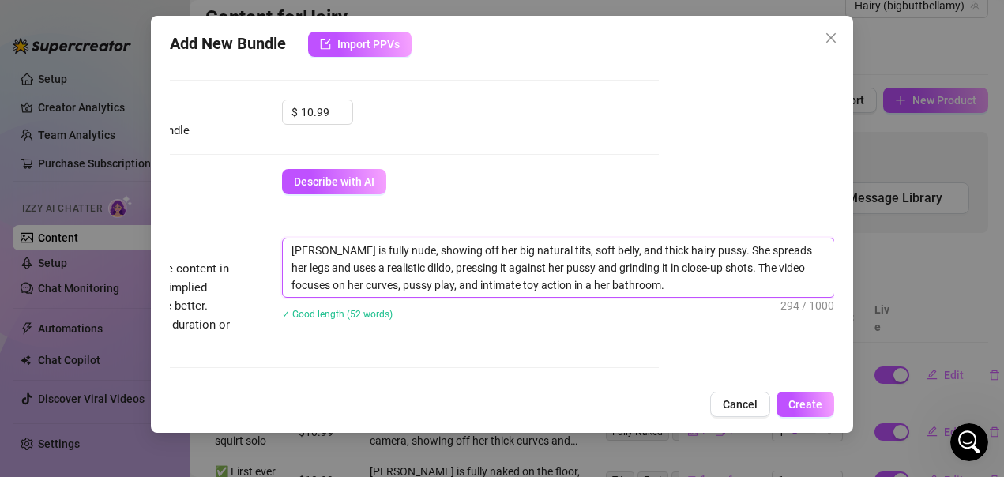
click at [716, 255] on textarea "[PERSON_NAME] is fully nude, showing off her big natural tits, soft belly, and …" at bounding box center [559, 268] width 552 height 58
click at [778, 254] on textarea "[PERSON_NAME] is fully nude, showing off her big natural tits, soft belly, and …" at bounding box center [559, 268] width 552 height 58
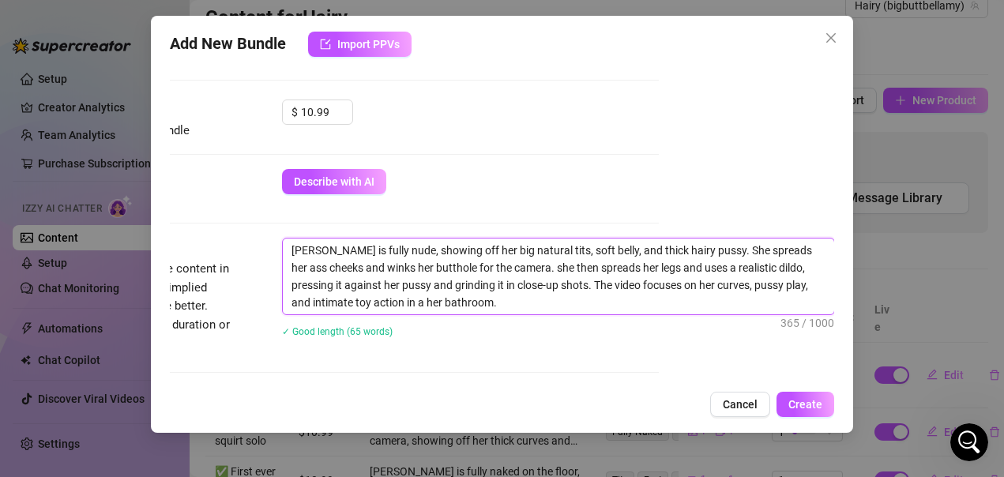
click at [701, 287] on textarea "[PERSON_NAME] is fully nude, showing off her big natural tits, soft belly, and …" at bounding box center [559, 277] width 552 height 76
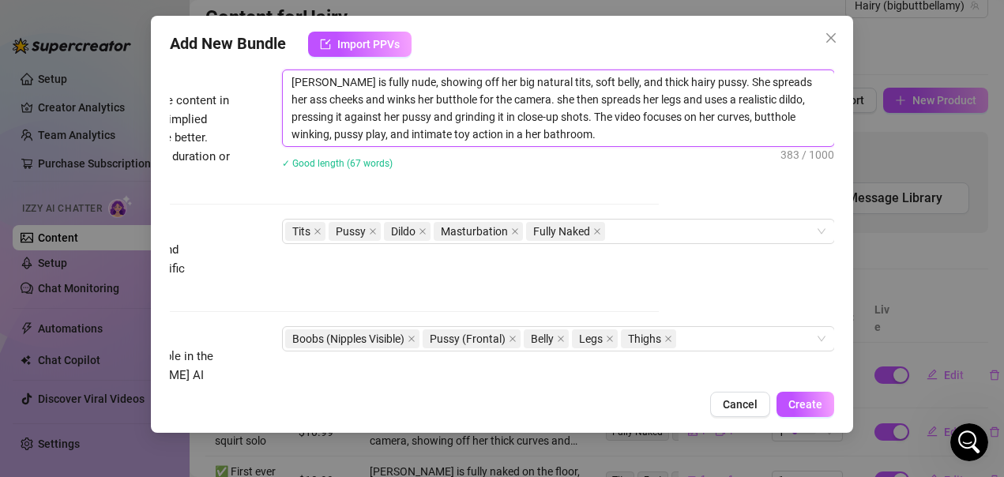
scroll to position [711, 189]
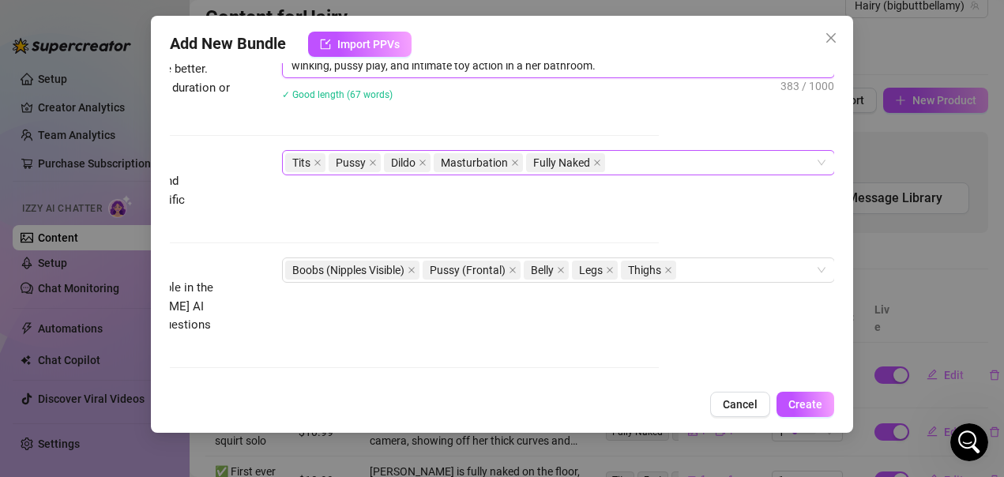
click at [608, 165] on div "Tits Pussy Dildo Masturbation Fully Naked" at bounding box center [550, 163] width 530 height 22
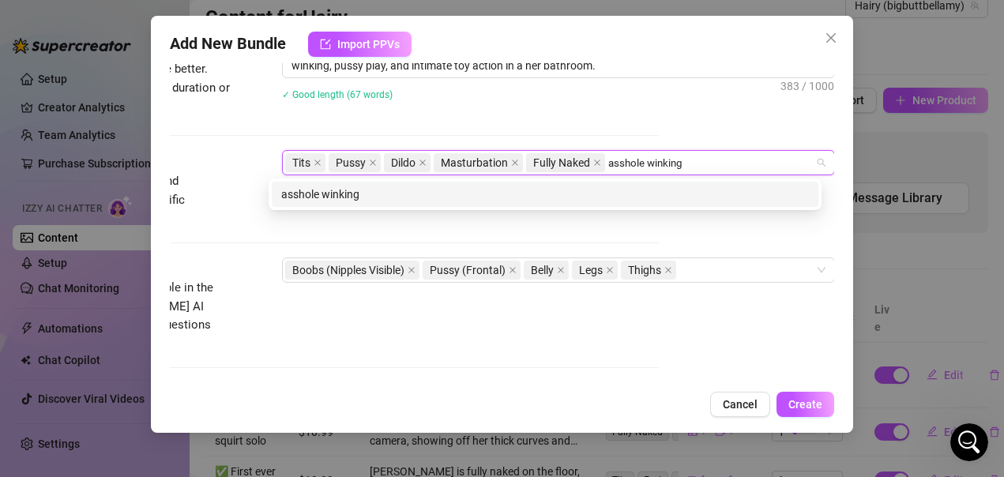
click at [557, 193] on div "asshole winking" at bounding box center [545, 194] width 528 height 17
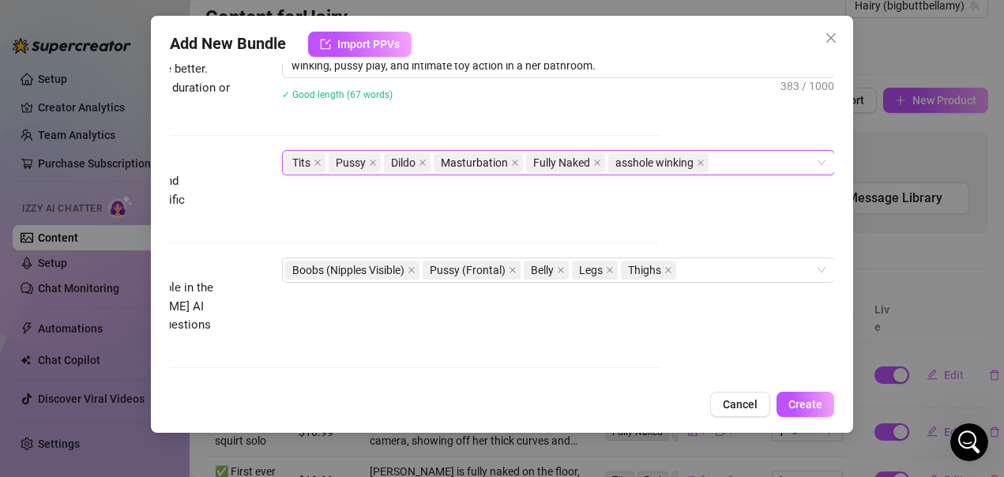
click at [723, 160] on div "Tits Pussy Dildo Masturbation Fully Naked asshole winking" at bounding box center [550, 163] width 530 height 22
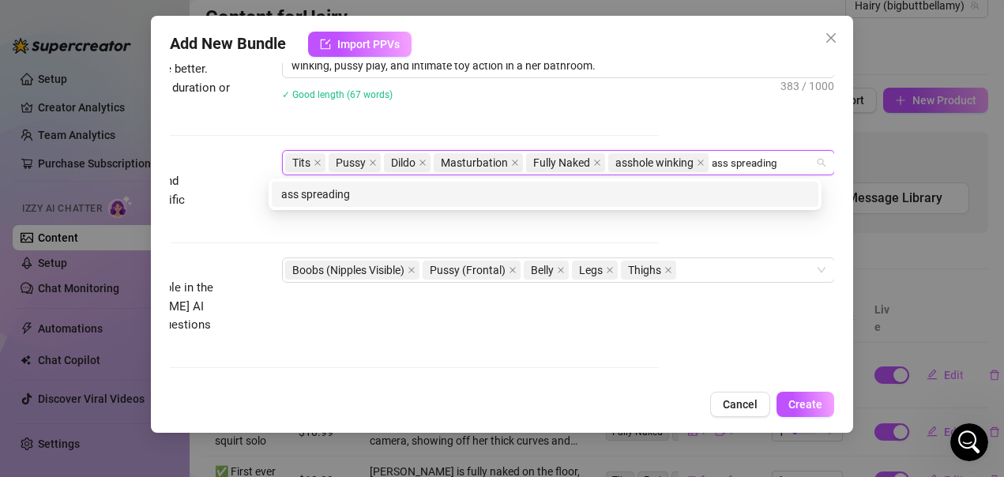
click at [474, 194] on div "ass spreading" at bounding box center [545, 194] width 528 height 17
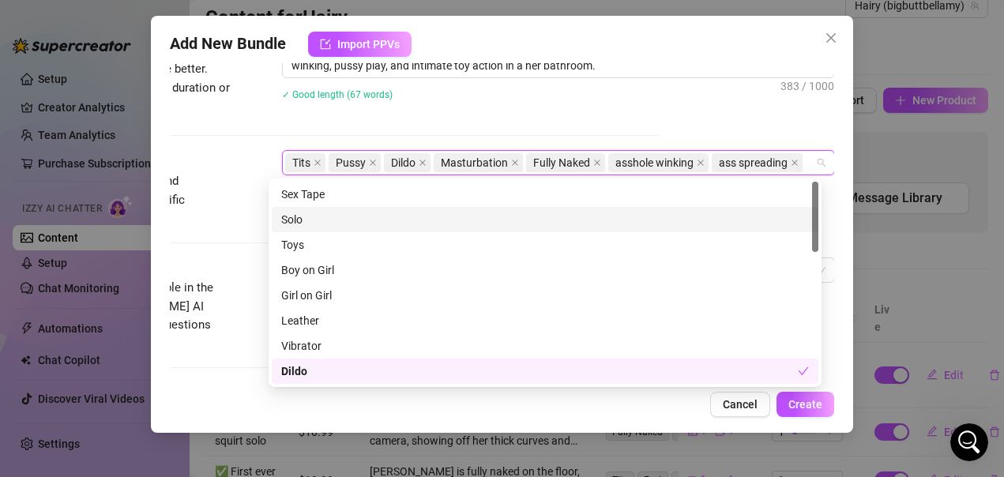
click at [297, 219] on div "Solo" at bounding box center [545, 219] width 528 height 17
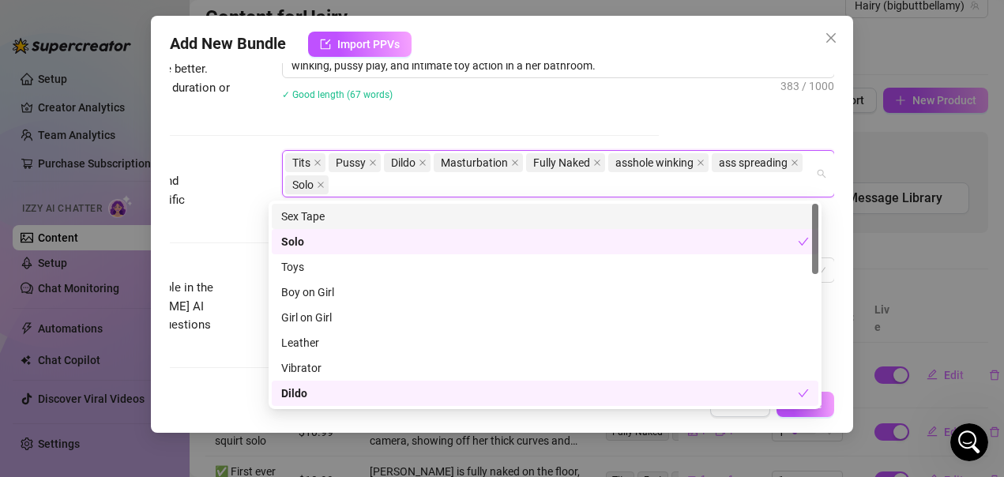
click at [586, 106] on div "✓ Good length (67 words)" at bounding box center [558, 93] width 553 height 25
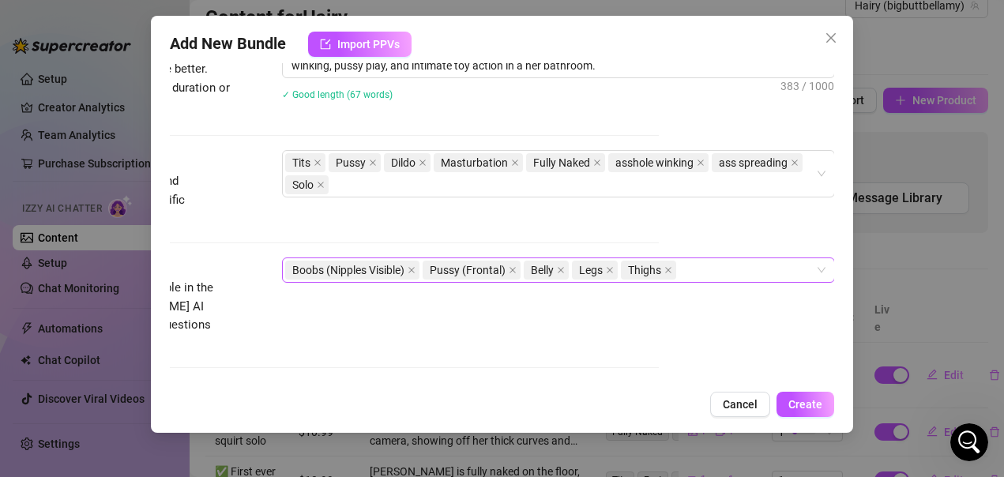
click at [695, 273] on div "Boobs (Nipples Visible) Pussy (Frontal) Belly Legs Thighs" at bounding box center [550, 270] width 530 height 22
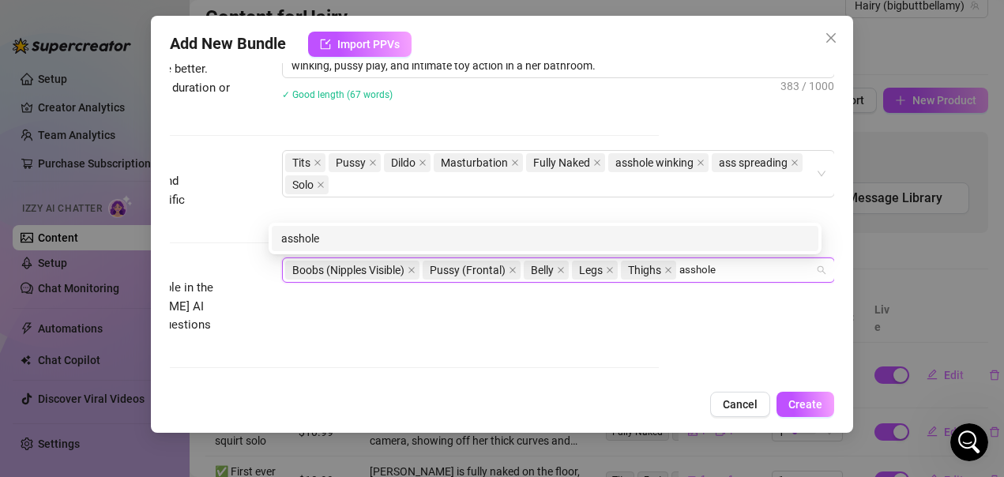
click at [374, 235] on div "asshole" at bounding box center [545, 238] width 528 height 17
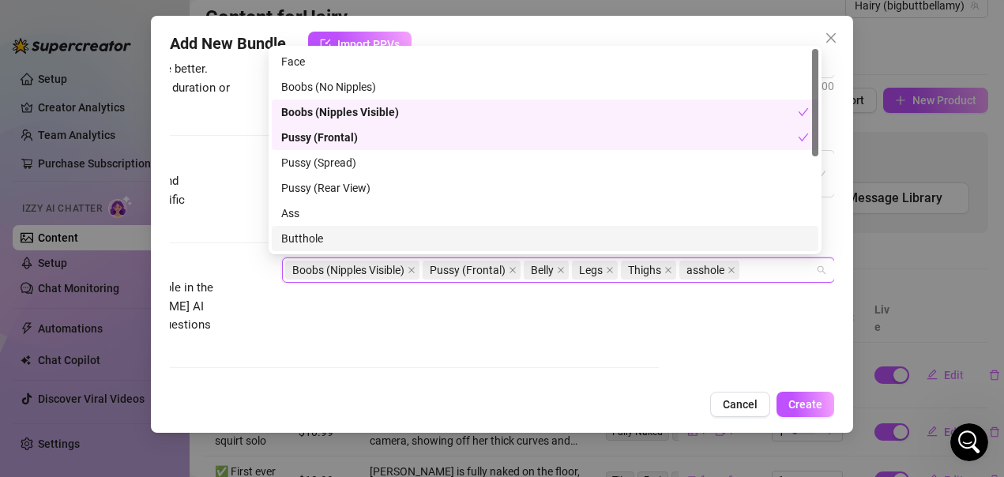
click at [292, 321] on div "Visible Body Parts Select the body parts clearly visible in the content. This h…" at bounding box center [326, 306] width 665 height 96
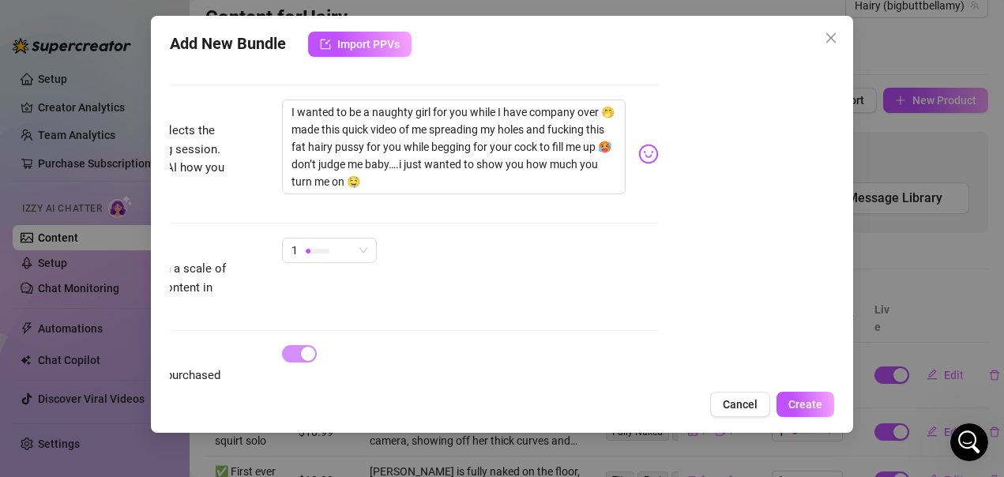
scroll to position [1040, 189]
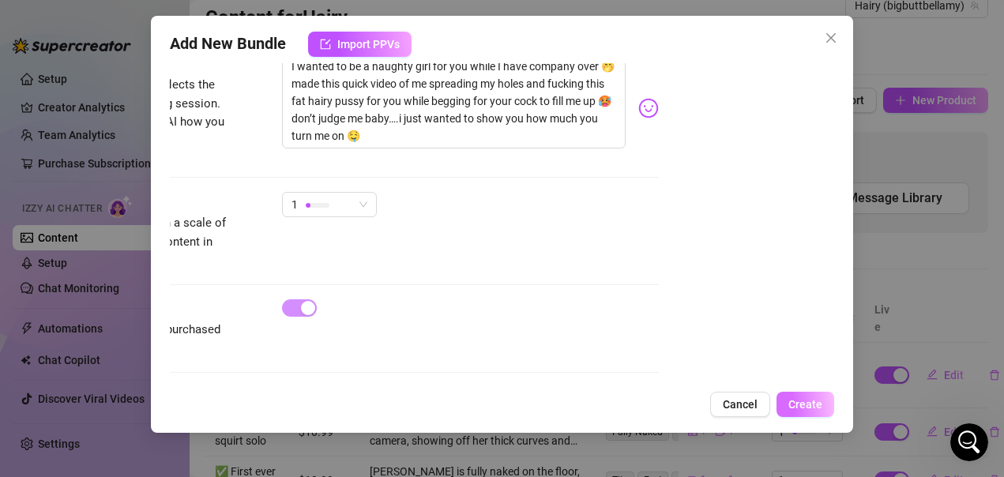
click at [805, 405] on span "Create" at bounding box center [806, 404] width 34 height 13
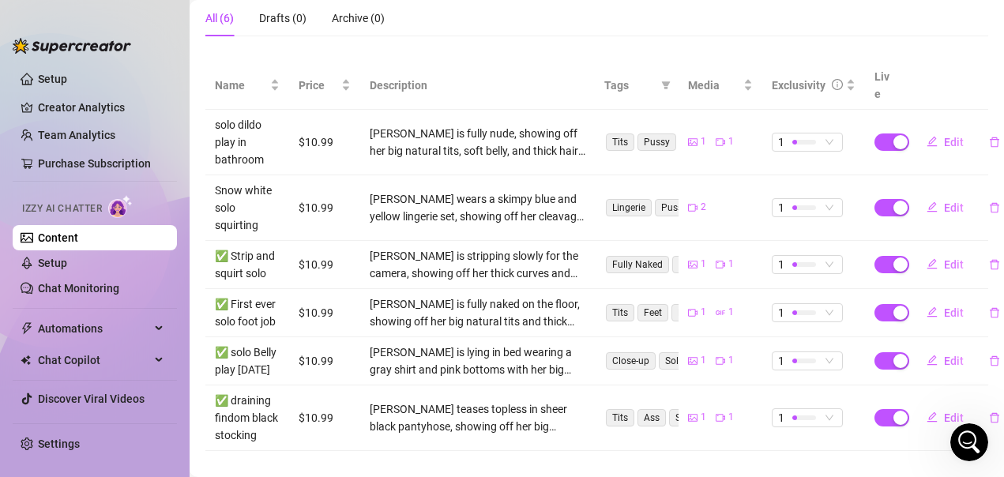
scroll to position [333, 0]
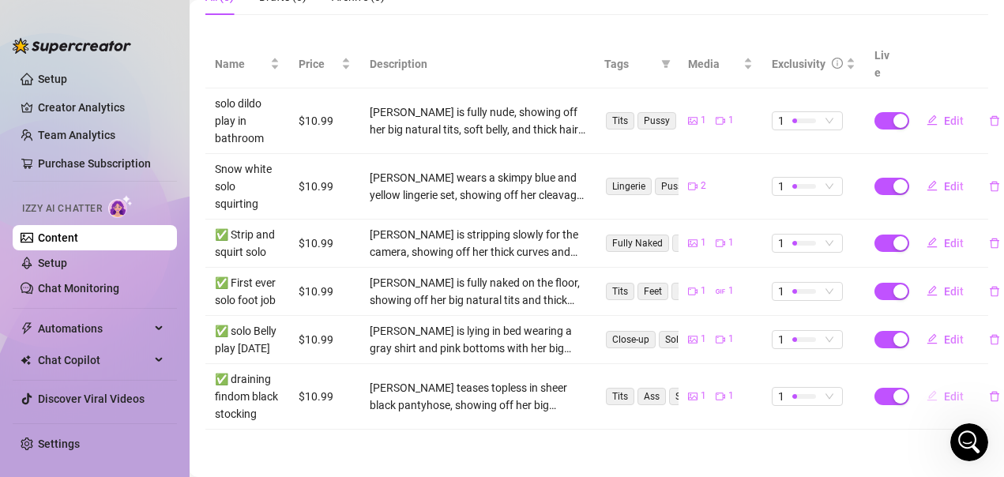
click at [944, 390] on span "Edit" at bounding box center [954, 396] width 20 height 13
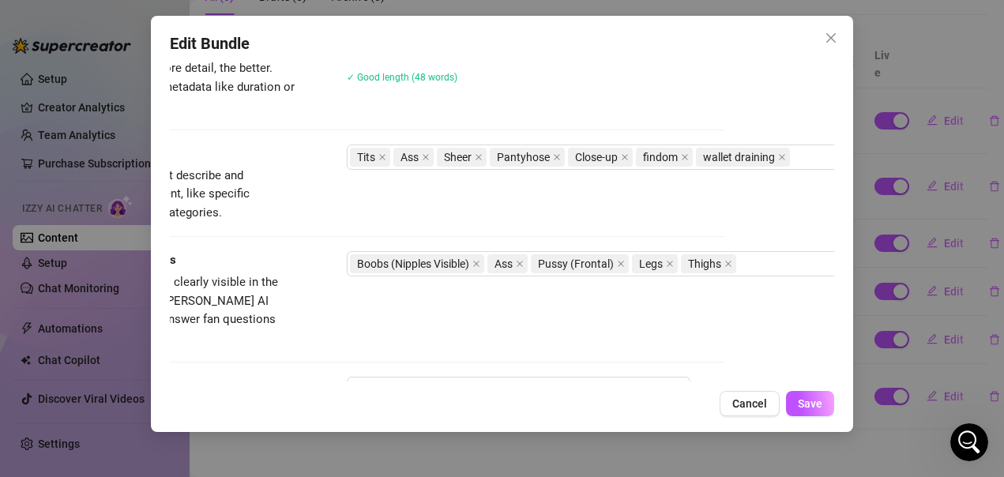
scroll to position [711, 189]
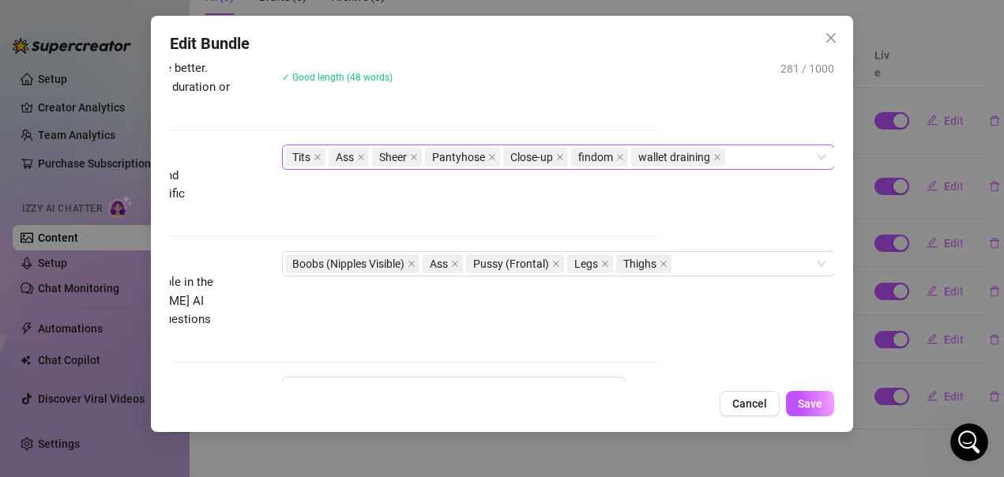
click at [754, 152] on div "Tits Ass Sheer Pantyhose Close-up findom wallet draining" at bounding box center [550, 157] width 530 height 22
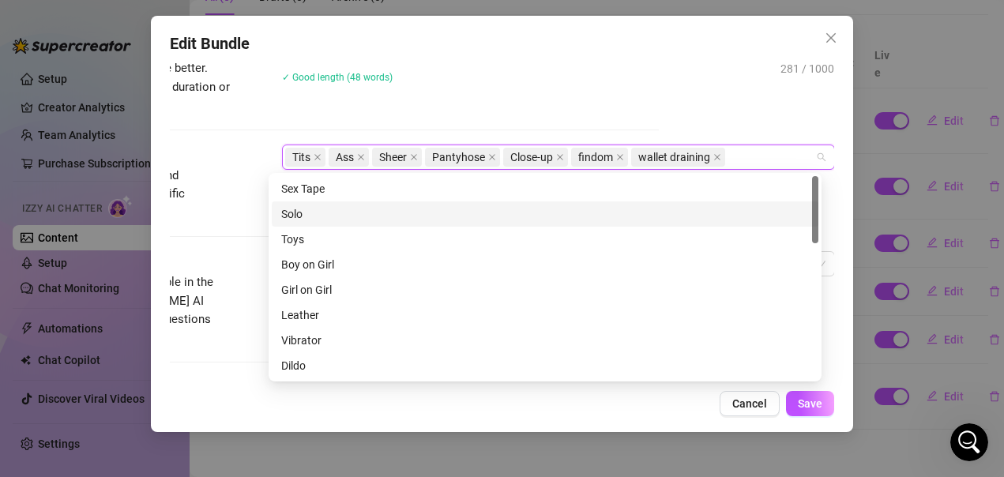
click at [291, 213] on div "Solo" at bounding box center [545, 213] width 528 height 17
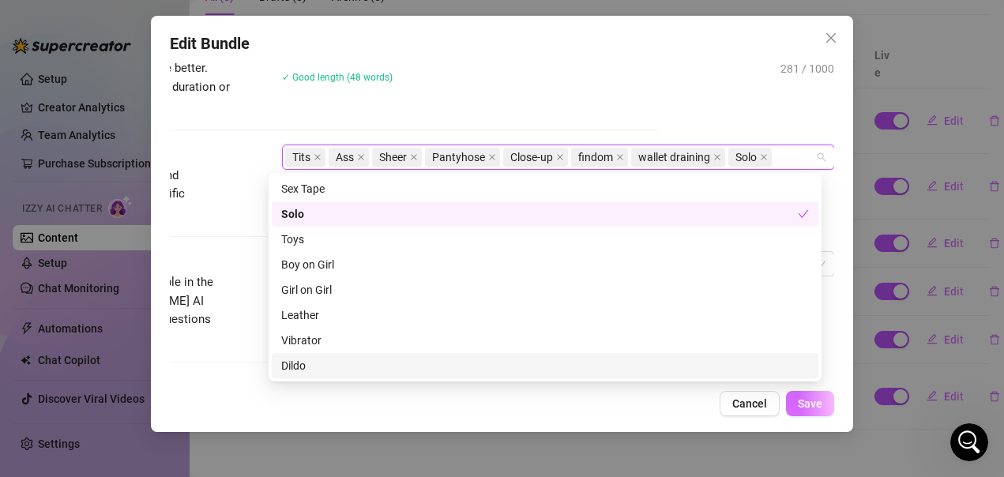
click at [802, 408] on span "Save" at bounding box center [810, 403] width 24 height 13
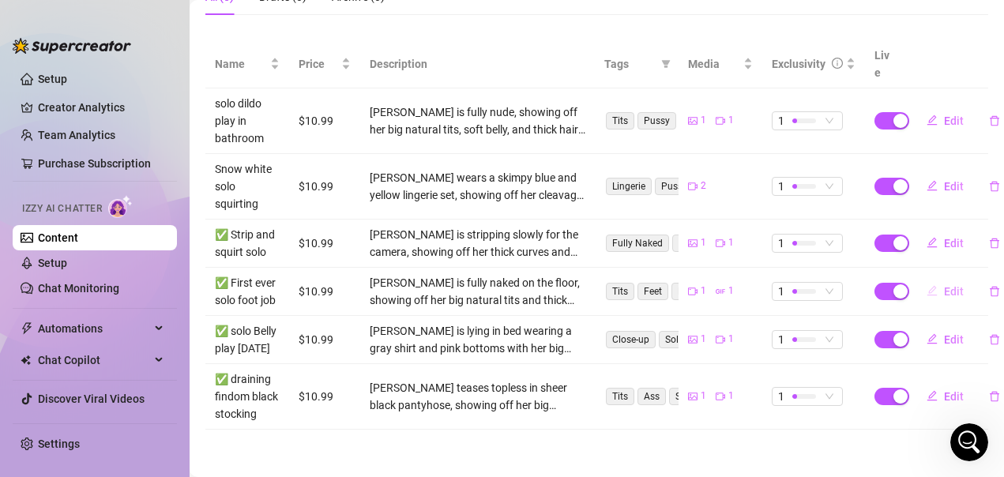
click at [944, 285] on span "Edit" at bounding box center [954, 291] width 20 height 13
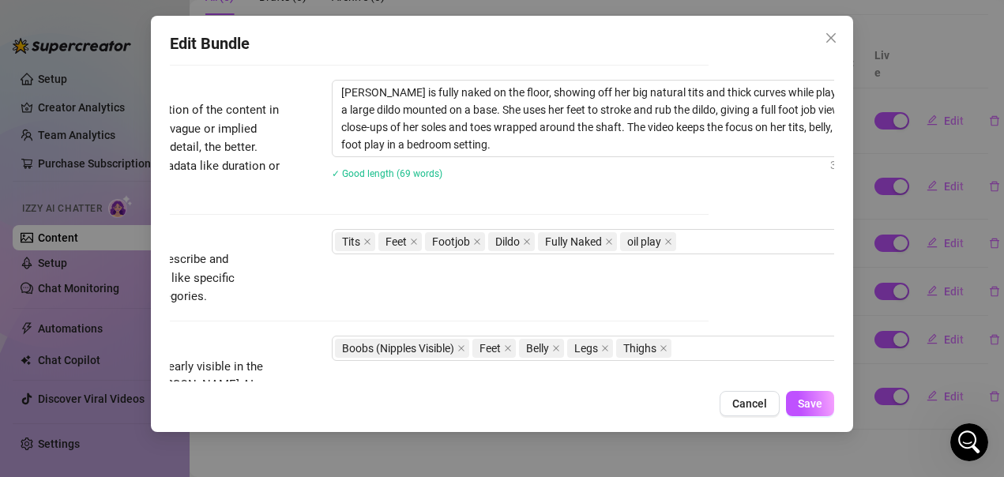
scroll to position [632, 189]
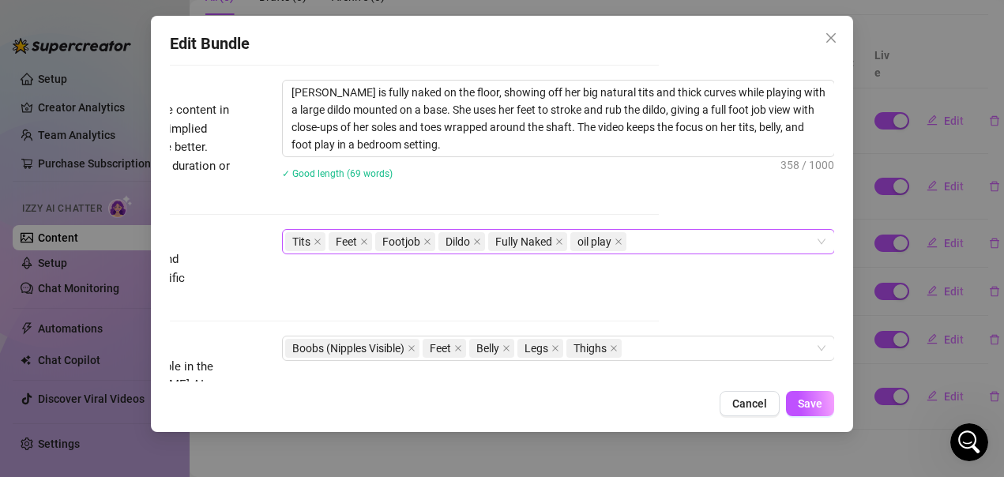
click at [743, 238] on div "Tits Feet Footjob Dildo Fully Naked oil play" at bounding box center [550, 242] width 530 height 22
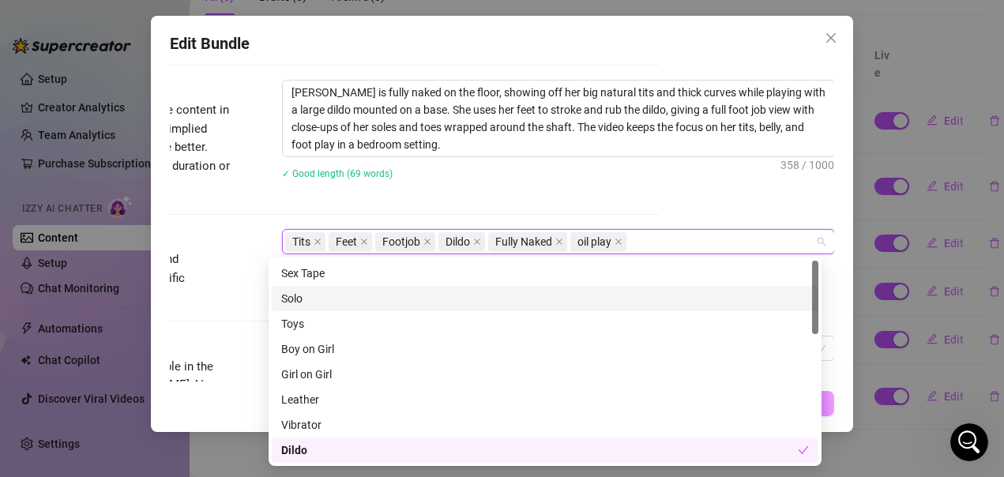
click at [321, 301] on div "Solo" at bounding box center [545, 298] width 528 height 17
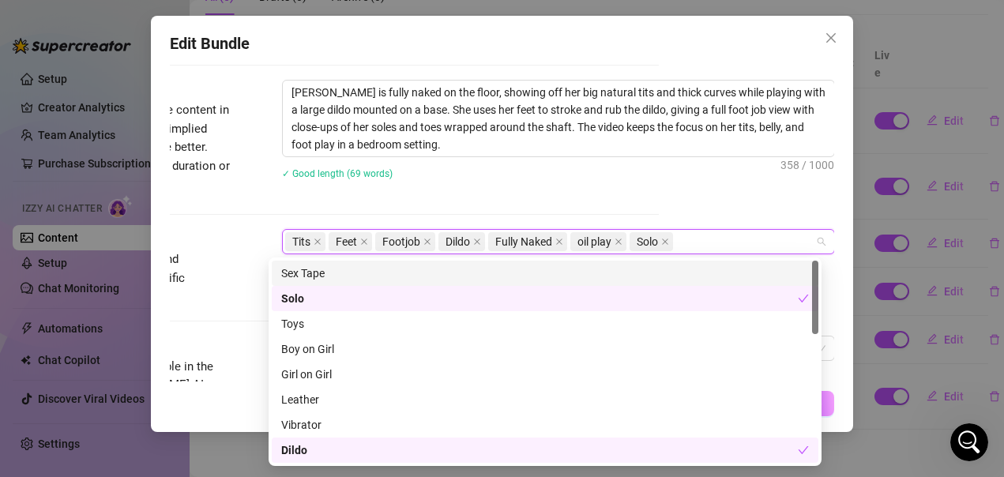
click at [561, 184] on div "✓ Good length (69 words)" at bounding box center [558, 172] width 553 height 25
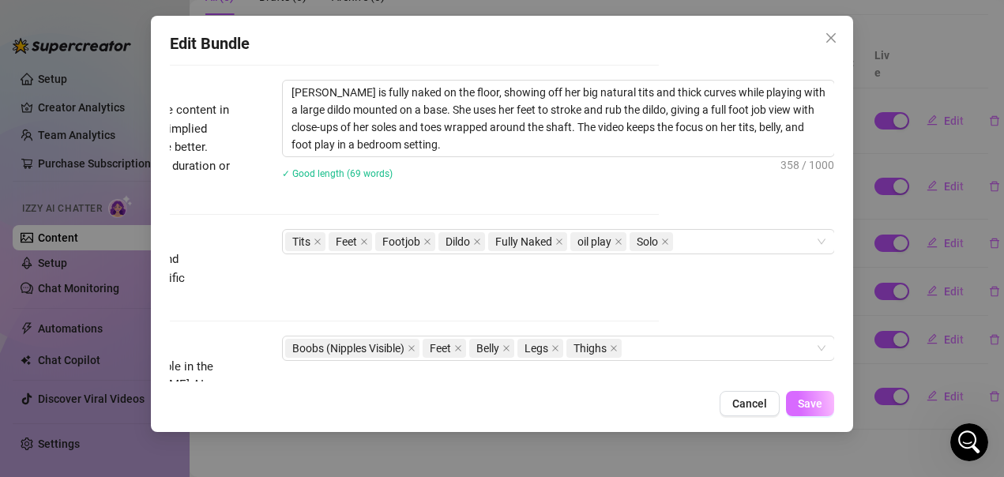
click at [815, 403] on span "Save" at bounding box center [810, 403] width 24 height 13
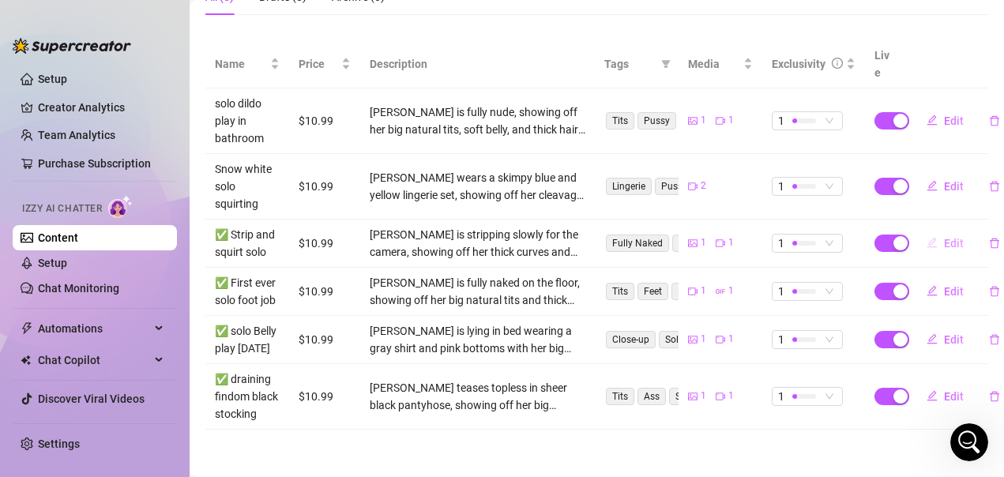
click at [944, 237] on span "Edit" at bounding box center [954, 243] width 20 height 13
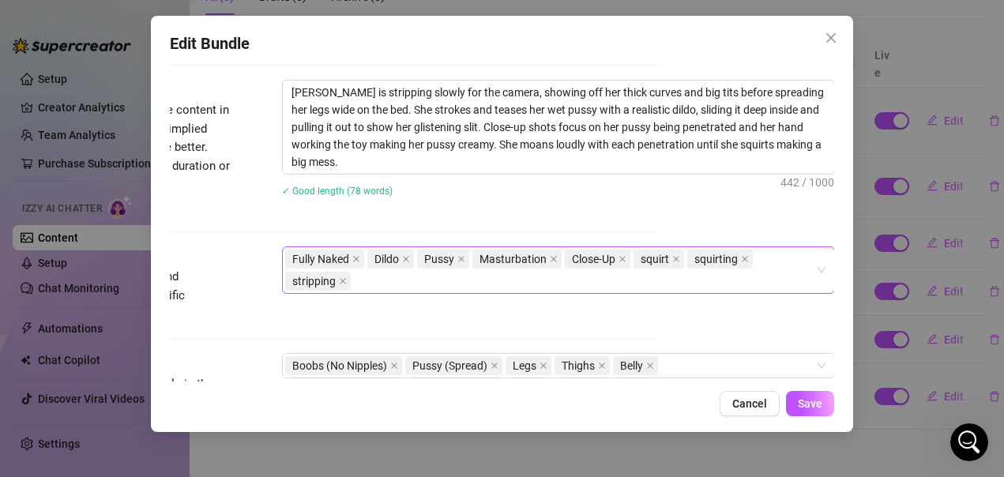
click at [378, 284] on div "Fully Naked Dildo Pussy Masturbation Close-Up squirt squirting stripping" at bounding box center [550, 270] width 530 height 44
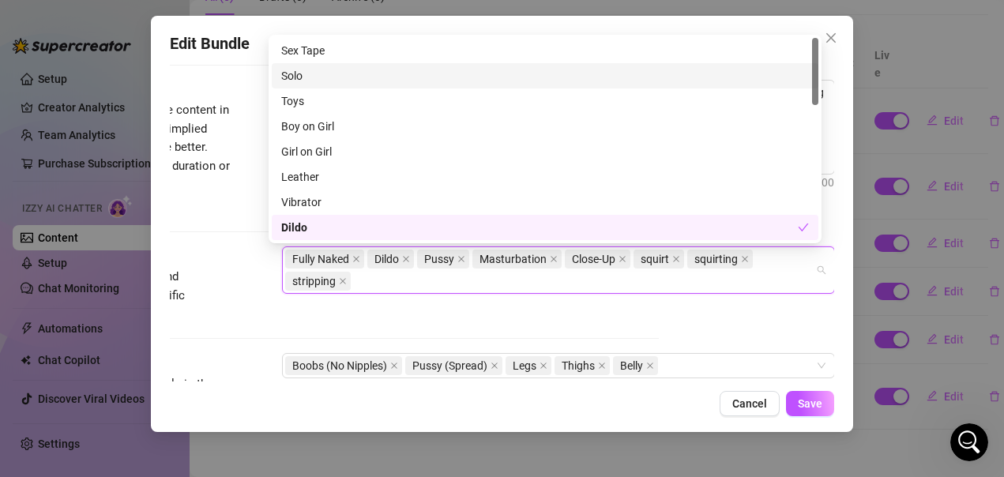
click at [301, 72] on div "Solo" at bounding box center [545, 75] width 528 height 17
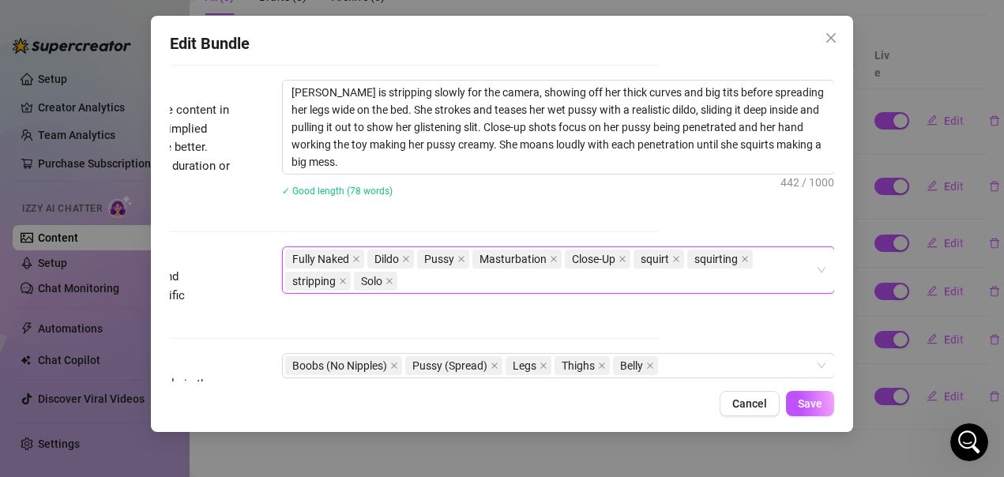
click at [552, 318] on div "Tags Simple keywords that describe and summarize the content, like specific fet…" at bounding box center [326, 285] width 665 height 77
click at [793, 406] on button "Save" at bounding box center [810, 403] width 48 height 25
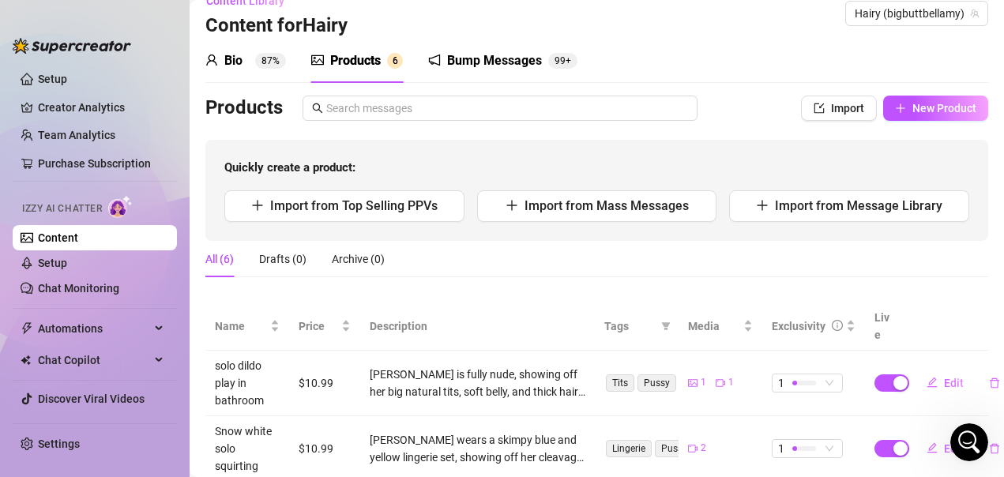
scroll to position [0, 0]
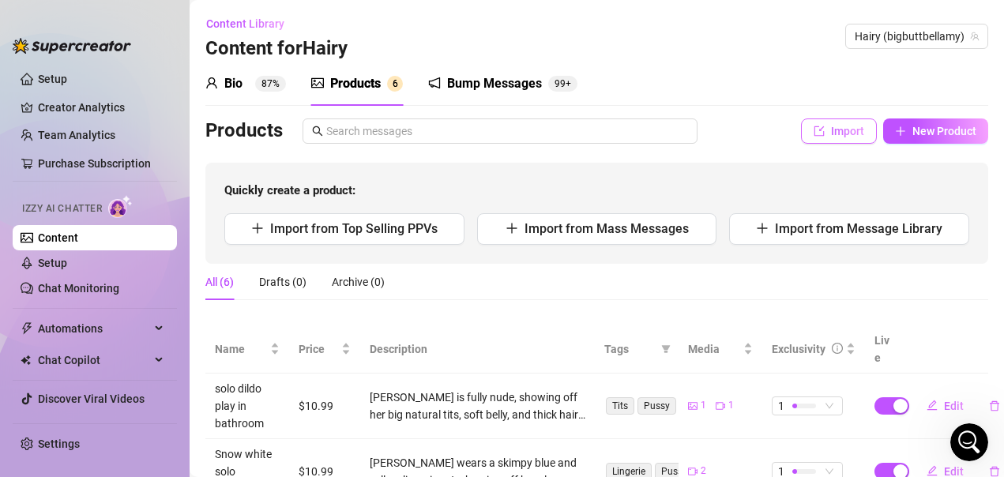
click at [838, 129] on span "Import" at bounding box center [847, 131] width 33 height 13
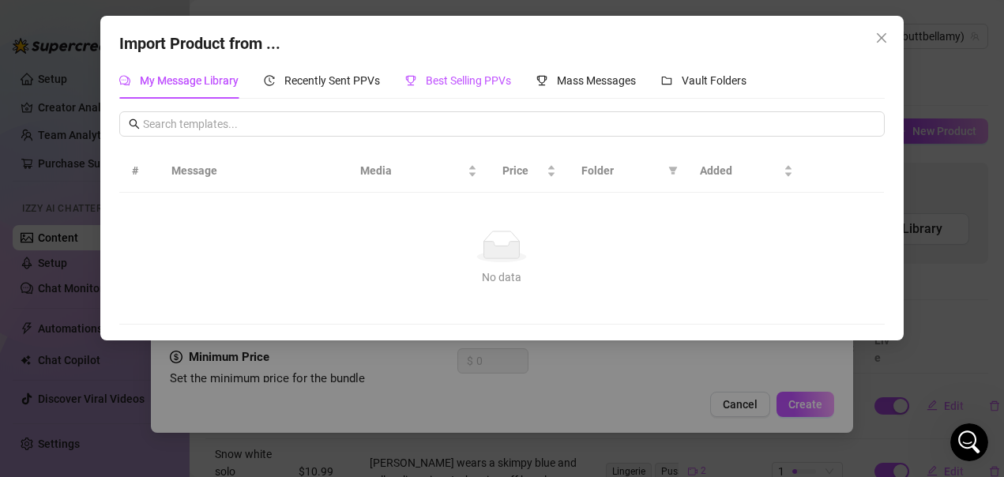
click at [466, 85] on span "Best Selling PPVs" at bounding box center [468, 80] width 85 height 13
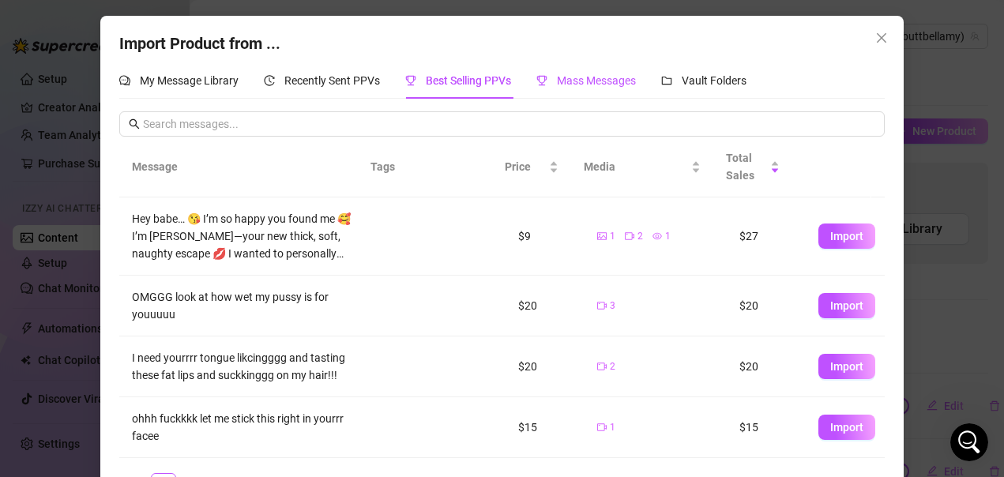
click at [557, 85] on span "Mass Messages" at bounding box center [596, 80] width 79 height 13
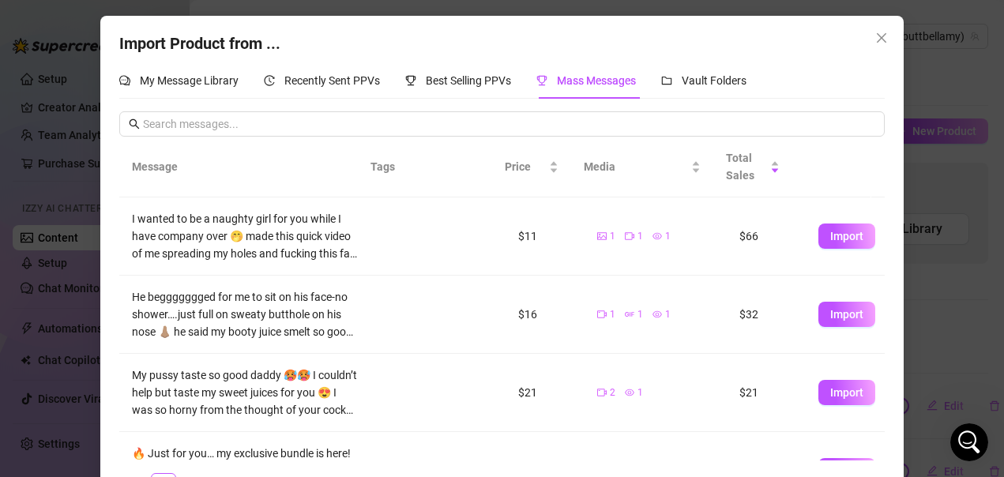
scroll to position [79, 0]
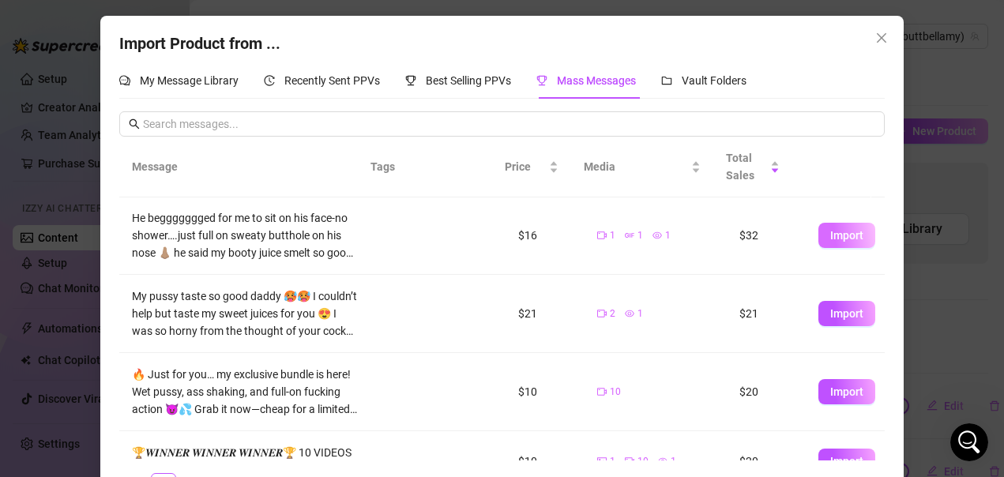
click at [830, 234] on span "Import" at bounding box center [846, 235] width 33 height 13
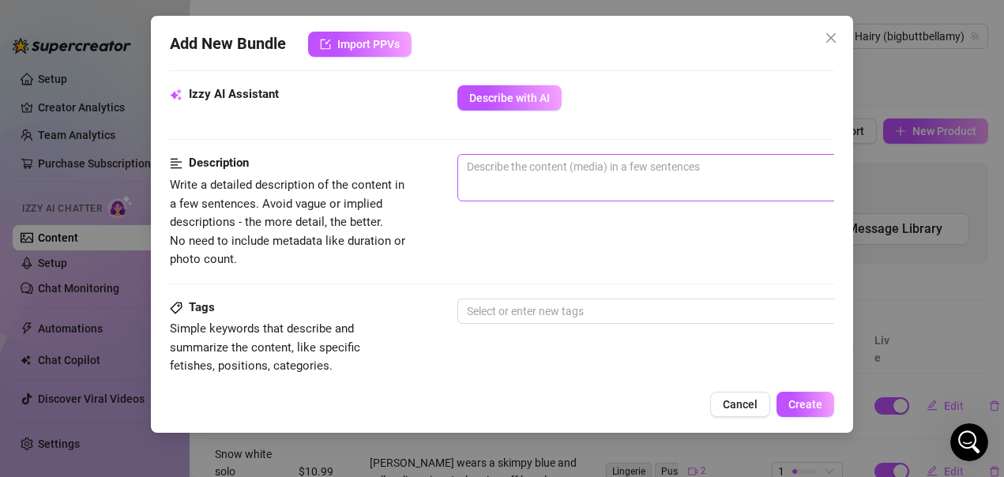
scroll to position [531, 0]
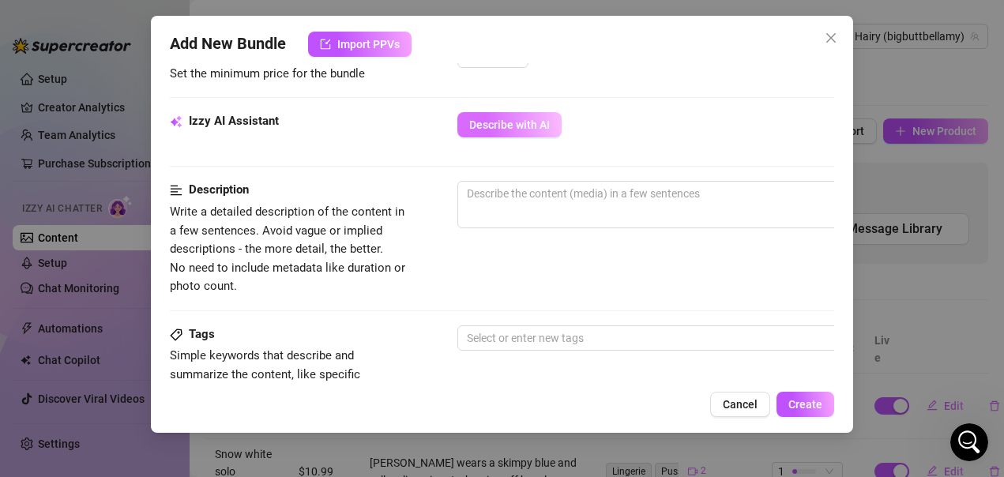
click at [521, 127] on span "Describe with AI" at bounding box center [509, 125] width 81 height 13
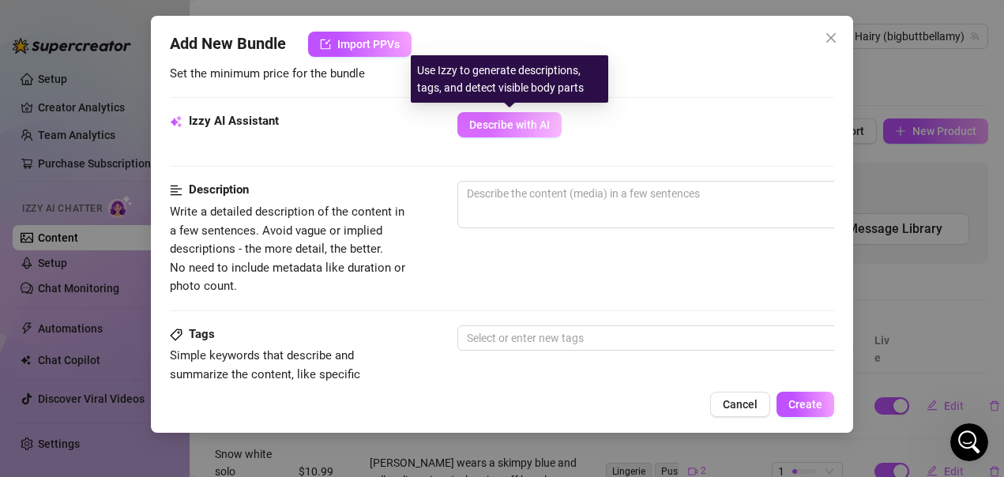
click at [510, 130] on span "Describe with AI" at bounding box center [509, 125] width 81 height 13
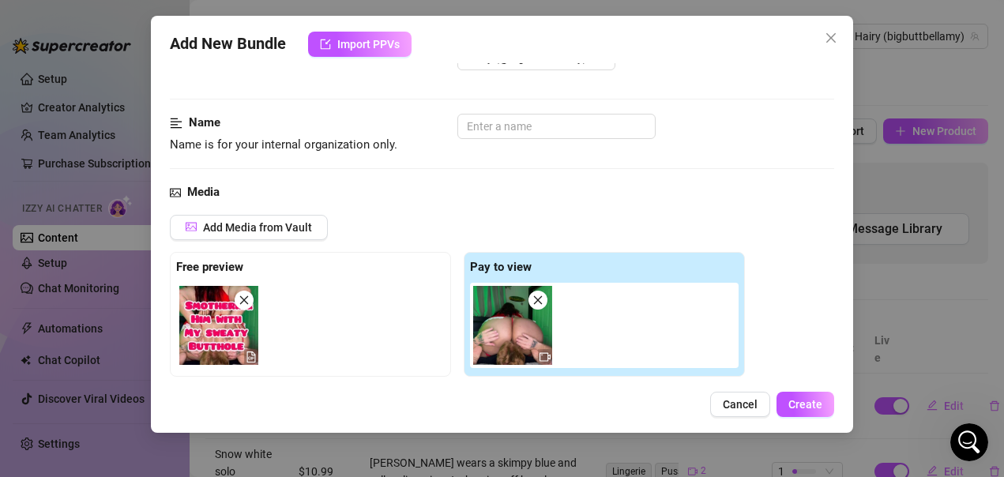
scroll to position [986, 0]
click at [553, 139] on input "text" at bounding box center [557, 126] width 198 height 25
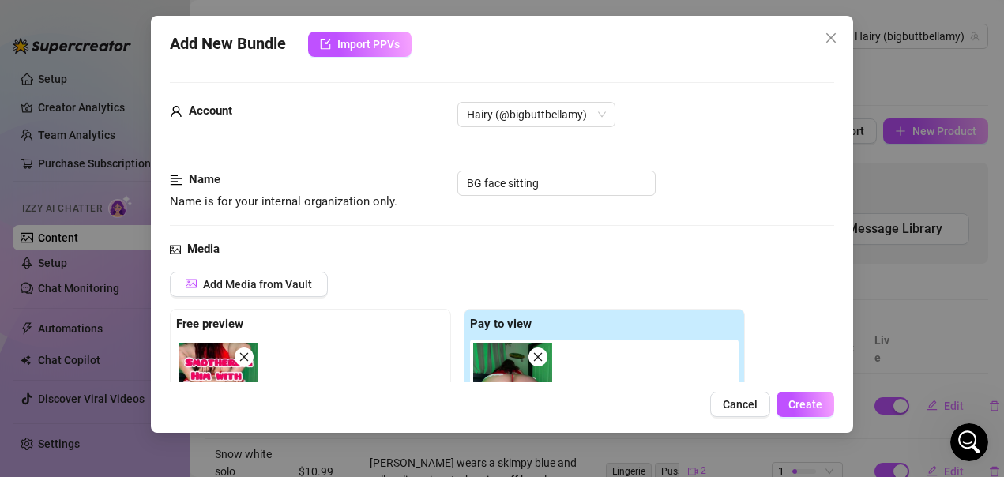
click at [676, 222] on div "Name Name is for your internal organization only. BG face sitting" at bounding box center [502, 206] width 665 height 70
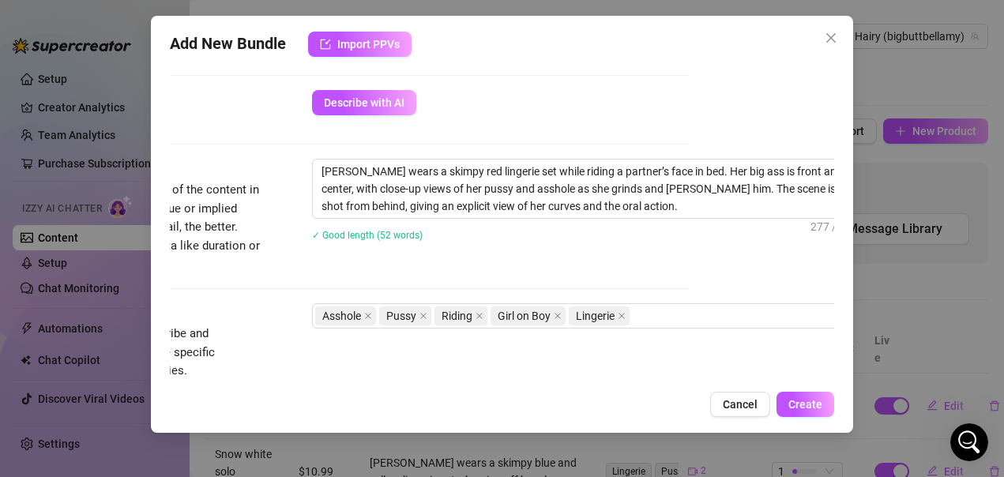
scroll to position [553, 148]
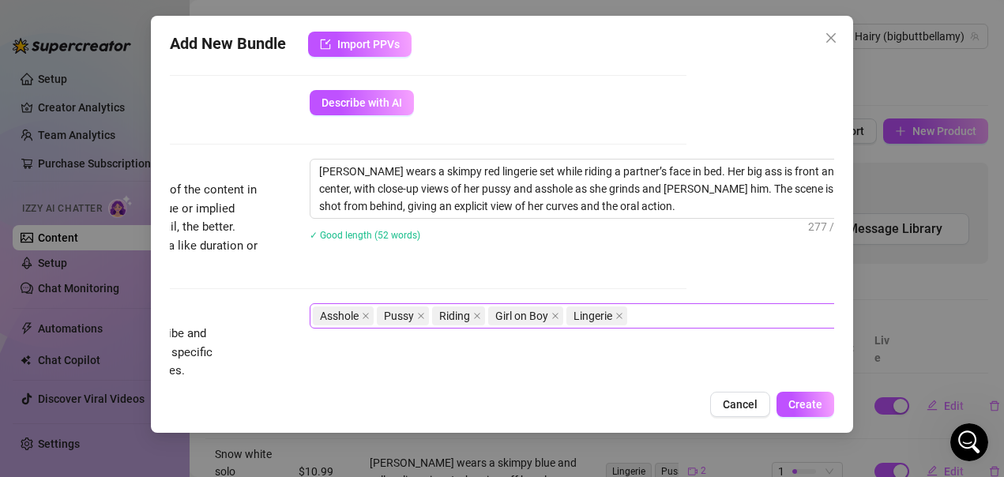
click at [649, 313] on div "Asshole Pussy Riding Girl on Boy Lingerie" at bounding box center [578, 316] width 530 height 22
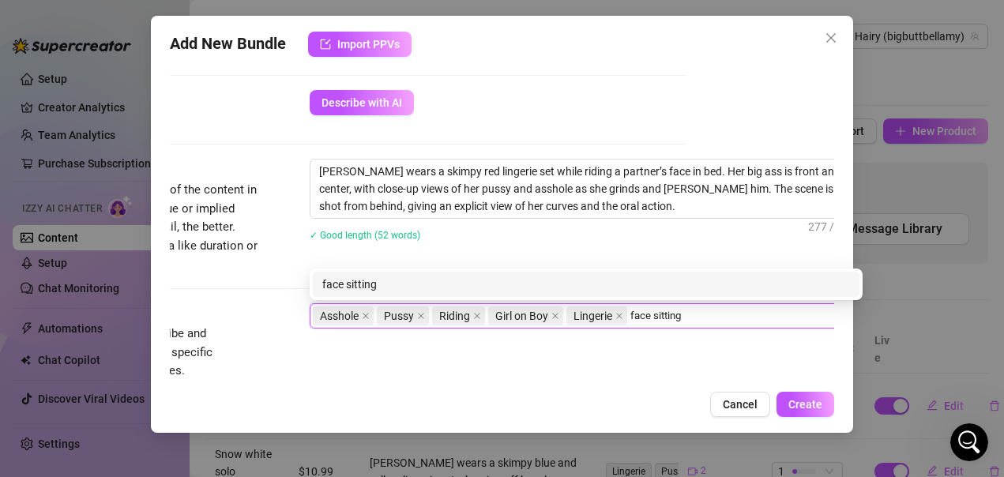
click at [618, 288] on div "face sitting" at bounding box center [586, 284] width 528 height 17
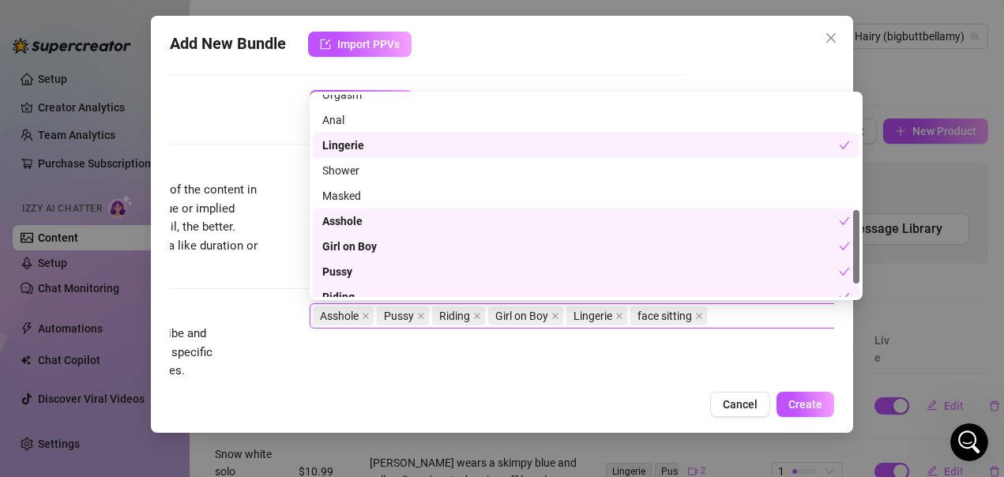
scroll to position [354, 0]
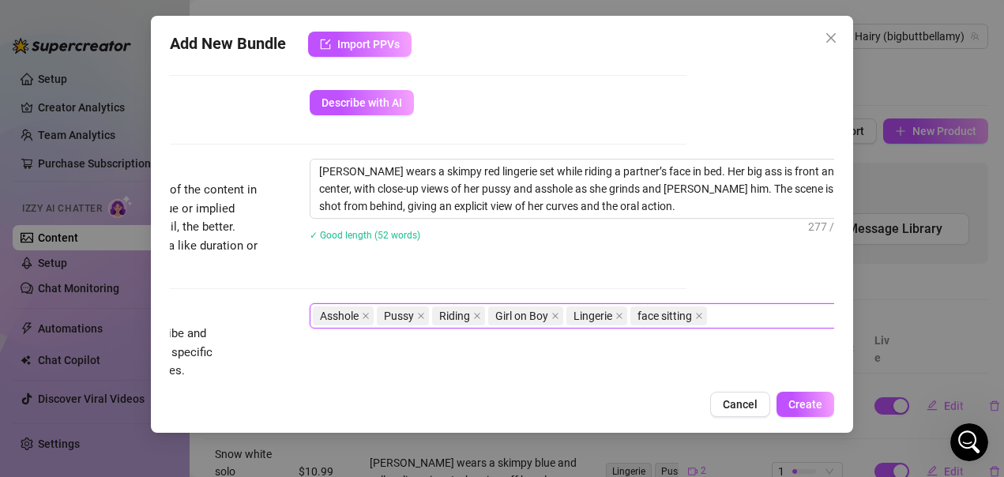
click at [397, 354] on div "Tags Simple keywords that describe and summarize the content, like specific fet…" at bounding box center [354, 341] width 665 height 77
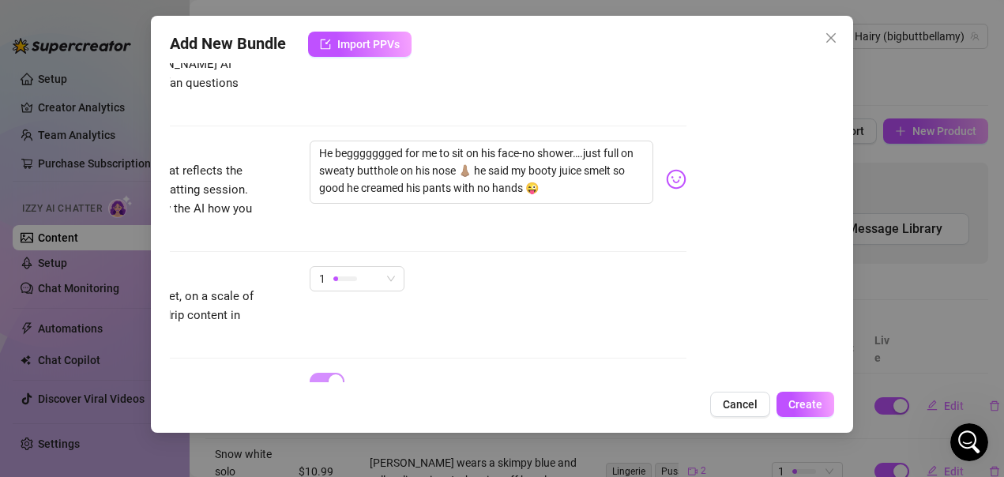
scroll to position [1022, 148]
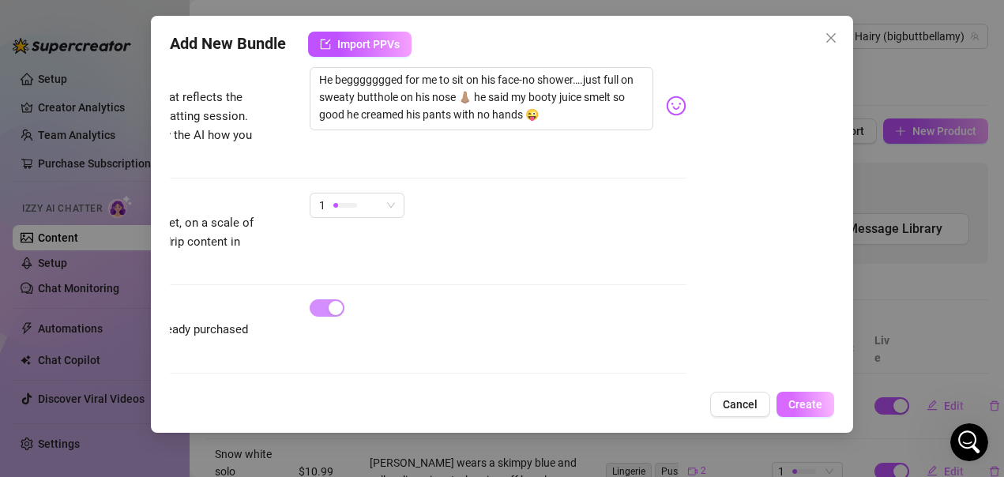
click at [796, 402] on span "Create" at bounding box center [806, 404] width 34 height 13
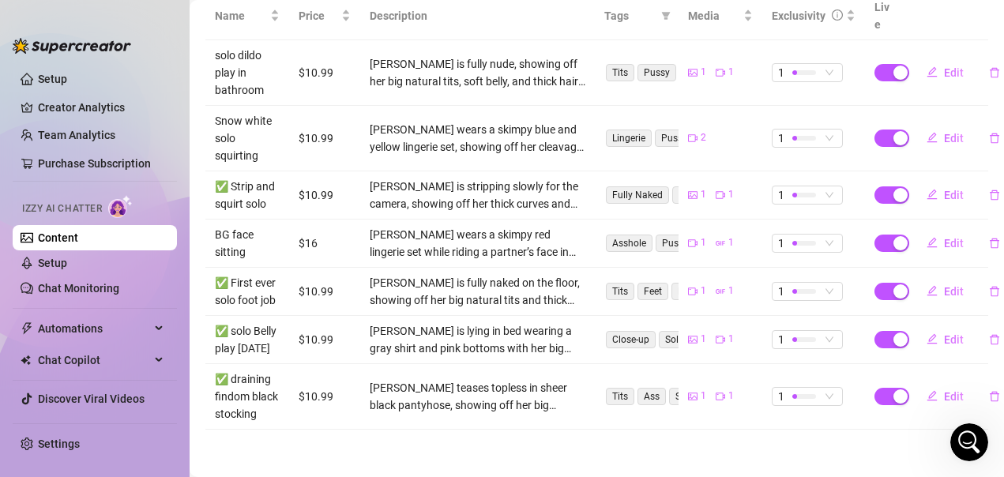
scroll to position [382, 0]
